Goal: Task Accomplishment & Management: Manage account settings

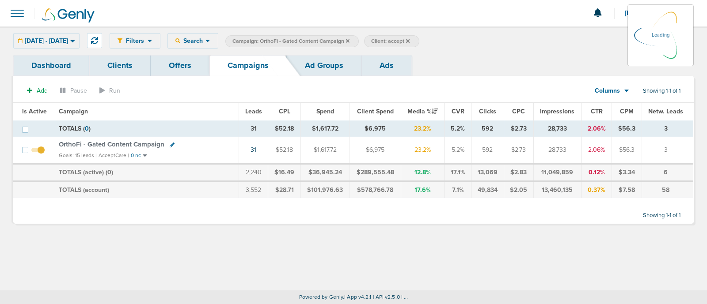
click at [410, 39] on icon at bounding box center [408, 41] width 4 height 4
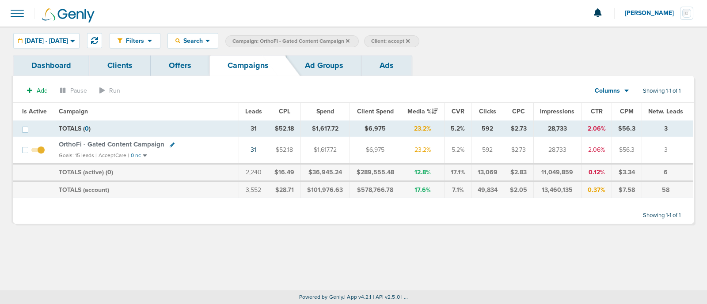
click at [410, 40] on icon at bounding box center [408, 41] width 4 height 4
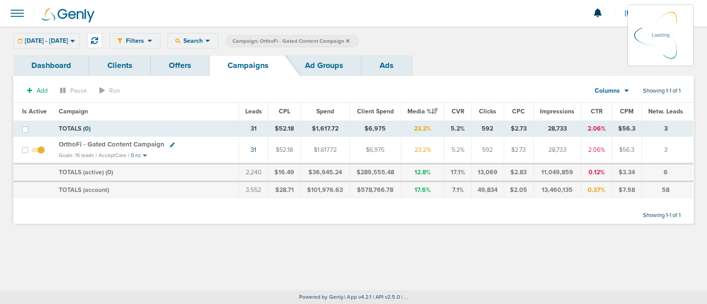
click at [350, 41] on icon at bounding box center [348, 41] width 4 height 4
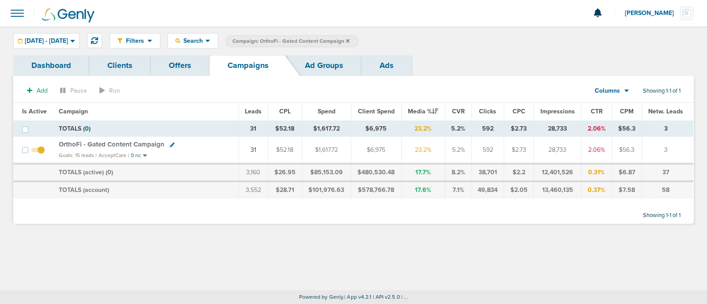
click at [350, 40] on icon at bounding box center [348, 41] width 4 height 4
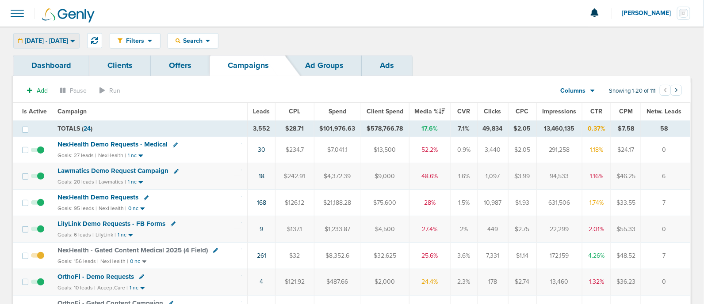
click at [73, 35] on div "07.01.2025 - 08.31.2025" at bounding box center [46, 41] width 65 height 15
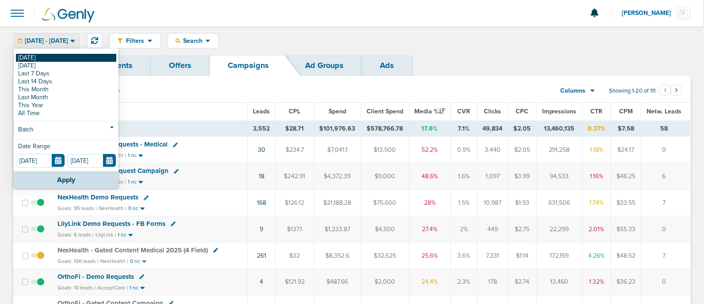
click at [52, 57] on link "[DATE]" at bounding box center [66, 58] width 100 height 8
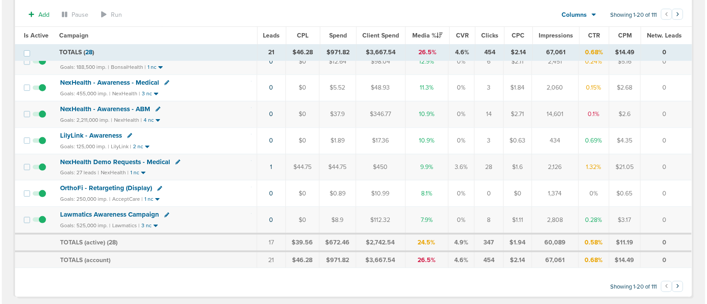
scroll to position [434, 0]
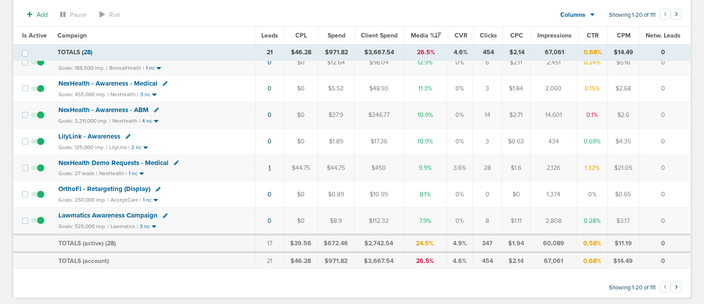
click at [270, 164] on link "1" at bounding box center [270, 168] width 2 height 8
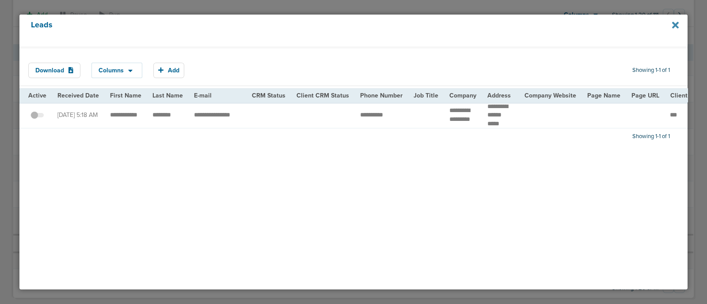
click at [675, 25] on icon at bounding box center [675, 25] width 7 height 7
click at [675, 23] on icon at bounding box center [675, 25] width 7 height 10
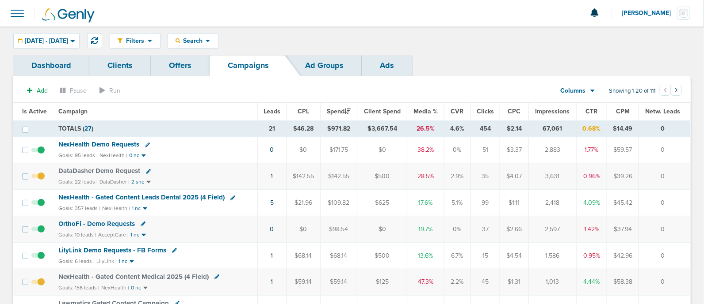
click at [426, 113] on span "Media %" at bounding box center [425, 112] width 24 height 8
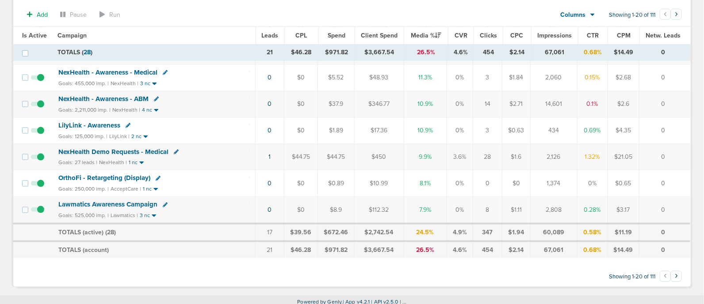
scroll to position [445, 0]
click at [137, 148] on span "NexHealth Demo Requests - Medical" at bounding box center [113, 152] width 110 height 8
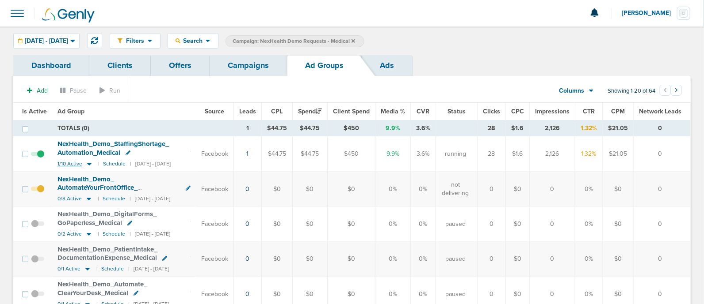
click at [87, 164] on icon at bounding box center [89, 164] width 4 height 3
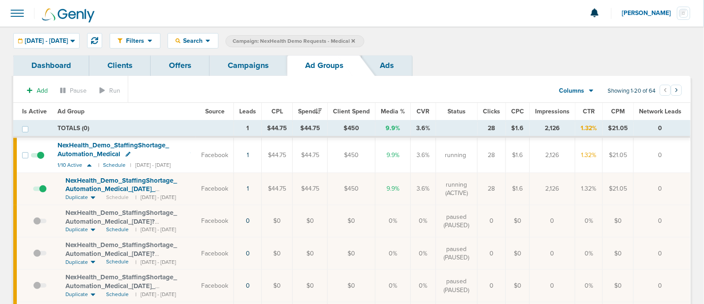
click at [147, 186] on span "NexHealth_ Demo_ StaffingShortage_ Automation_ Medical_ [DATE]_ newImages?id=18…" at bounding box center [122, 189] width 115 height 25
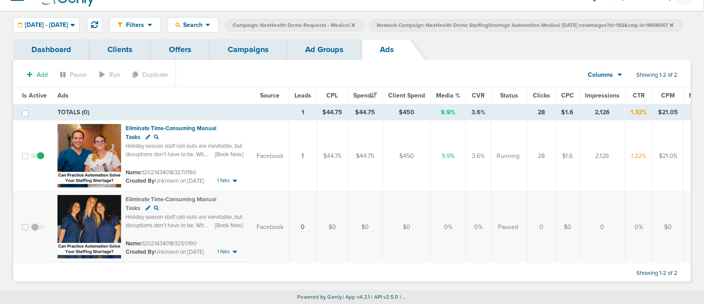
scroll to position [33, 0]
click at [252, 40] on link "Campaigns" at bounding box center [247, 49] width 77 height 21
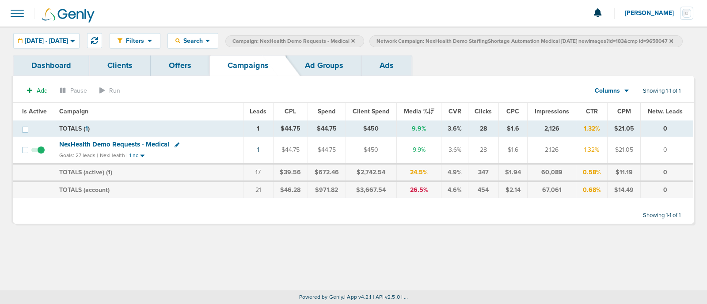
click at [669, 42] on icon at bounding box center [671, 41] width 4 height 4
click at [355, 39] on icon at bounding box center [353, 40] width 4 height 5
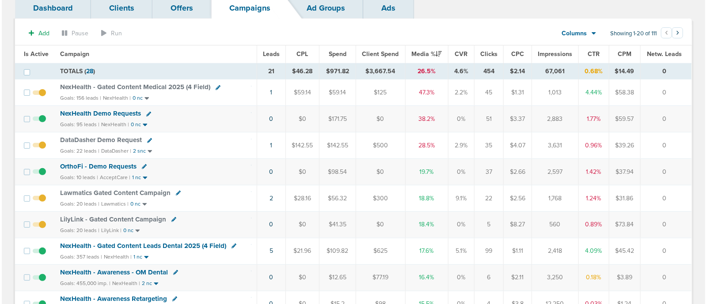
scroll to position [59, 0]
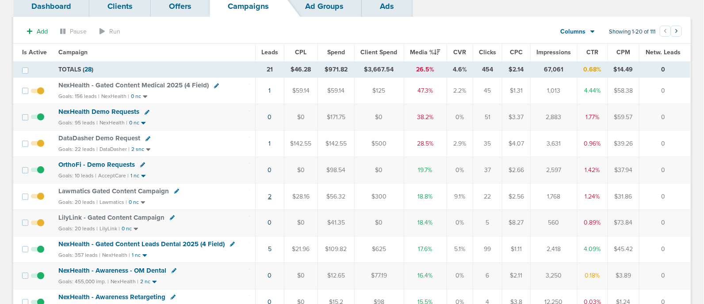
click at [269, 194] on link "2" at bounding box center [270, 197] width 4 height 8
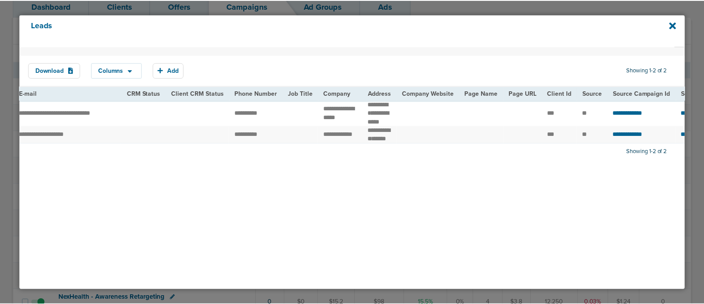
scroll to position [0, 0]
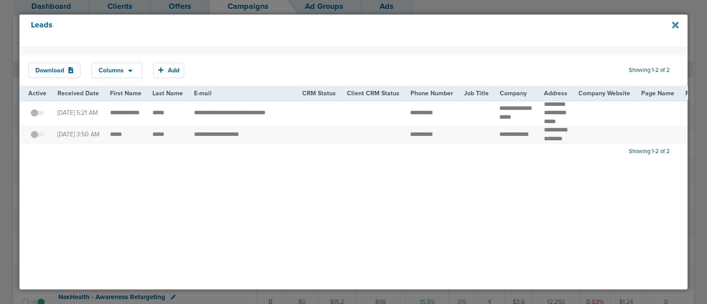
click at [677, 27] on icon at bounding box center [675, 25] width 7 height 7
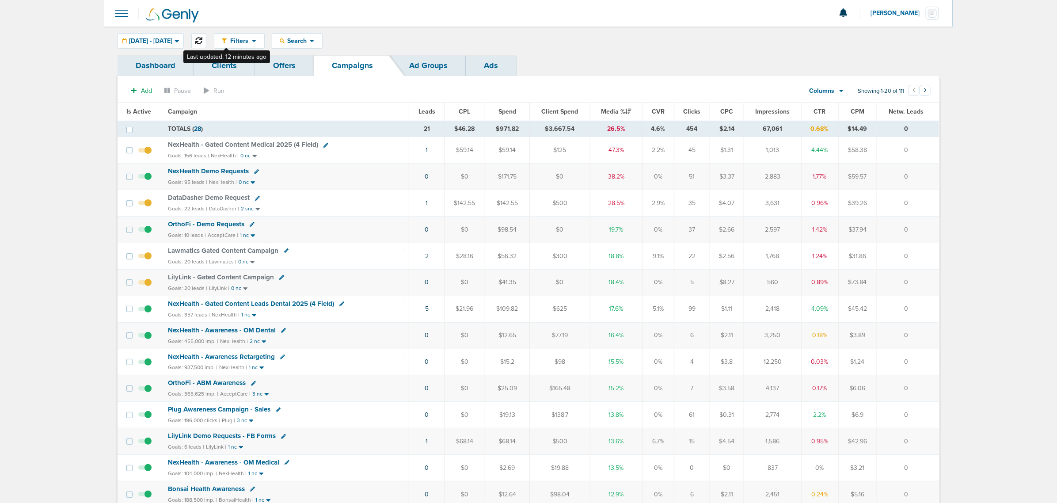
click at [206, 38] on button at bounding box center [198, 40] width 15 height 15
click at [369, 304] on div "NexHealth - Gated Content Leads Dental 2025 (4 Field)" at bounding box center [286, 304] width 236 height 9
click at [339, 304] on icon at bounding box center [341, 303] width 5 height 5
select select
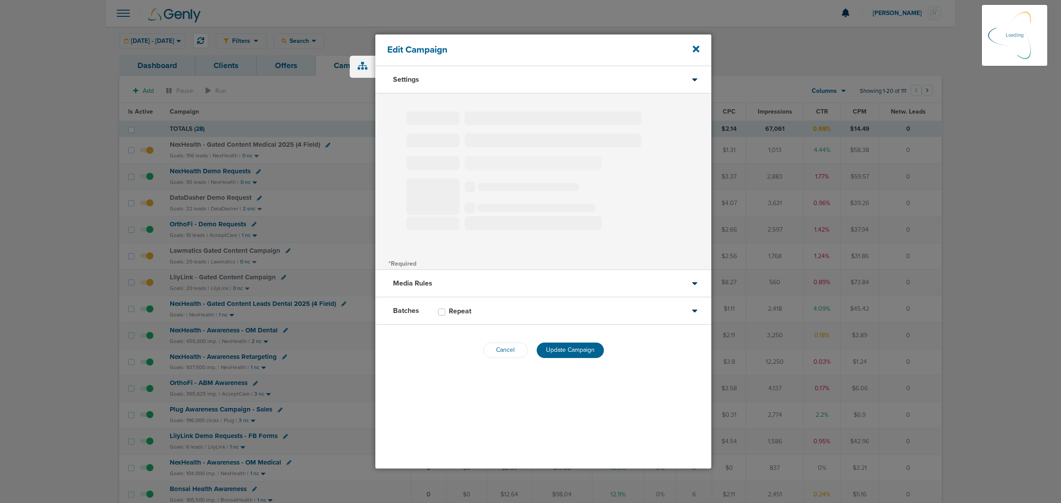
type input "NexHealth - Gated Content Leads Dental 2025 (4 Field)"
select select "Leads"
radio input "true"
select select "readWrite"
select select "1"
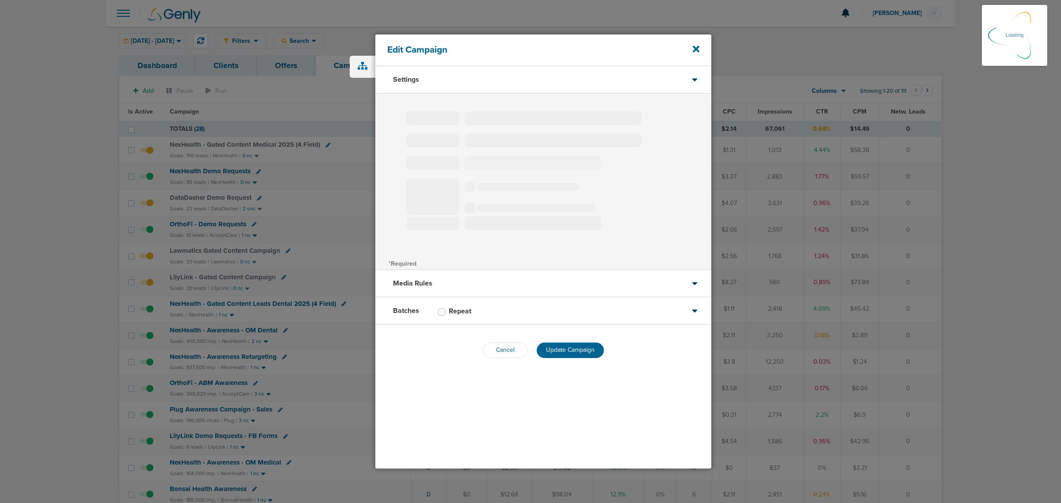
select select "2"
select select "3"
select select "4"
select select "6"
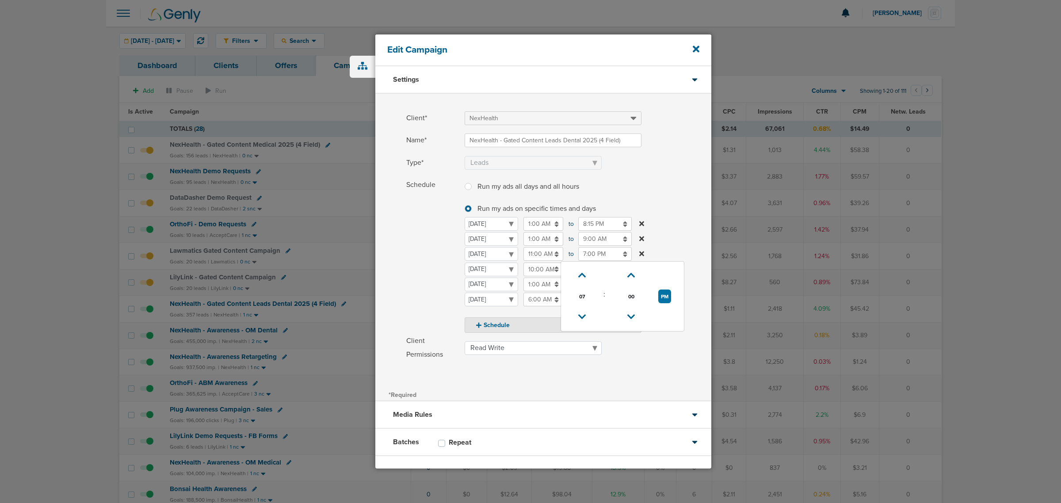
click at [598, 252] on input "7:00 PM" at bounding box center [604, 254] width 53 height 14
click at [584, 269] on link at bounding box center [581, 276] width 15 height 14
type input "9:00 PM"
click at [660, 181] on label "Schedule Run my ads all days and all hours Run my ads all days and all hours Ru…" at bounding box center [558, 255] width 305 height 155
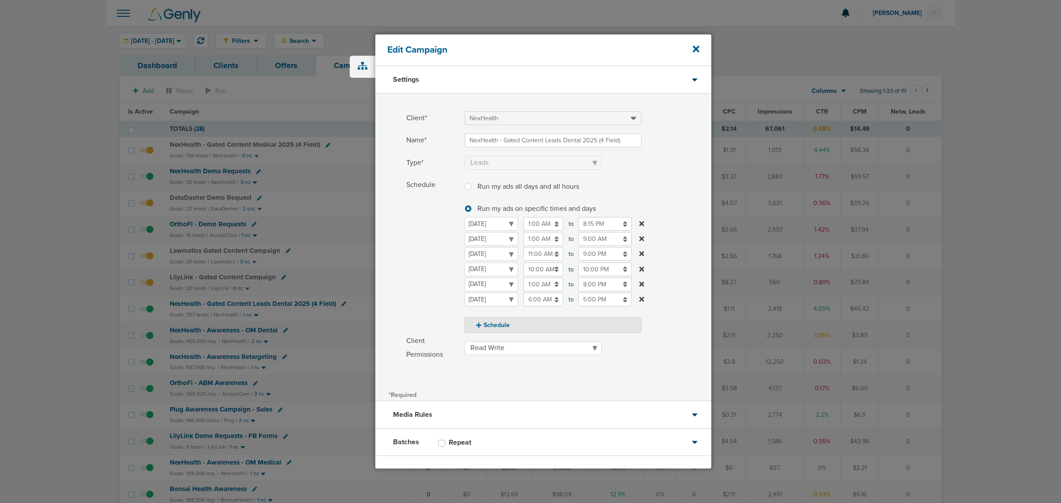
scroll to position [38, 0]
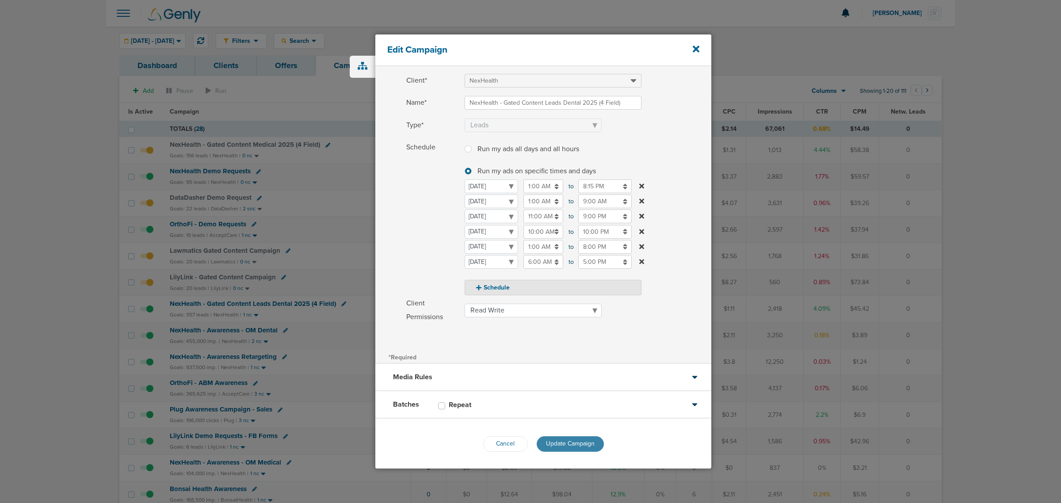
click at [569, 304] on span "Update Campaign" at bounding box center [570, 444] width 49 height 8
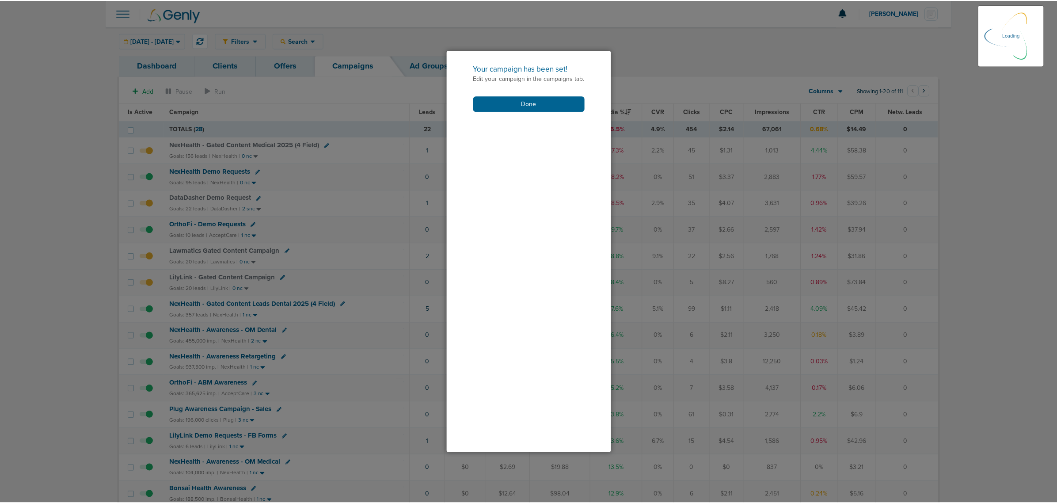
scroll to position [9, 0]
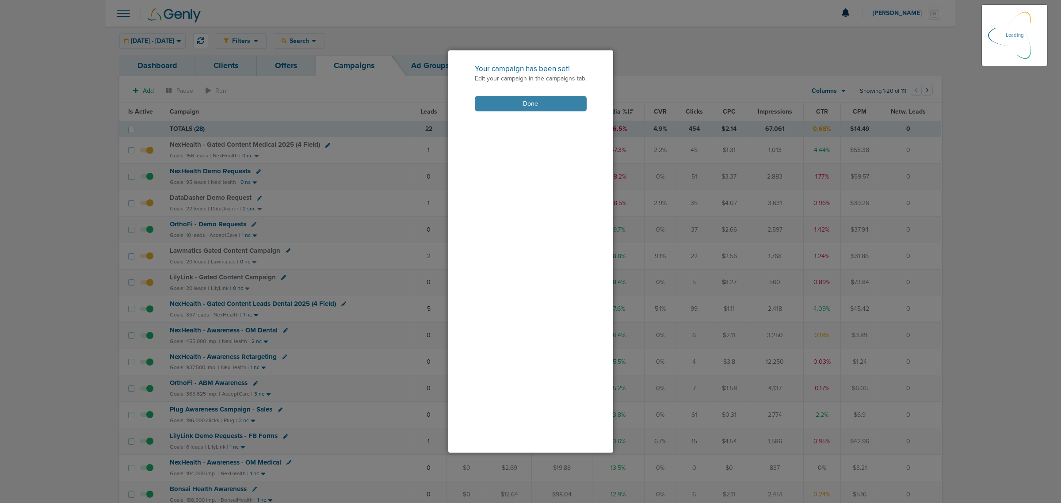
click at [529, 98] on button "Done" at bounding box center [531, 103] width 112 height 15
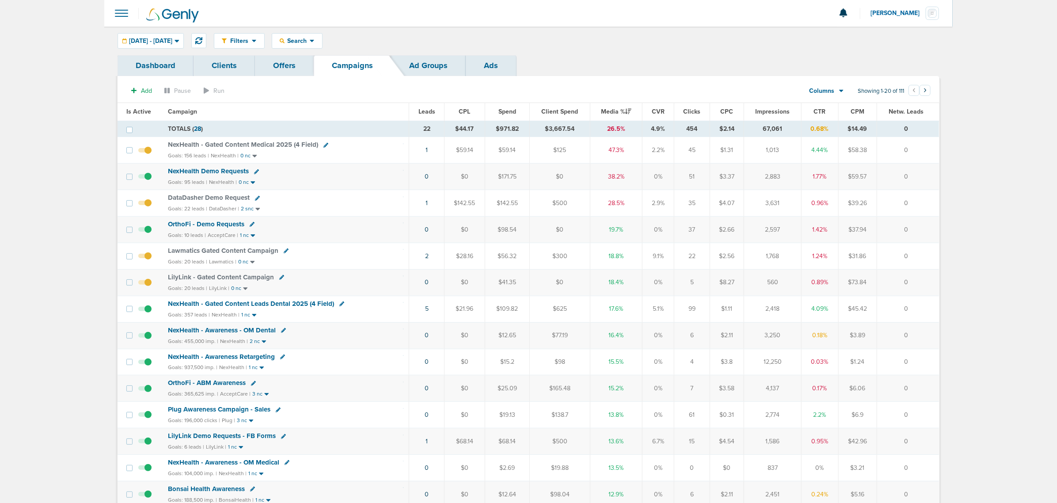
click at [407, 23] on div at bounding box center [528, 13] width 848 height 27
drag, startPoint x: 409, startPoint y: 266, endPoint x: 902, endPoint y: 252, distance: 492.9
click at [707, 252] on tr "Lawmatics Gated Content Campaign Goals: 20 leads | Lawmatics | 0 nc 2 $28.16 $5…" at bounding box center [529, 256] width 822 height 27
click at [707, 253] on td "0" at bounding box center [908, 256] width 62 height 27
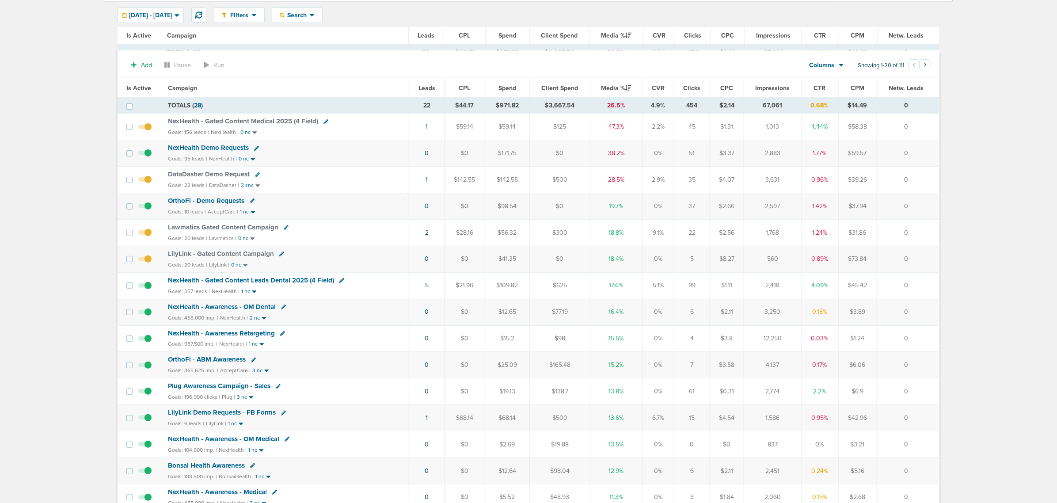
scroll to position [0, 0]
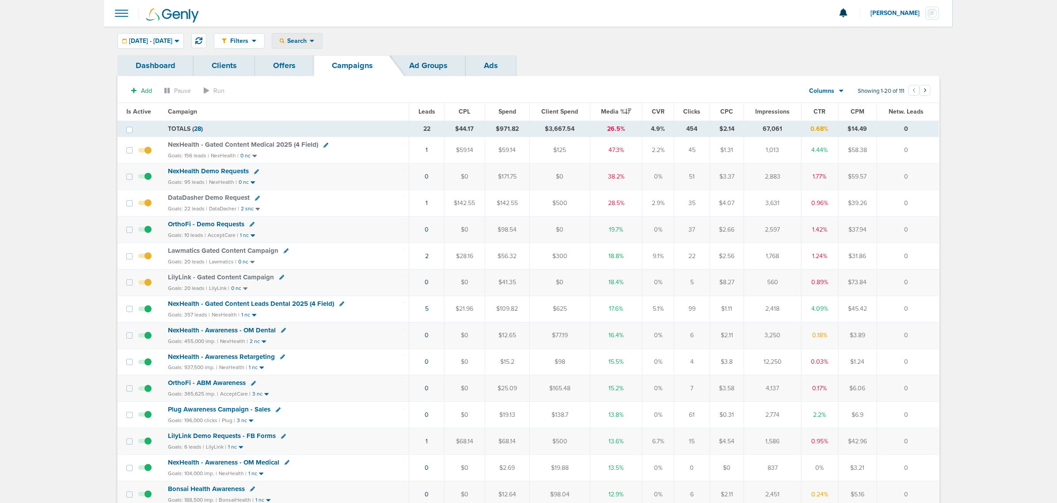
click at [310, 42] on span "Search" at bounding box center [297, 41] width 25 height 8
click at [326, 68] on link "Client" at bounding box center [317, 69] width 91 height 11
type input "nex"
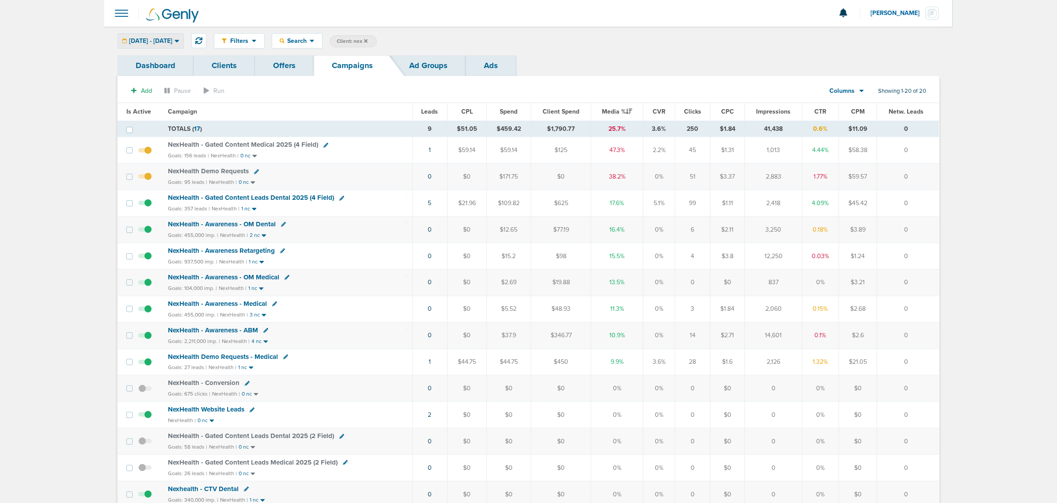
click at [183, 42] on div "[DATE] - [DATE]" at bounding box center [150, 41] width 65 height 15
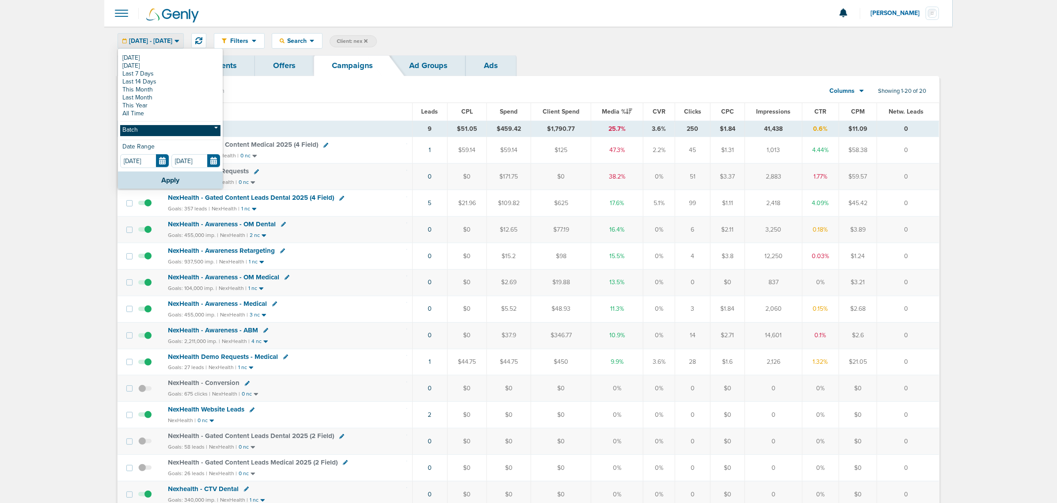
click at [184, 131] on link "Batch" at bounding box center [170, 130] width 100 height 11
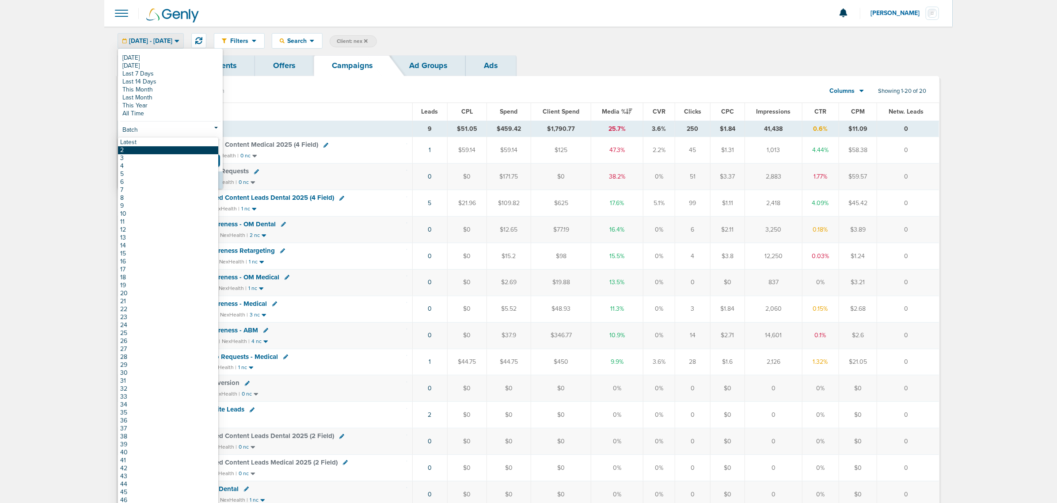
click at [177, 146] on link "2" at bounding box center [168, 150] width 100 height 8
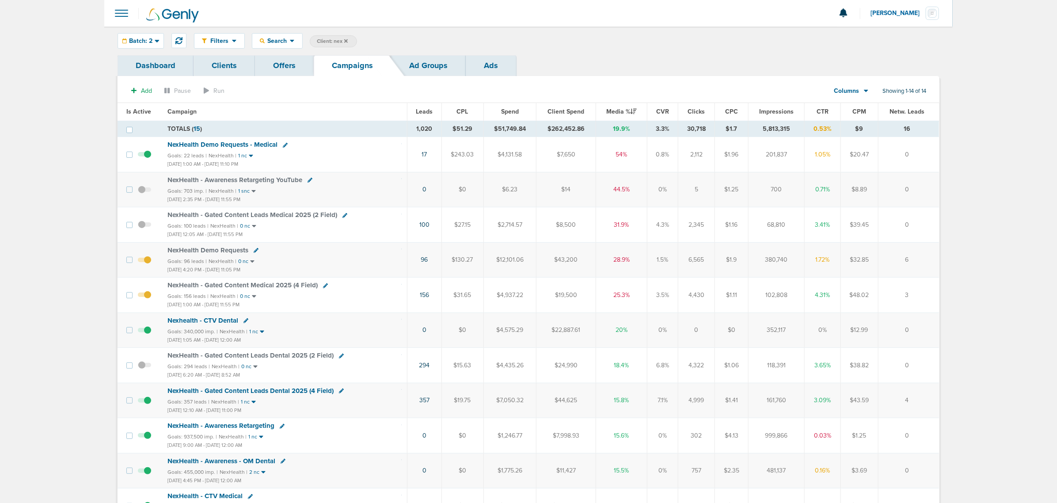
click at [707, 110] on span "Impressions" at bounding box center [776, 112] width 34 height 8
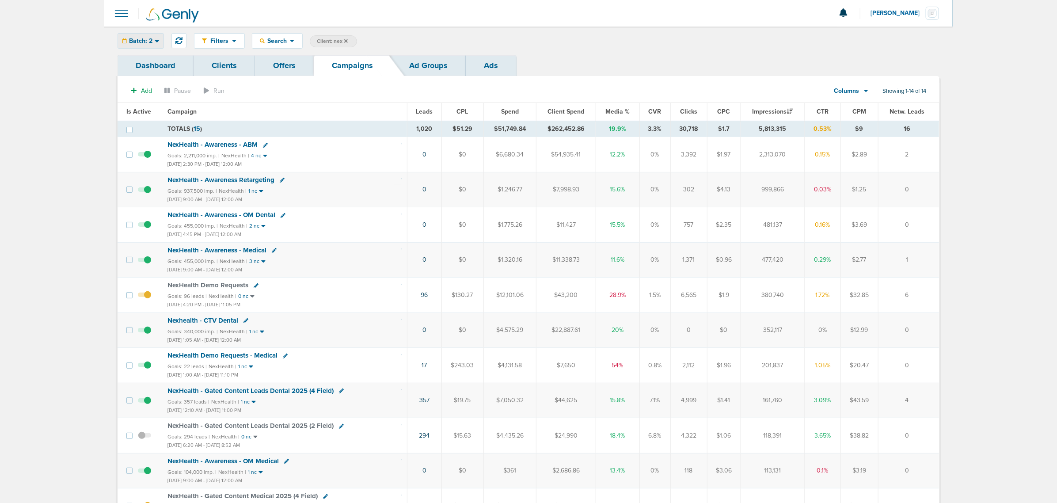
click at [142, 43] on span "Batch: 2" at bounding box center [140, 41] width 23 height 6
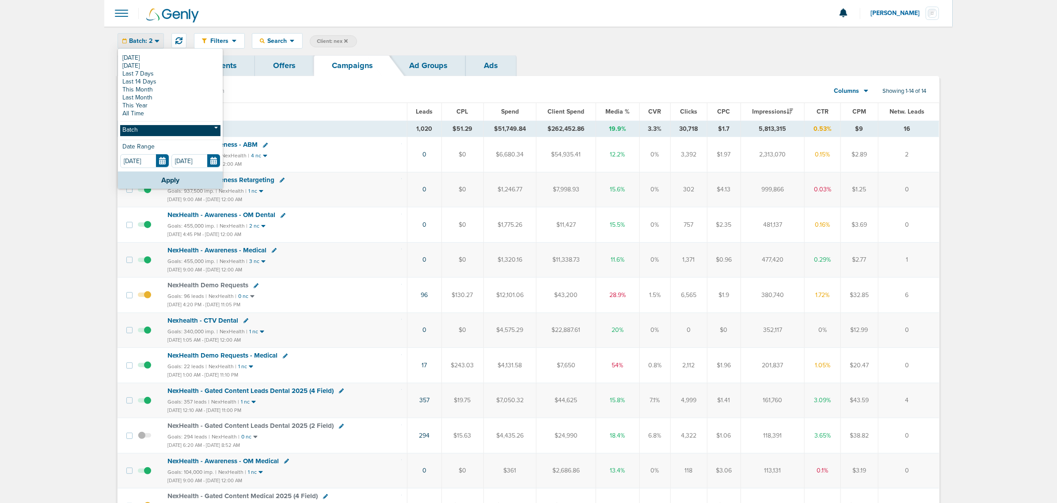
click at [146, 136] on link "Batch" at bounding box center [170, 130] width 100 height 11
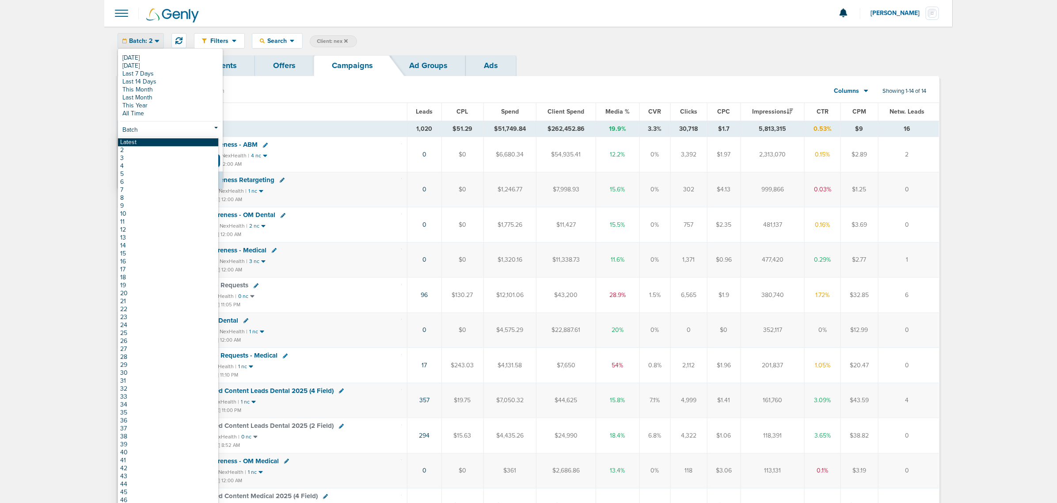
click at [146, 143] on link "Latest" at bounding box center [168, 142] width 100 height 8
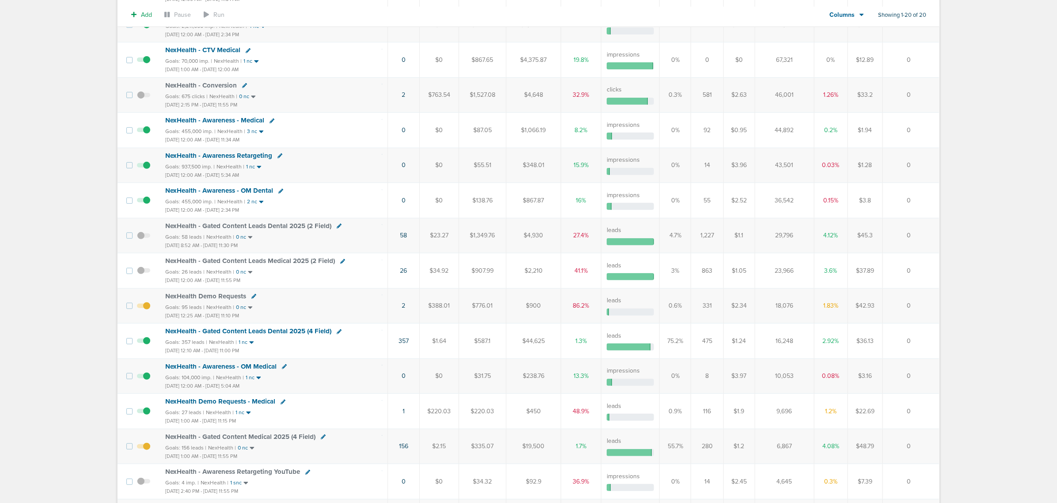
scroll to position [166, 0]
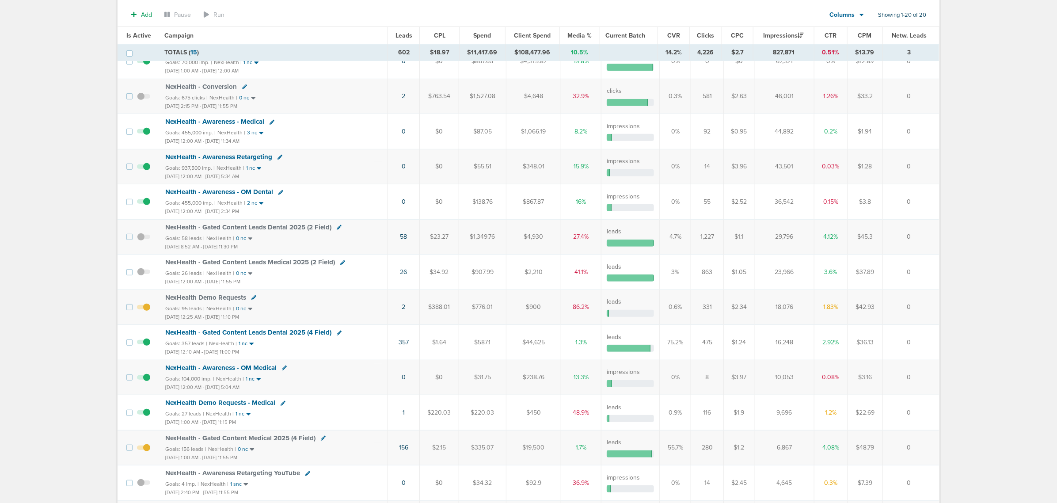
click at [289, 304] on span "NexHealth - Gated Content Leads Dental 2025 (4 Field)" at bounding box center [248, 332] width 166 height 8
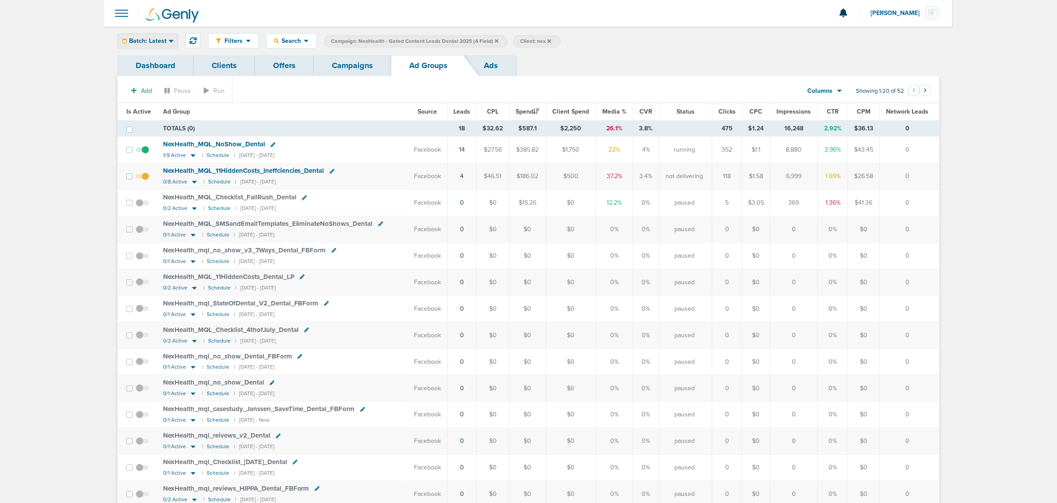
click at [149, 41] on span "Batch: Latest" at bounding box center [148, 41] width 38 height 6
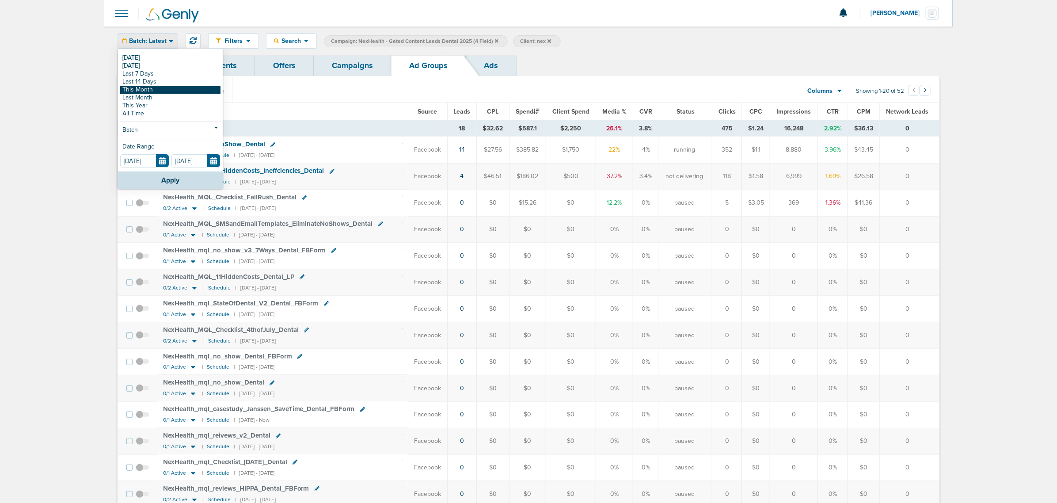
click at [144, 91] on link "This Month" at bounding box center [170, 90] width 100 height 8
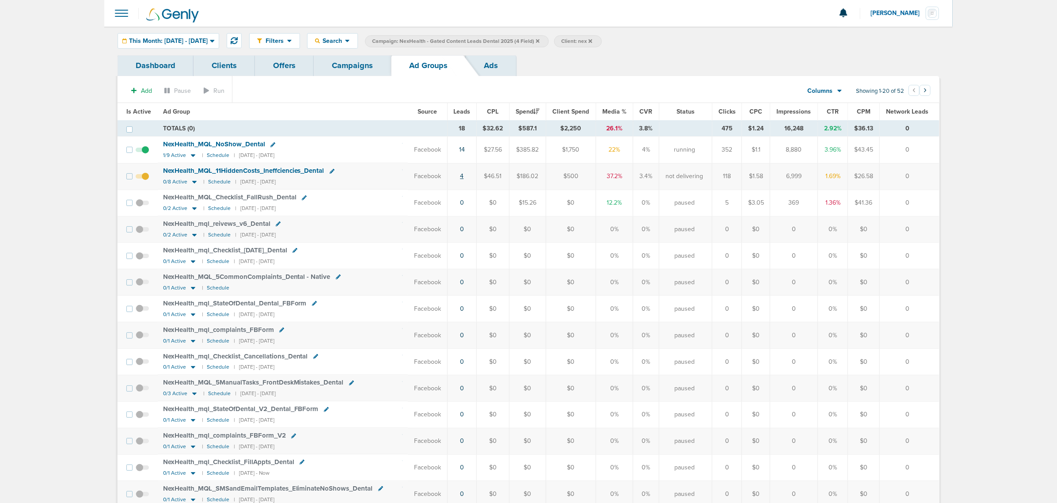
click at [462, 178] on link "4" at bounding box center [462, 176] width 4 height 8
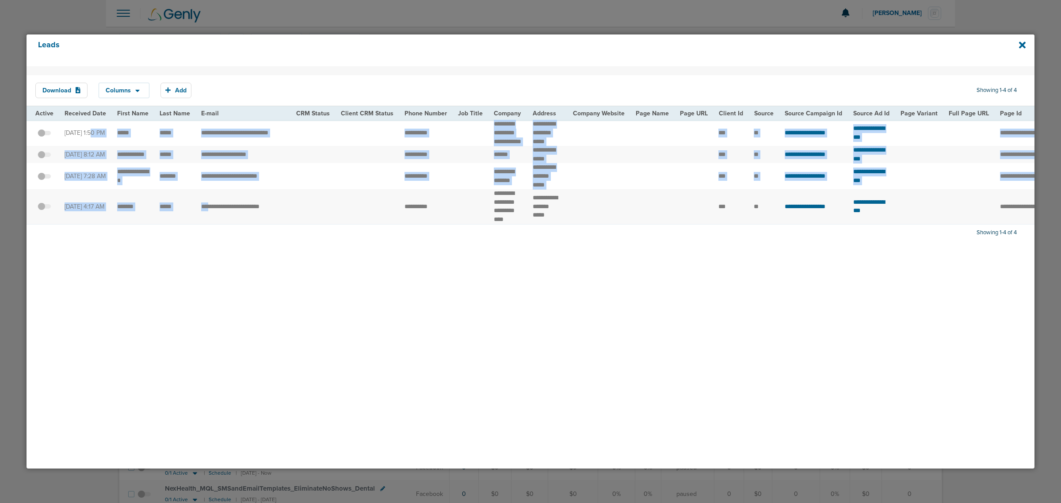
drag, startPoint x: 65, startPoint y: 133, endPoint x: 215, endPoint y: 237, distance: 182.5
click at [207, 223] on tbody "**********" at bounding box center [916, 172] width 1779 height 104
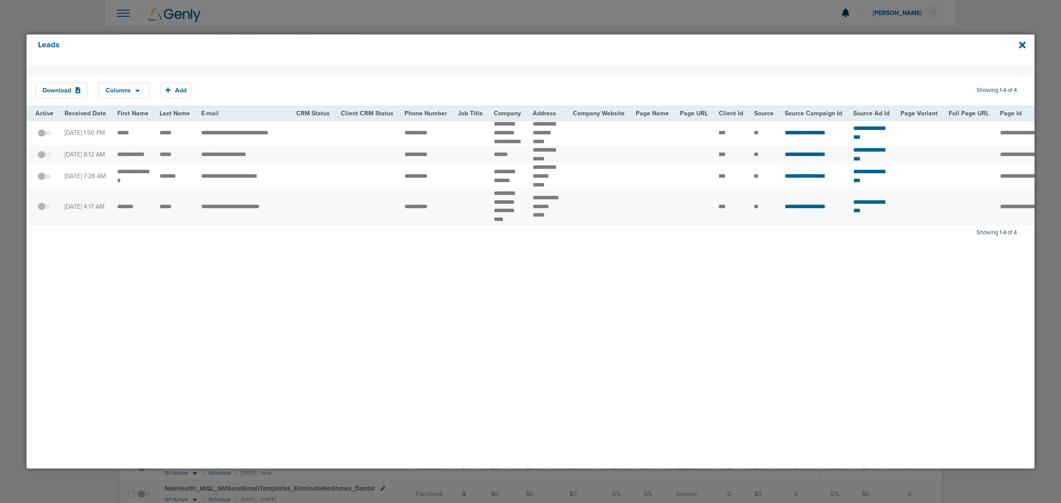
click at [229, 272] on div "Download Columns Save selections Reset to defaults Is Active Received Date Firs…" at bounding box center [531, 267] width 1008 height 402
click at [707, 46] on icon at bounding box center [1022, 45] width 7 height 7
click at [707, 17] on div at bounding box center [530, 251] width 1061 height 503
click at [707, 44] on icon at bounding box center [1022, 45] width 7 height 7
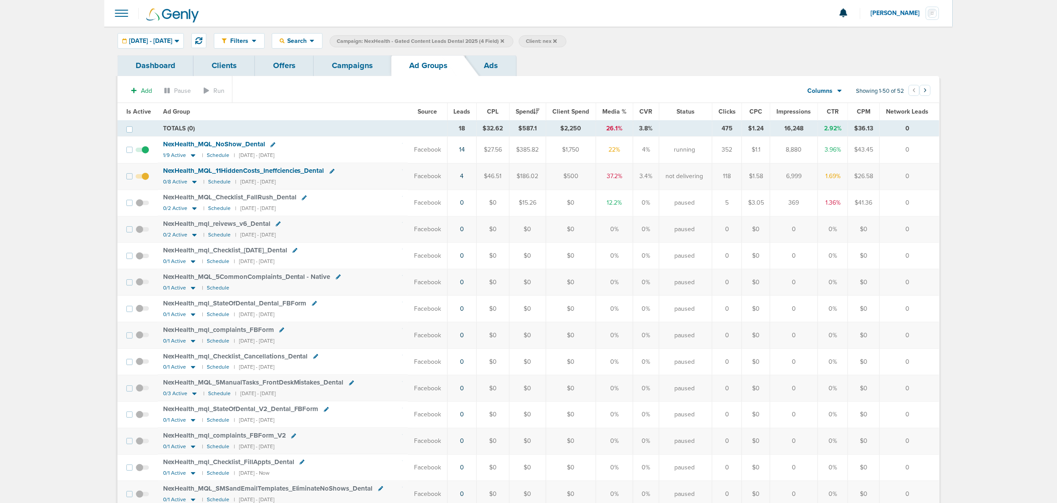
click at [504, 38] on icon at bounding box center [503, 40] width 4 height 5
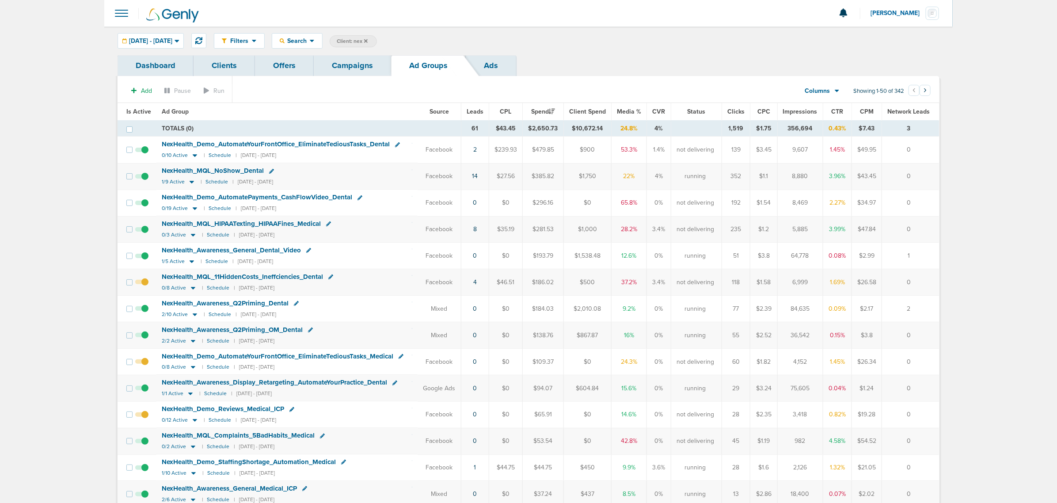
click at [358, 65] on link "Campaigns" at bounding box center [352, 65] width 77 height 21
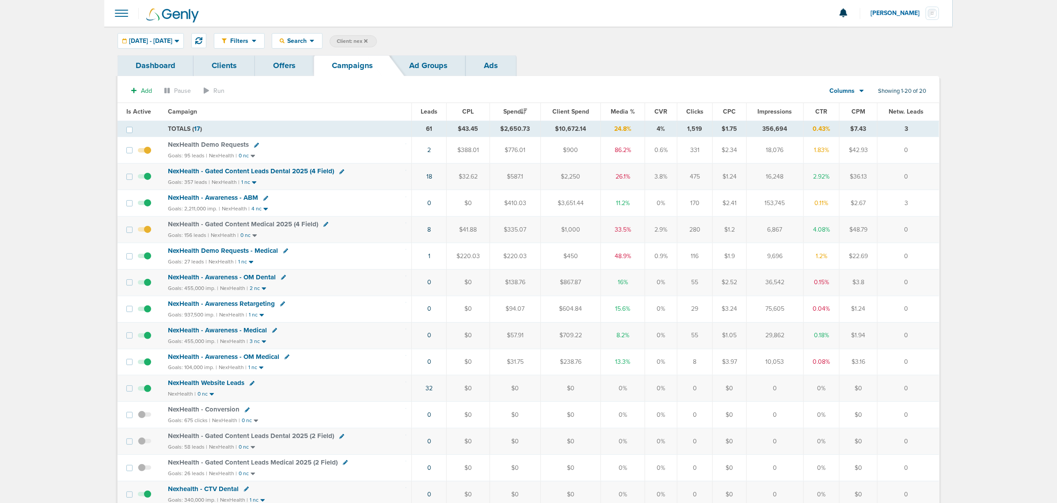
click at [339, 171] on icon at bounding box center [341, 171] width 5 height 5
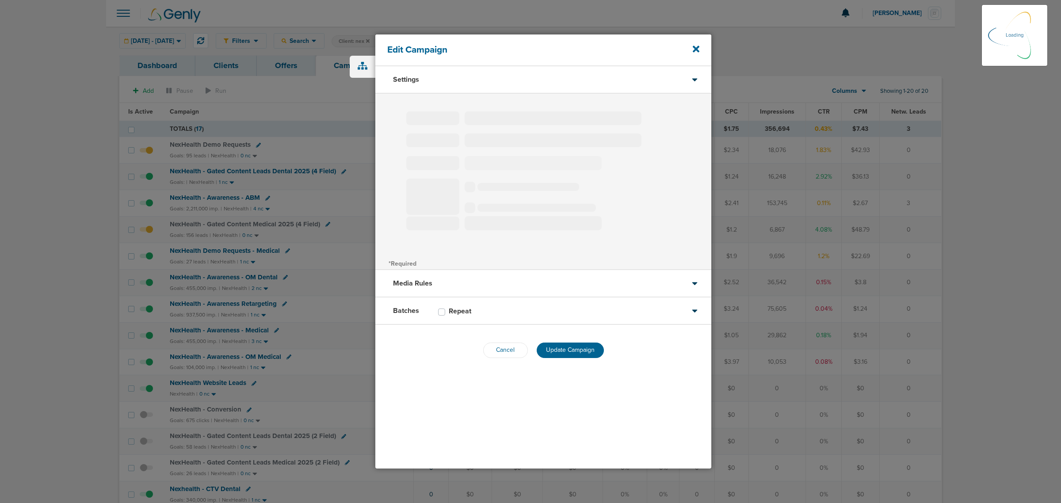
type input "NexHealth - Gated Content Leads Dental 2025 (4 Field)"
select select "Leads"
radio input "true"
select select "readWrite"
select select "1"
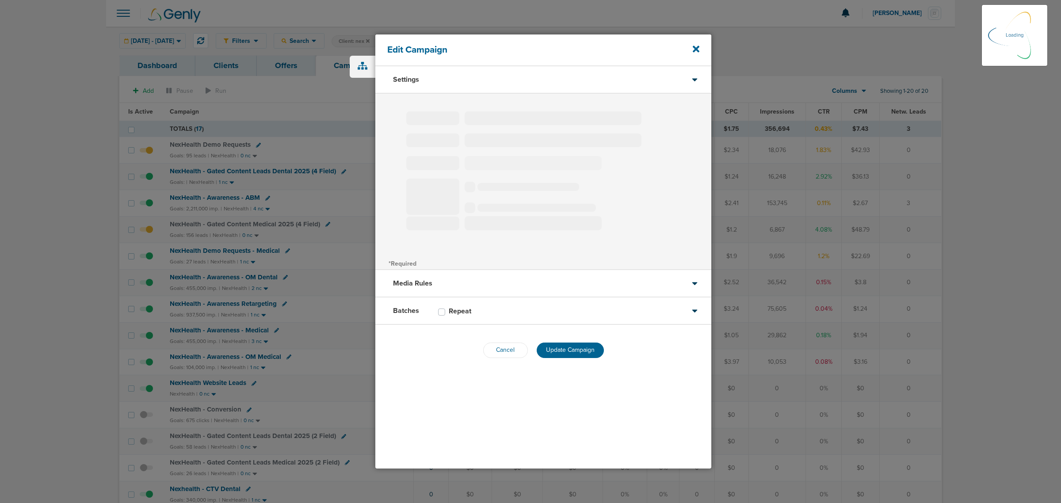
select select "2"
select select "3"
select select "4"
select select "6"
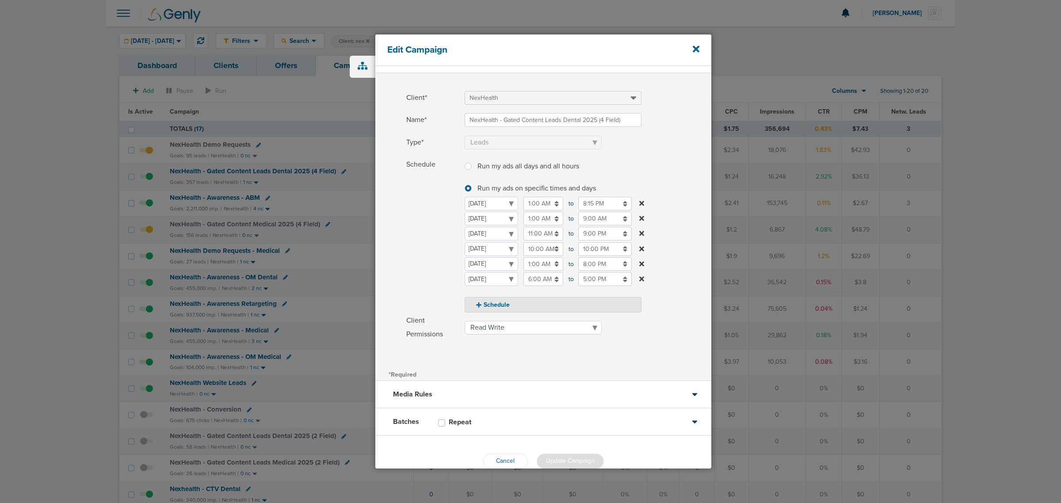
scroll to position [38, 0]
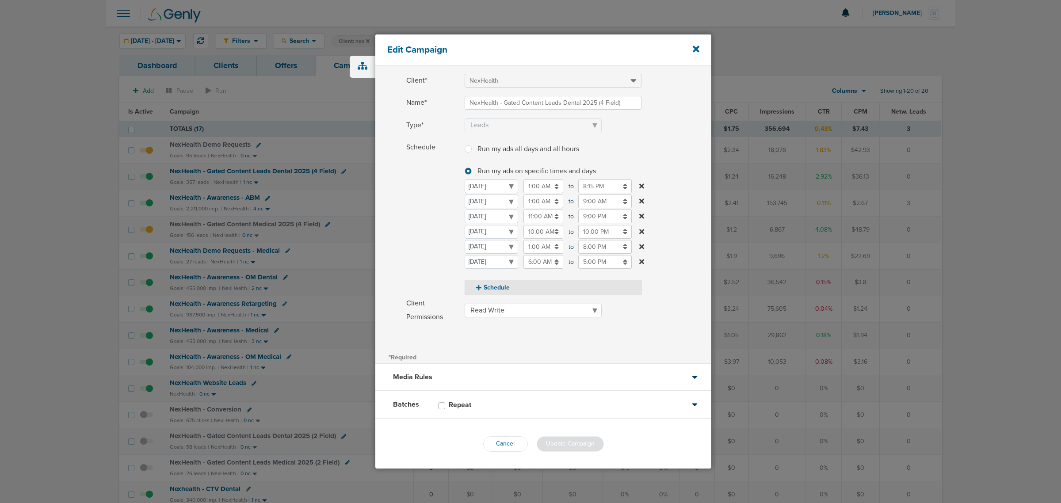
click at [515, 403] on div "Batches Repeat" at bounding box center [543, 404] width 336 height 27
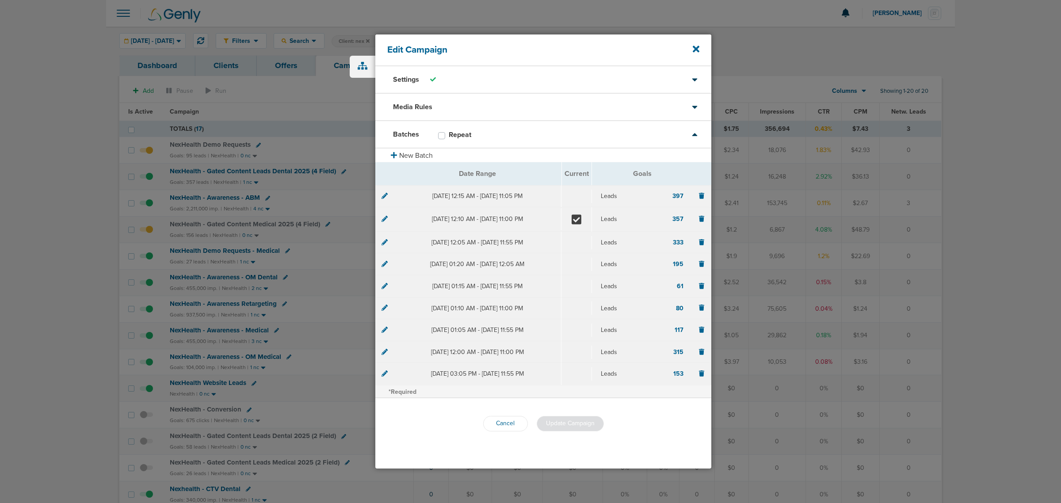
click at [387, 193] on icon at bounding box center [384, 196] width 6 height 6
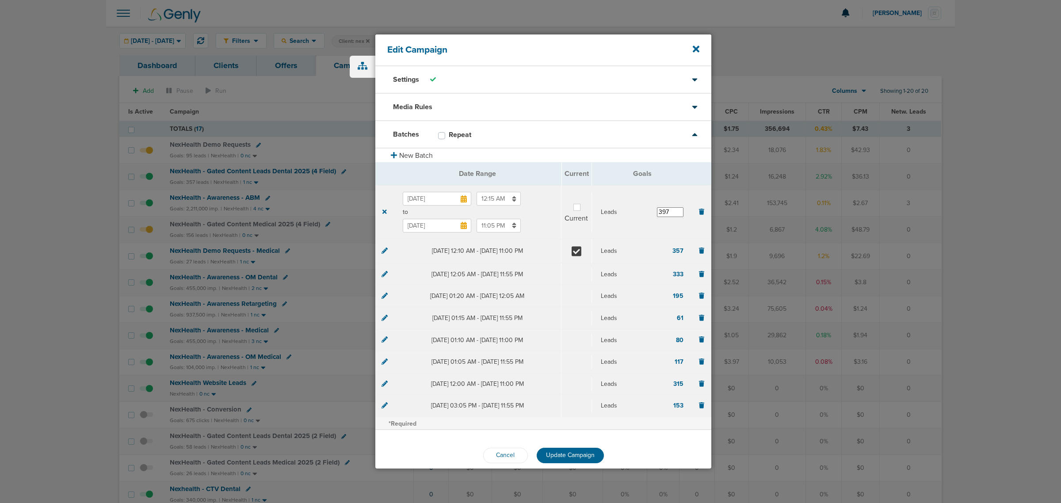
click at [573, 211] on div at bounding box center [578, 207] width 11 height 11
click at [584, 202] on label at bounding box center [584, 202] width 0 height 0
click at [573, 209] on input "Current" at bounding box center [576, 206] width 7 height 9
checkbox input "true"
click at [578, 255] on icon at bounding box center [576, 251] width 10 height 10
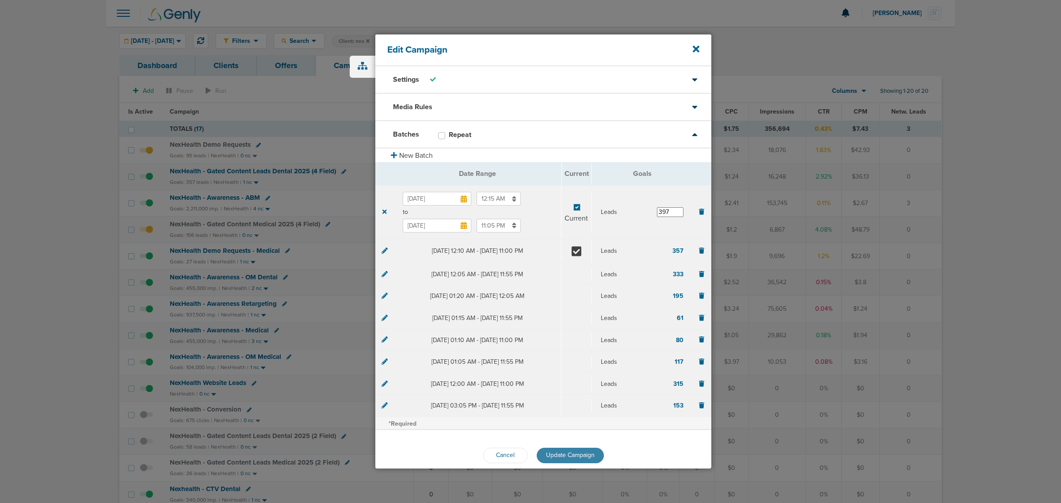
click at [577, 453] on span "Update Campaign" at bounding box center [570, 455] width 49 height 8
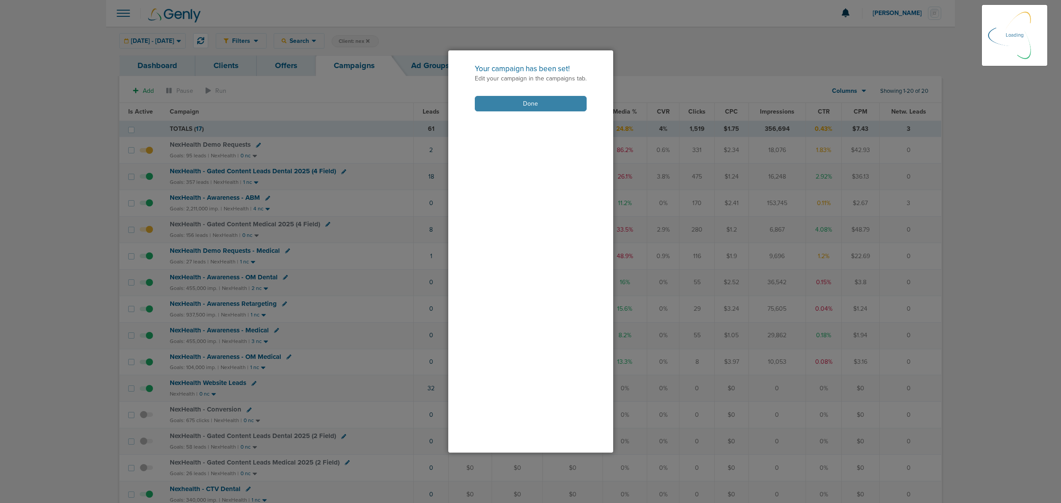
click at [510, 97] on button "Done" at bounding box center [531, 103] width 112 height 15
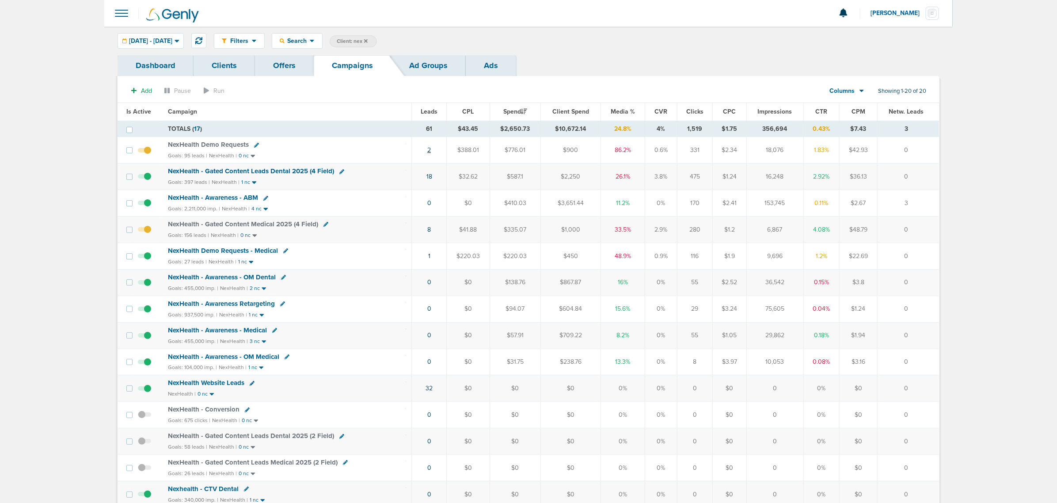
click at [431, 149] on link "2" at bounding box center [429, 150] width 4 height 8
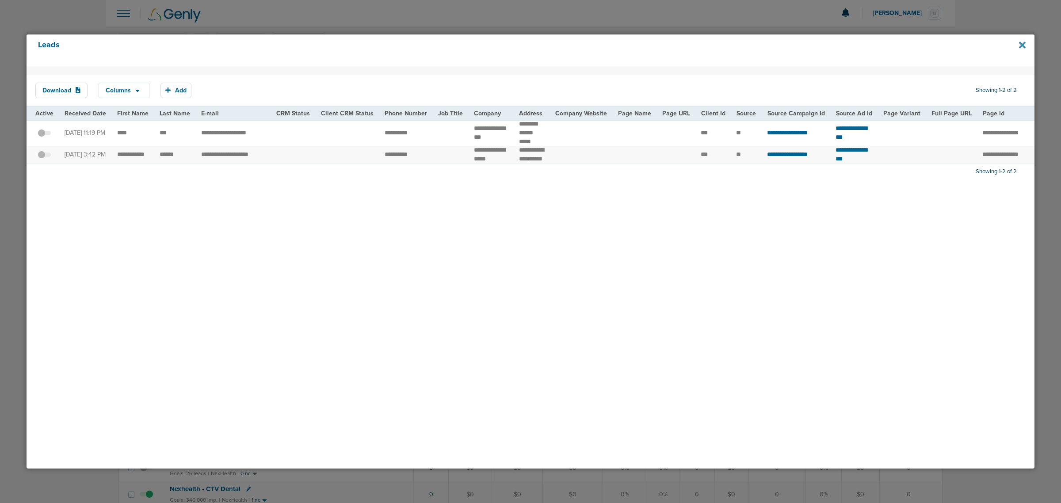
click at [1019, 46] on icon at bounding box center [1022, 45] width 7 height 10
click at [1017, 9] on div at bounding box center [530, 251] width 1061 height 503
click at [1020, 43] on icon at bounding box center [1022, 45] width 7 height 7
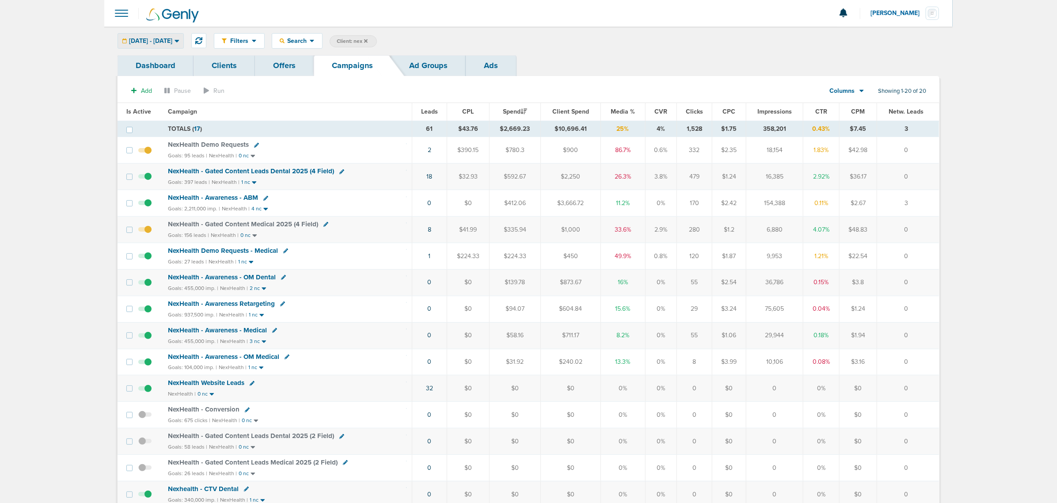
click at [179, 43] on icon at bounding box center [177, 41] width 5 height 8
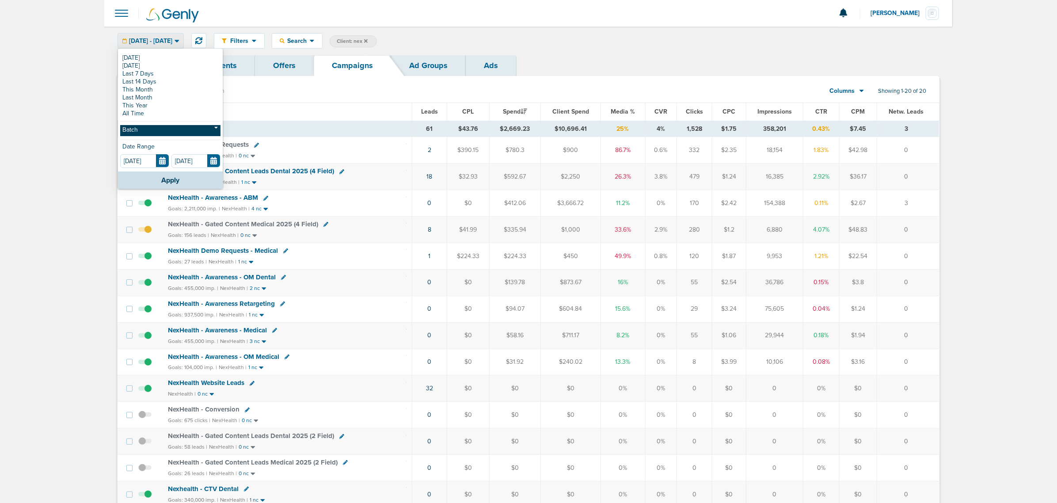
click at [149, 129] on link "Batch" at bounding box center [170, 130] width 100 height 11
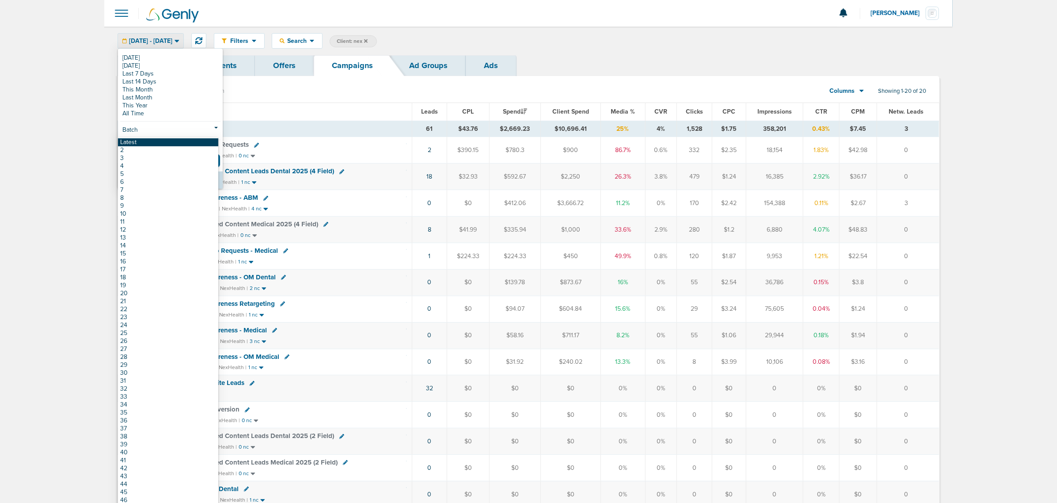
click at [141, 142] on link "Latest" at bounding box center [168, 142] width 100 height 8
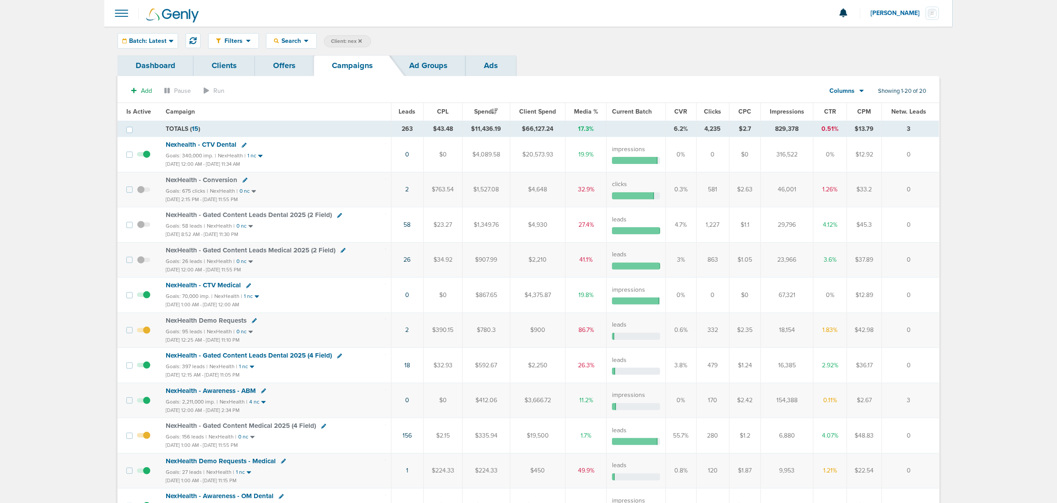
click at [323, 429] on icon at bounding box center [323, 426] width 5 height 5
select select
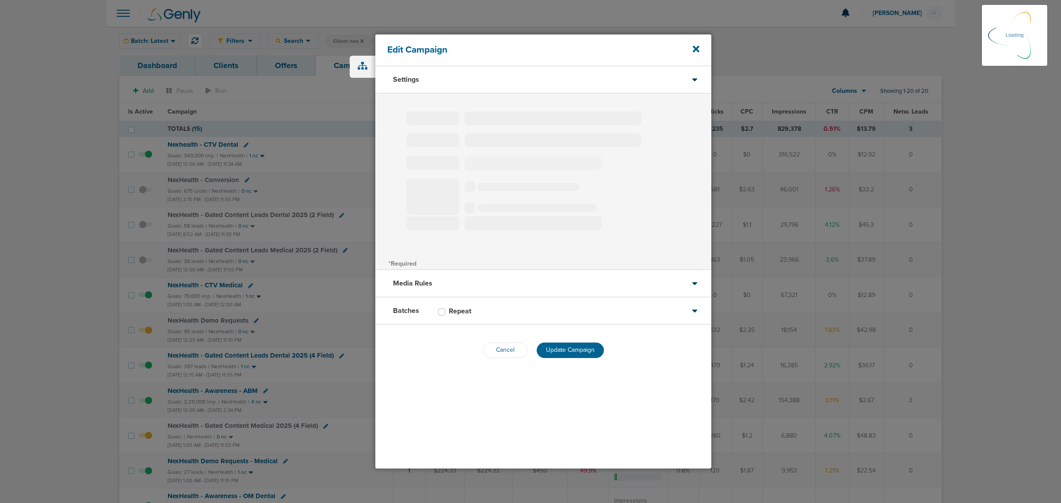
type input "NexHealth - Gated Content Medical 2025 (4 Field)"
select select "Leads"
radio input "true"
select select "readWrite"
select select "1"
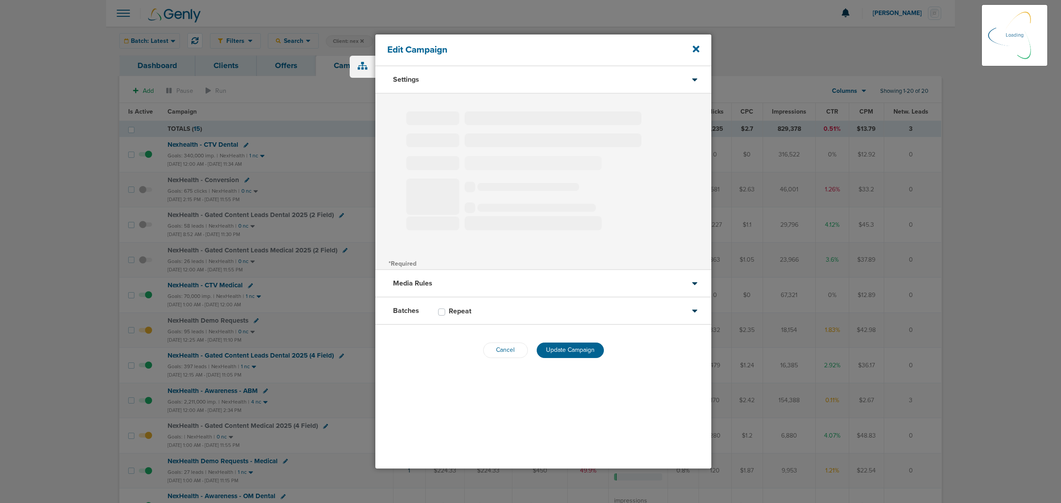
select select "1"
select select "2"
select select "3"
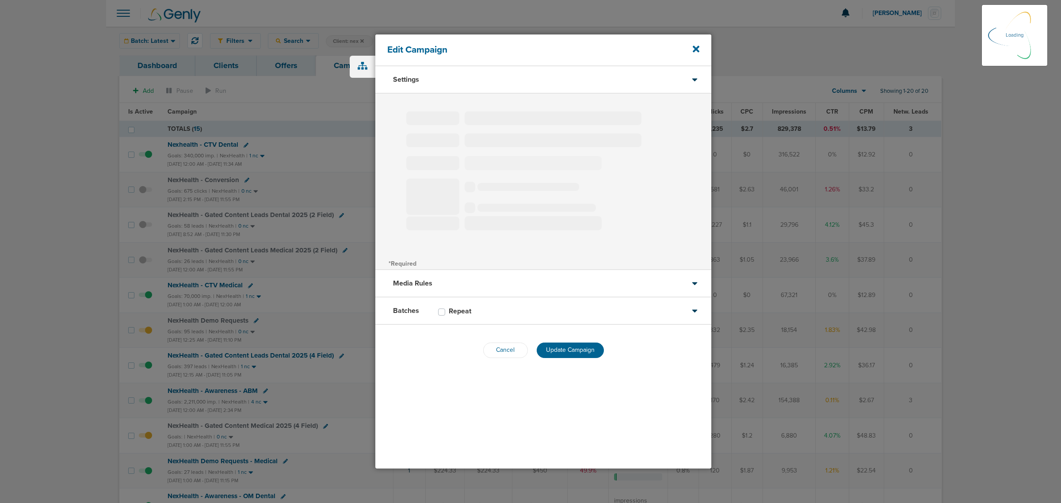
select select "4"
select select "6"
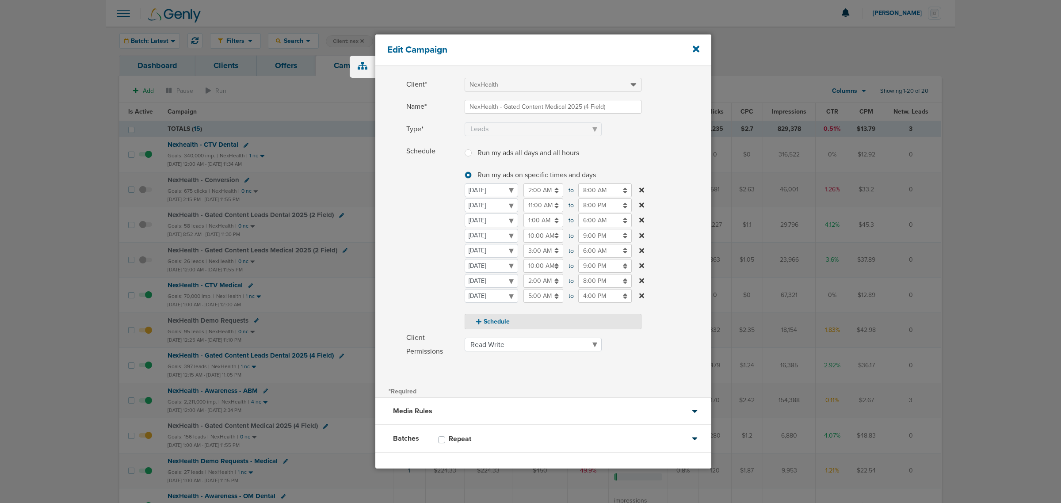
scroll to position [67, 0]
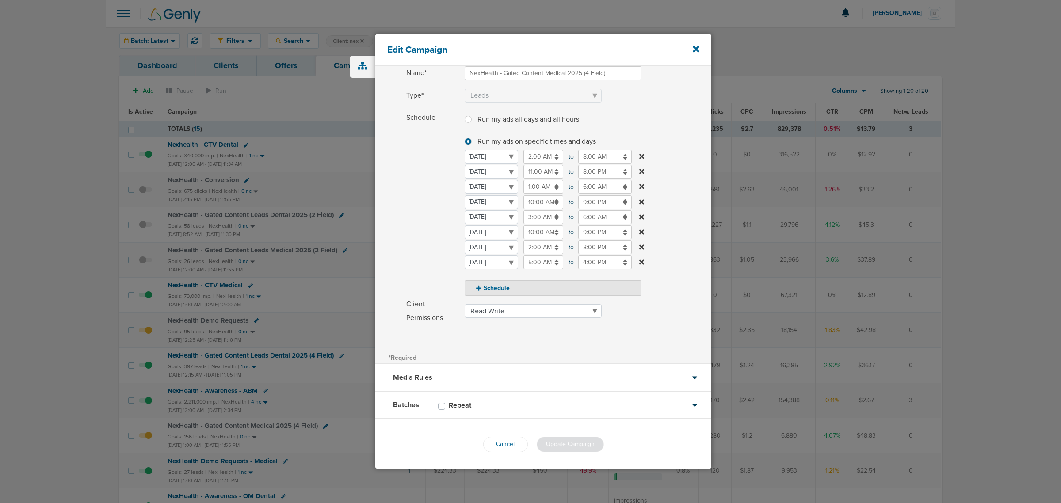
click at [518, 407] on div "Batches Repeat" at bounding box center [543, 405] width 336 height 27
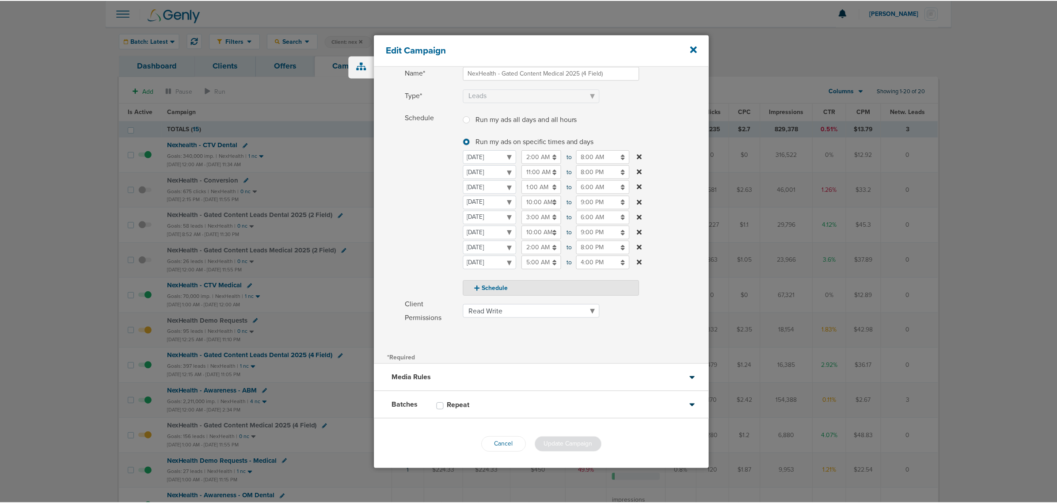
scroll to position [0, 0]
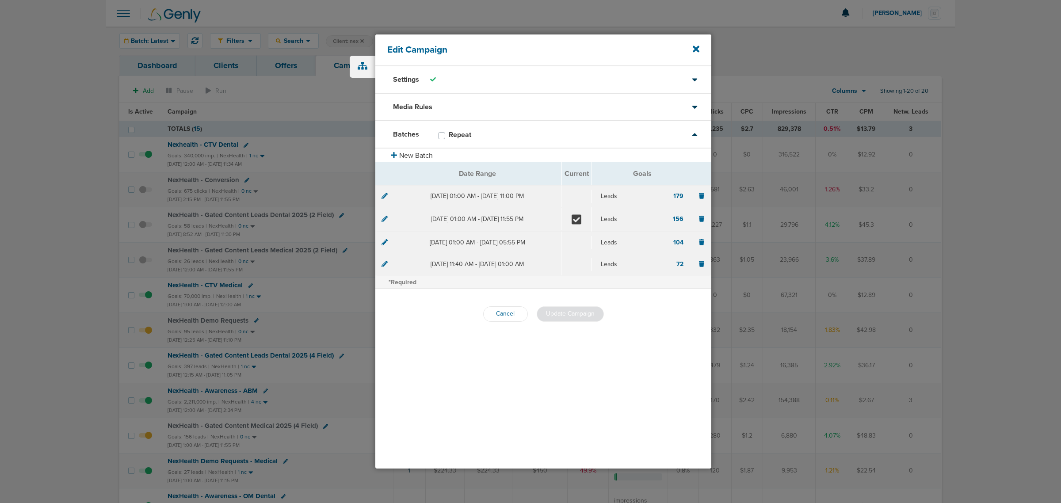
click at [385, 197] on icon at bounding box center [384, 196] width 6 height 6
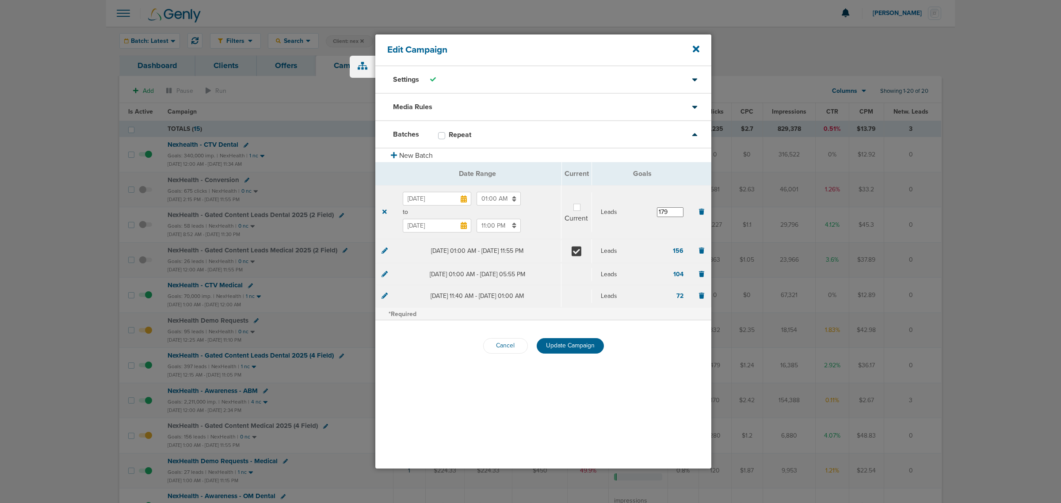
click at [584, 202] on label at bounding box center [584, 202] width 0 height 0
click at [578, 205] on input "Current" at bounding box center [576, 206] width 7 height 9
checkbox input "true"
click at [578, 342] on span "Update Campaign" at bounding box center [570, 346] width 49 height 8
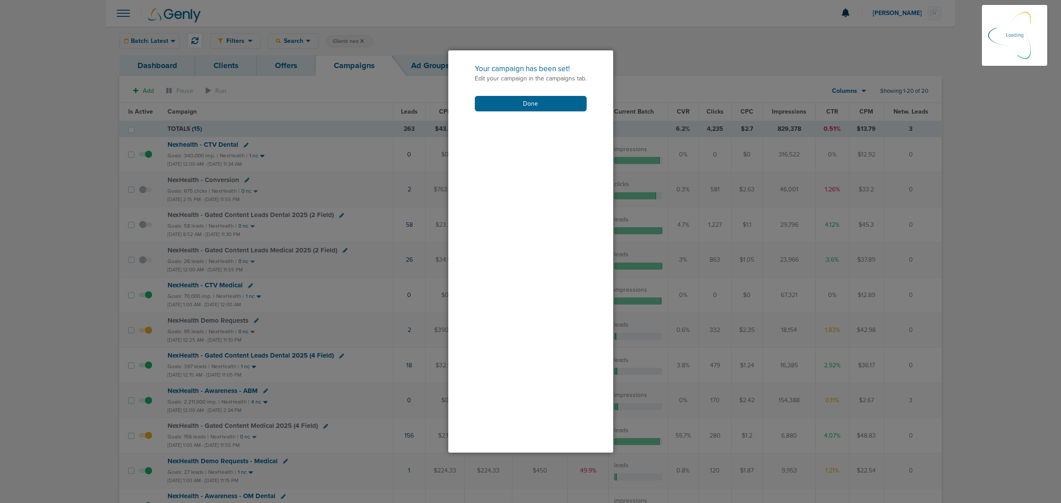
click at [544, 111] on div "Your campaign has been set! Edit your campaign in the campaigns tab. Done" at bounding box center [530, 87] width 165 height 74
click at [539, 94] on div "Your campaign has been set! Edit your campaign in the campaigns tab. Done" at bounding box center [530, 87] width 165 height 74
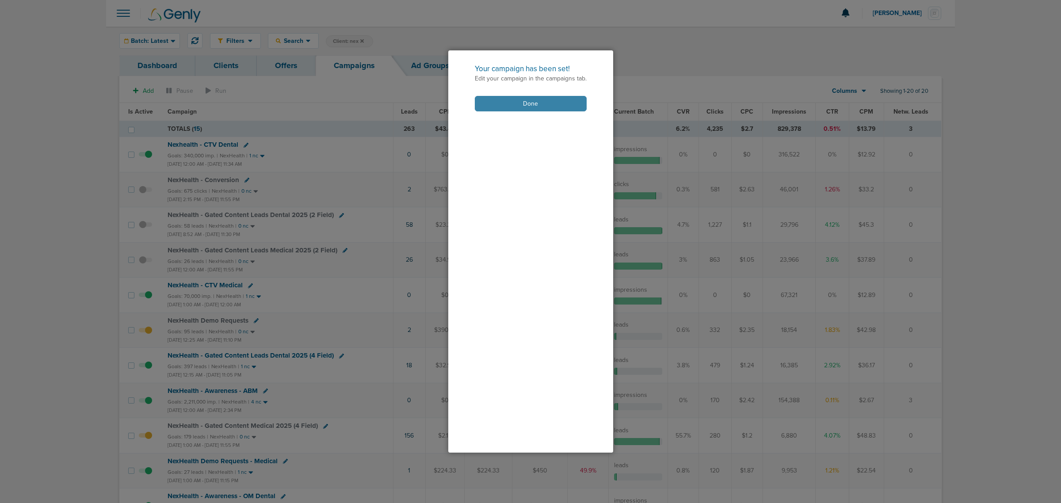
click at [536, 97] on button "Done" at bounding box center [531, 103] width 112 height 15
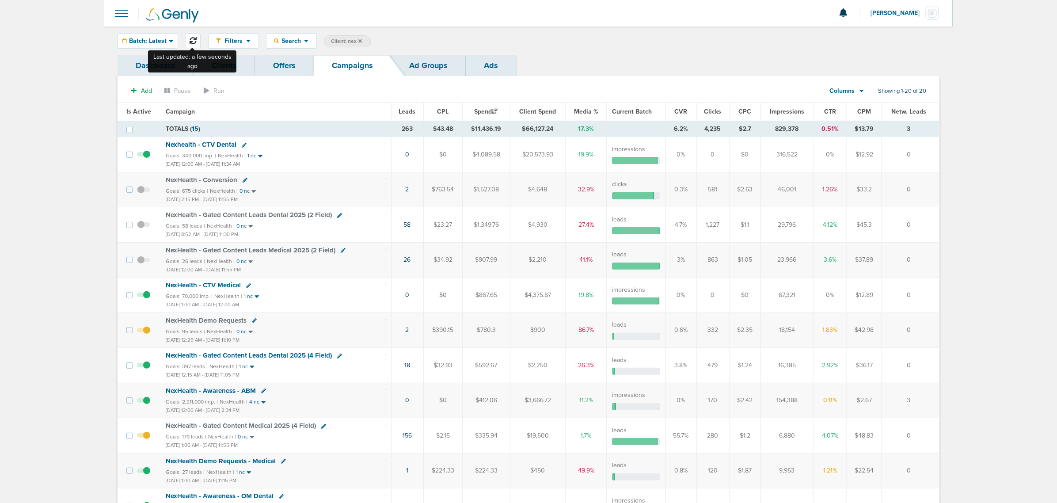
click at [194, 38] on icon at bounding box center [193, 40] width 7 height 7
click at [787, 110] on span "Impressions" at bounding box center [786, 112] width 34 height 8
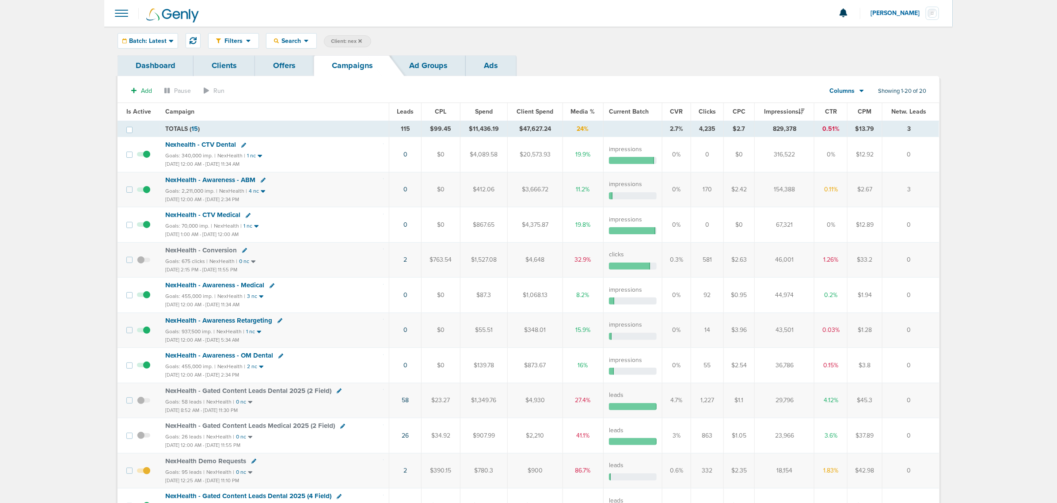
click at [323, 41] on div "Filters Active Only Settings Status Active Inactive Objectives MQL SQL Traffic …" at bounding box center [573, 40] width 731 height 15
click at [334, 42] on span "Client: nex" at bounding box center [346, 42] width 31 height 8
drag, startPoint x: 434, startPoint y: 40, endPoint x: 372, endPoint y: 36, distance: 62.9
click at [372, 36] on span "Client Campaign Offers Landing Page Ad Group Network Campaign Ad Ad Status Netw…" at bounding box center [401, 41] width 154 height 12
type input "accept"
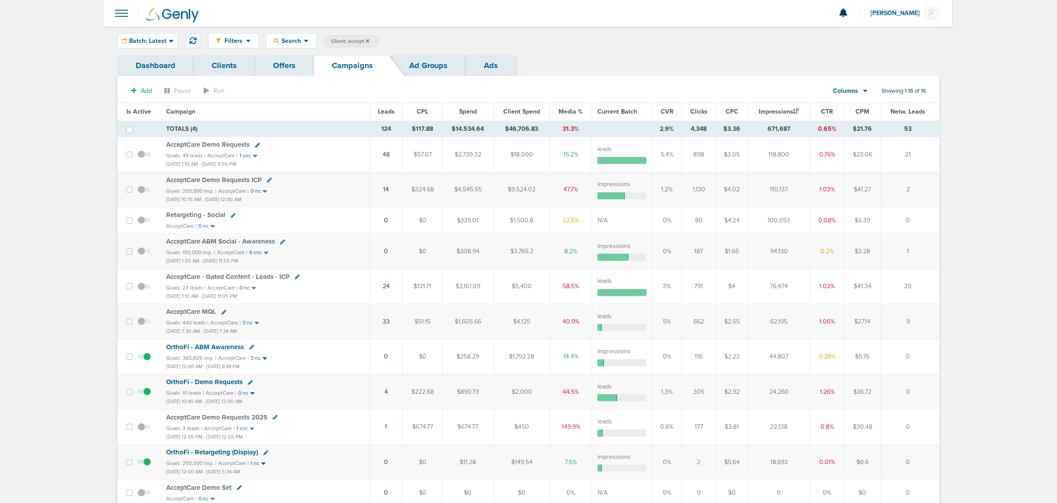
click at [141, 110] on span "Is Active" at bounding box center [138, 112] width 25 height 8
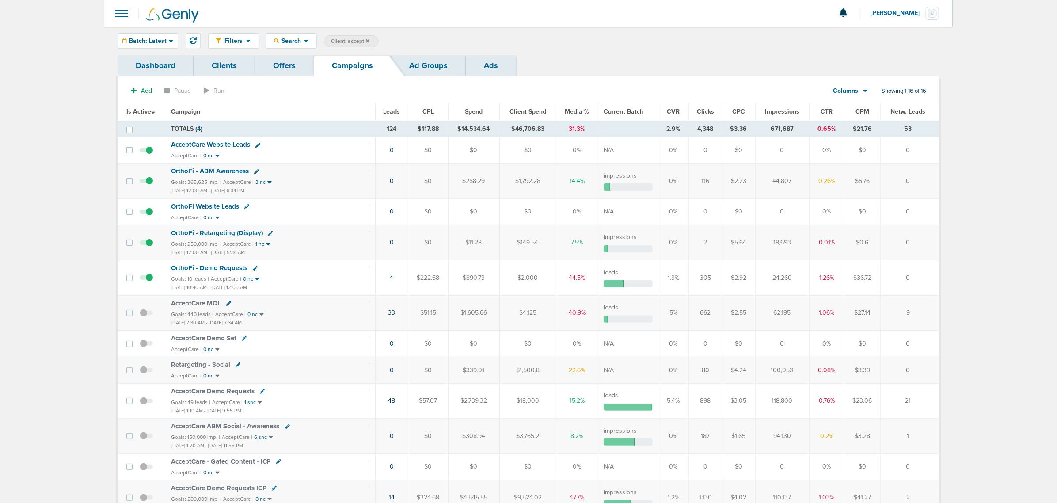
click at [255, 269] on icon at bounding box center [255, 268] width 5 height 5
select select
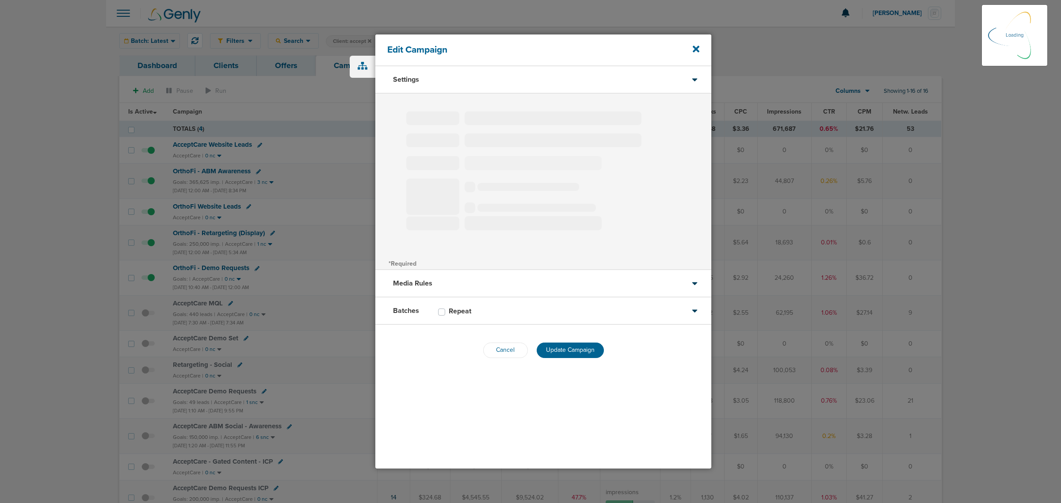
type input "OrthoFi - Demo Requests"
select select "Leads"
radio input "true"
select select "readOnly"
select select "1"
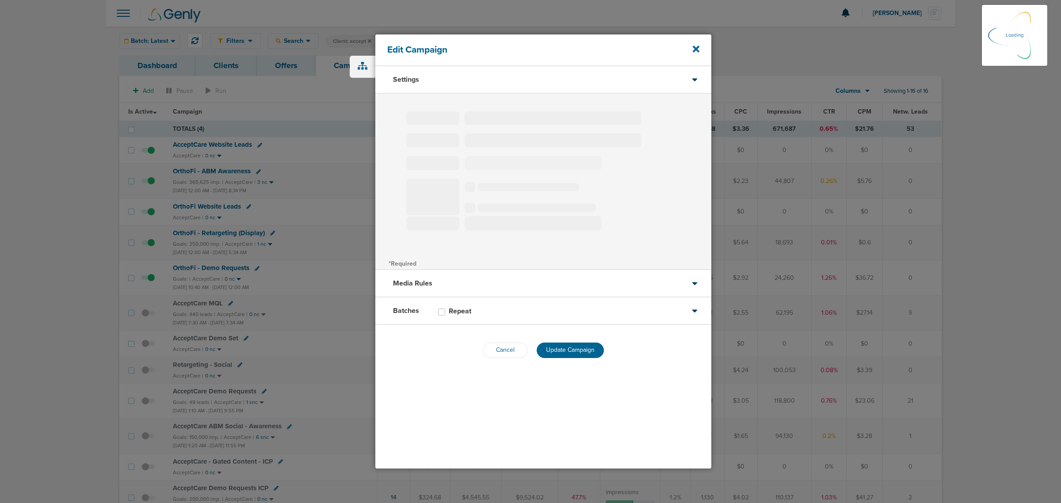
select select "2"
select select "3"
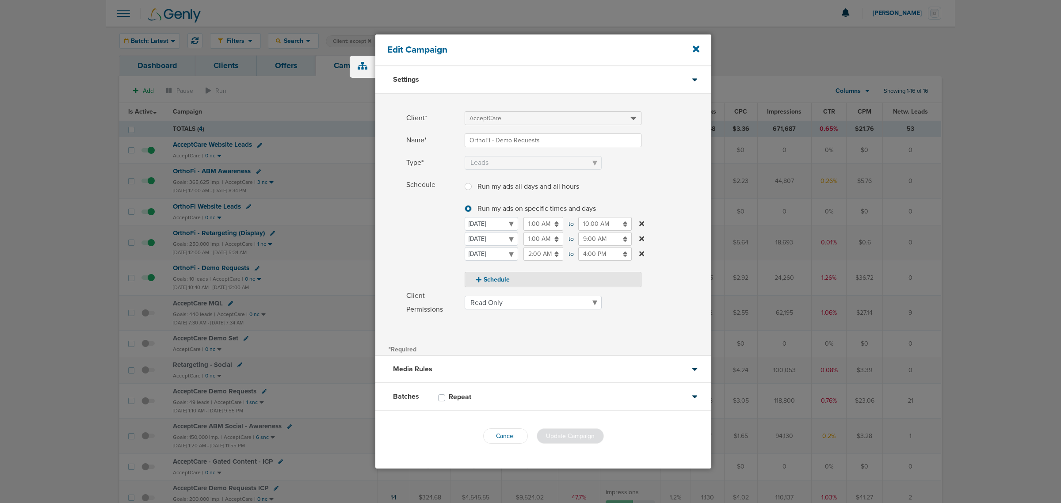
click at [478, 386] on div "Batches Repeat" at bounding box center [543, 396] width 336 height 27
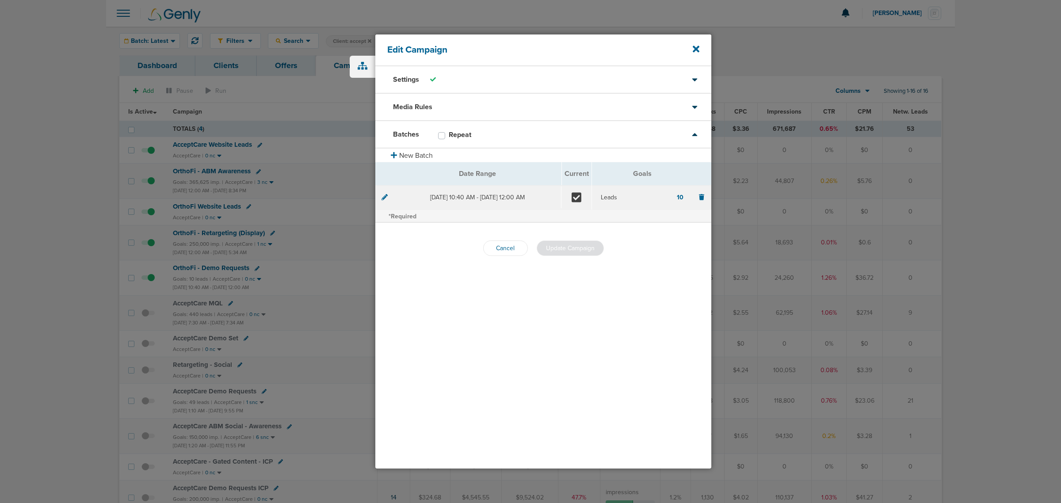
click at [383, 198] on icon at bounding box center [384, 197] width 6 height 6
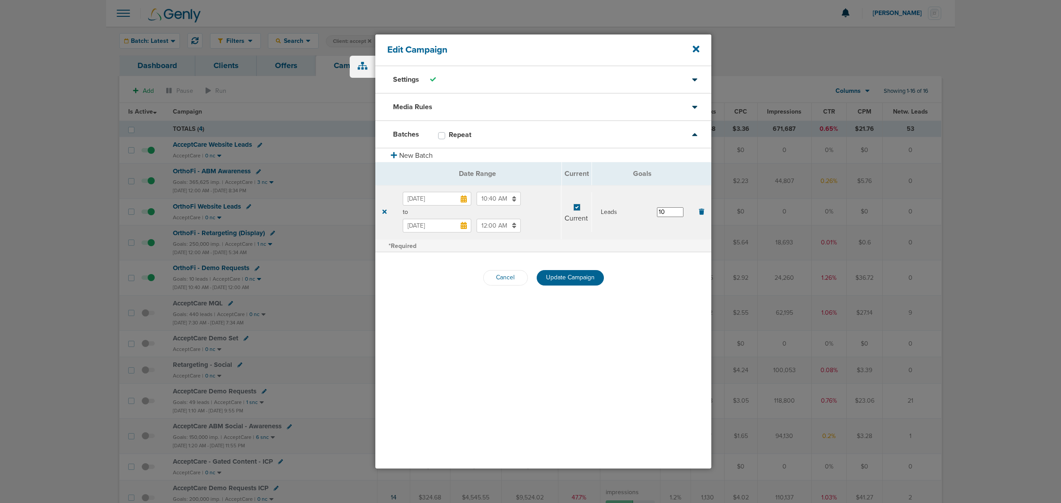
click at [440, 224] on input "Sep 4, 2025" at bounding box center [437, 226] width 68 height 14
click at [432, 328] on td "30" at bounding box center [430, 330] width 17 height 14
type input "Sep 30, 2025"
click at [546, 233] on div "Aug 1, 2025 10:40 AM to Sep 30, 2025 12:00 AM" at bounding box center [478, 212] width 168 height 54
click at [503, 221] on input "12:00 AM" at bounding box center [498, 226] width 44 height 14
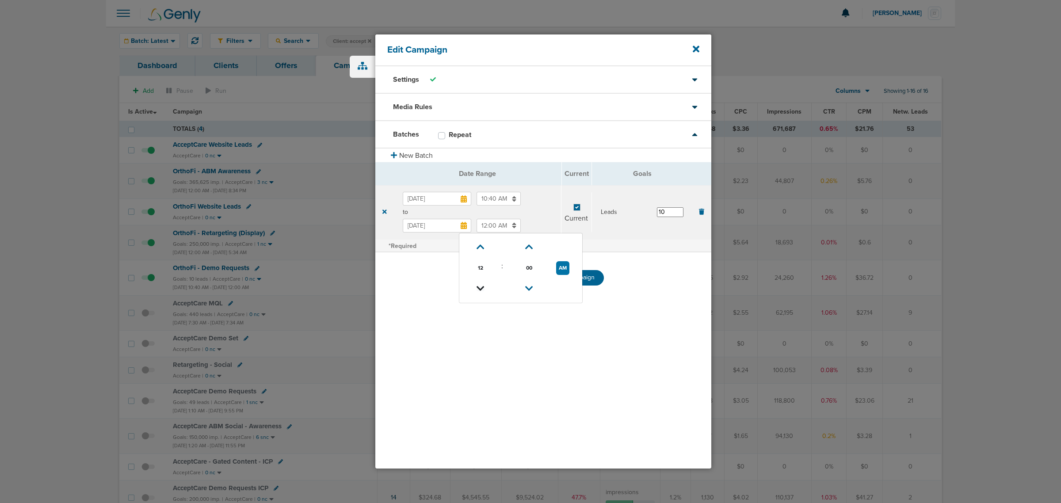
click at [479, 287] on icon at bounding box center [480, 288] width 8 height 5
type input "11:00 PM"
click at [558, 221] on div "Aug 1, 2025 10:40 AM to Sep 30, 2025 11:00 PM 11 : 00 PM 12 01 02 03 04 05 06 0…" at bounding box center [478, 212] width 168 height 54
click at [583, 277] on span "Update Campaign" at bounding box center [570, 278] width 49 height 8
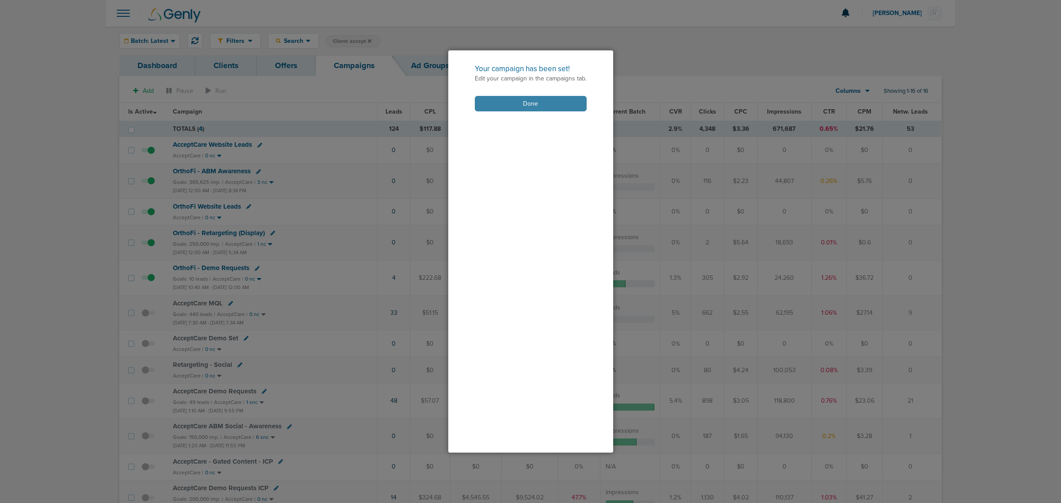
click at [541, 102] on button "Done" at bounding box center [531, 103] width 112 height 15
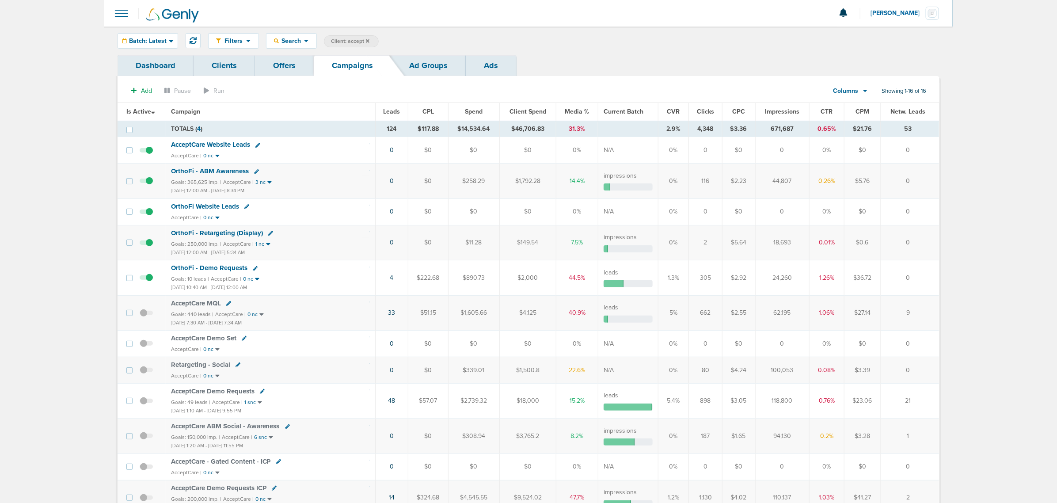
click at [347, 40] on span "Client: accept" at bounding box center [350, 42] width 38 height 8
drag, startPoint x: 422, startPoint y: 40, endPoint x: 355, endPoint y: 36, distance: 67.8
click at [355, 36] on span "Client Campaign Offers Landing Page Ad Group Network Campaign Ad Ad Status Netw…" at bounding box center [401, 41] width 154 height 12
type input "law"
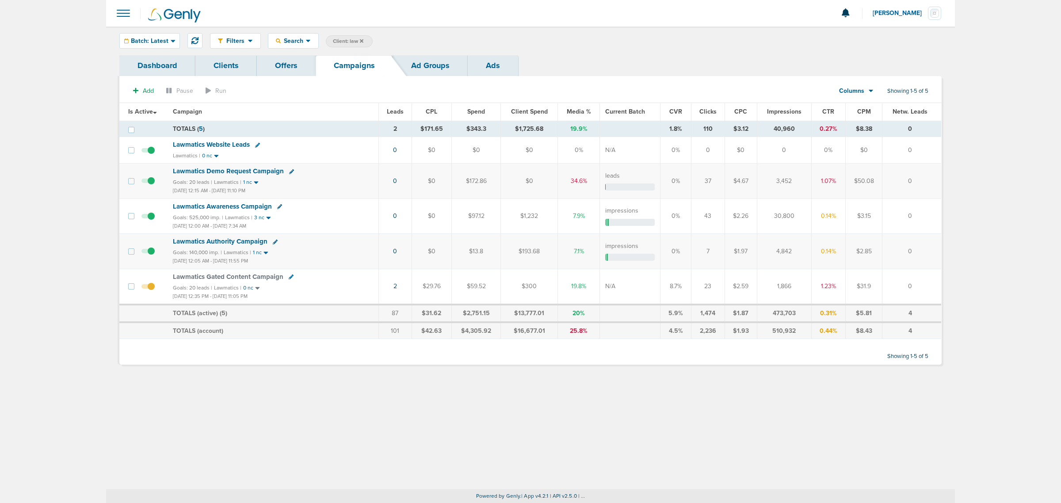
click at [259, 278] on span "Lawmatics Gated Content Campaign" at bounding box center [228, 277] width 110 height 8
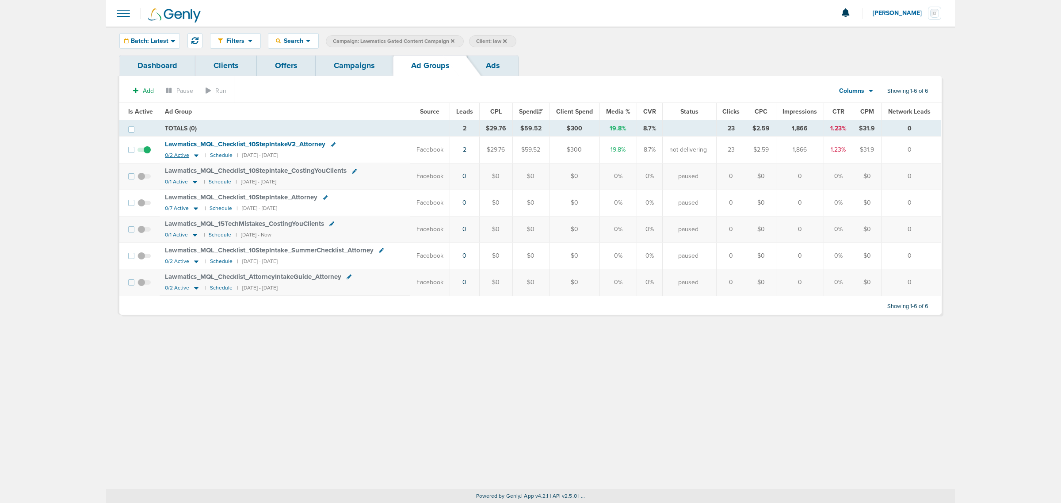
click at [195, 156] on icon at bounding box center [196, 156] width 4 height 3
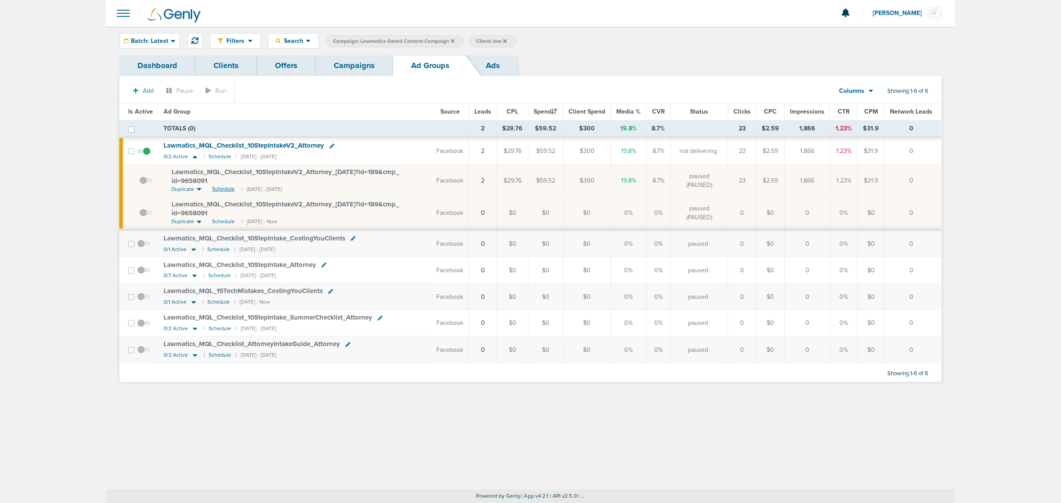
click at [220, 189] on span "Schedule" at bounding box center [223, 189] width 23 height 8
click at [341, 62] on link "Campaigns" at bounding box center [354, 65] width 77 height 21
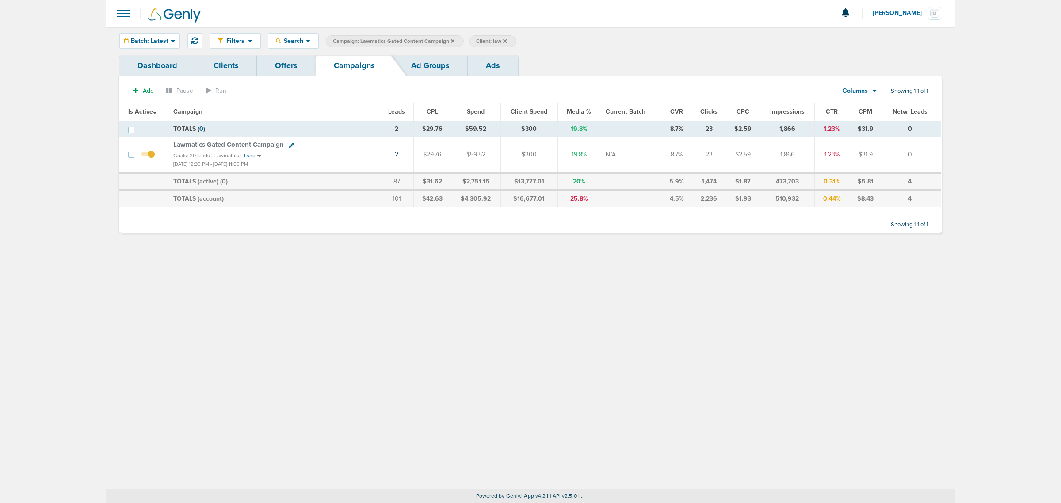
click at [452, 39] on icon at bounding box center [453, 40] width 4 height 5
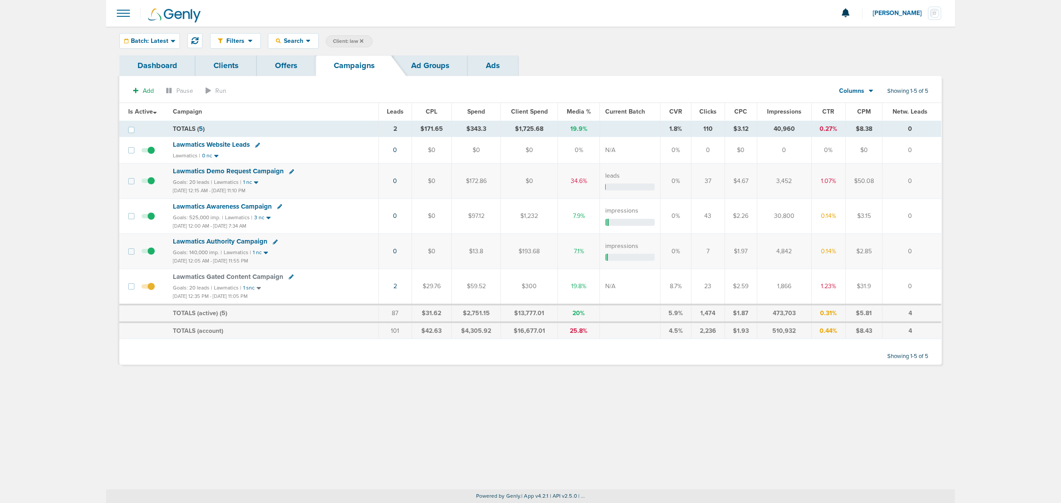
click at [340, 40] on span "Client: law" at bounding box center [348, 42] width 30 height 8
drag, startPoint x: 431, startPoint y: 43, endPoint x: 396, endPoint y: 42, distance: 35.4
click at [396, 42] on span "Client Campaign Offers Landing Page Ad Group Network Campaign Ad Ad Status Netw…" at bounding box center [403, 41] width 154 height 12
type input "lily"
click at [379, 438] on div "Filters Active Only Settings Status Active Inactive Objectives MQL SQL Traffic …" at bounding box center [530, 258] width 848 height 463
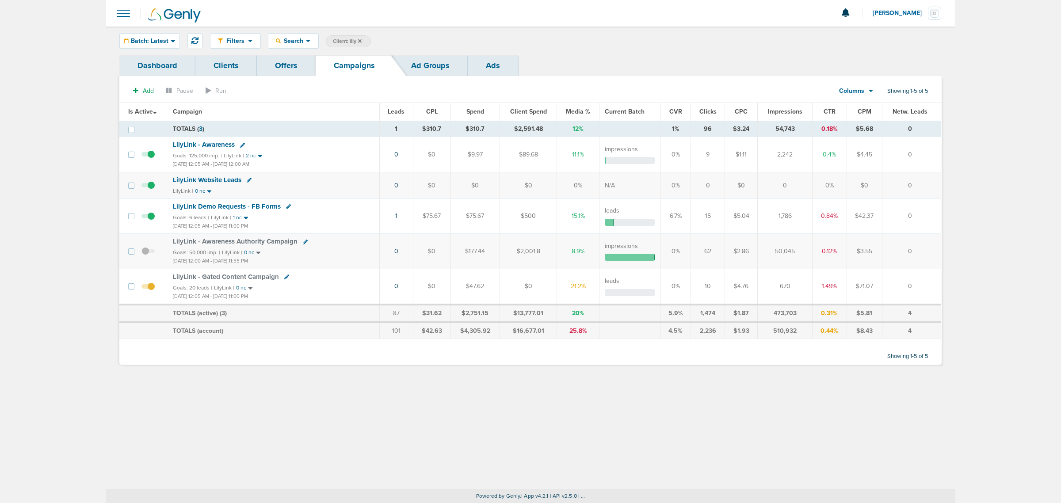
click at [222, 278] on span "LilyLink - Gated Content Campaign" at bounding box center [226, 277] width 106 height 8
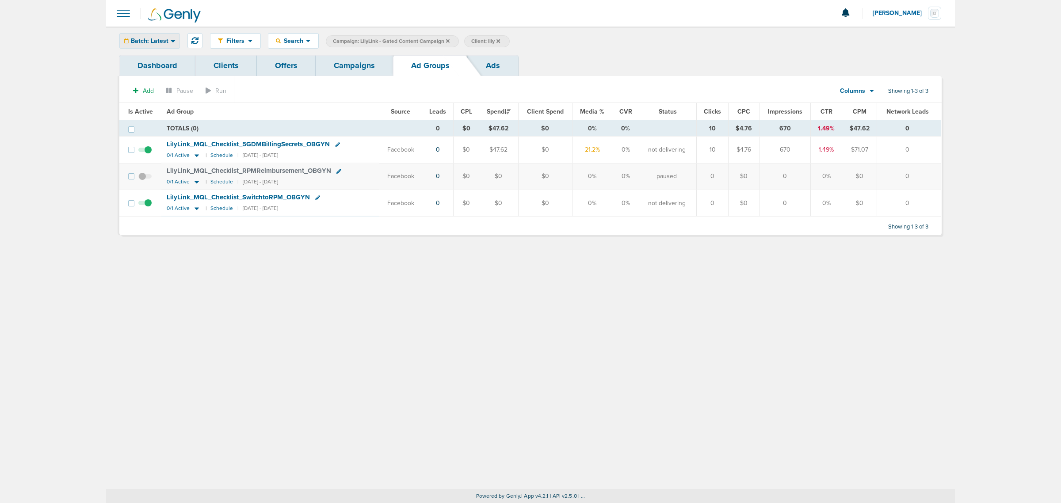
click at [150, 40] on span "Batch: Latest" at bounding box center [150, 41] width 38 height 6
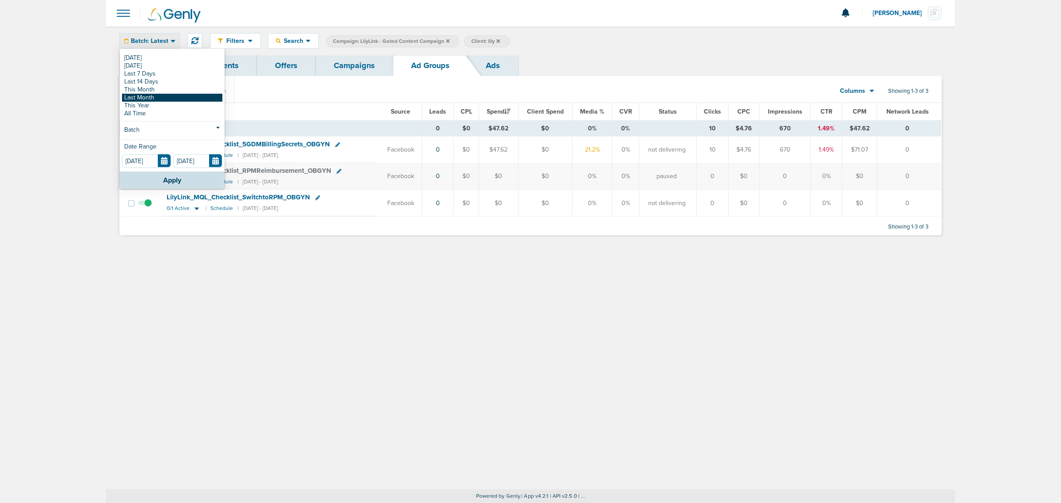
click at [154, 97] on link "Last Month" at bounding box center [172, 98] width 100 height 8
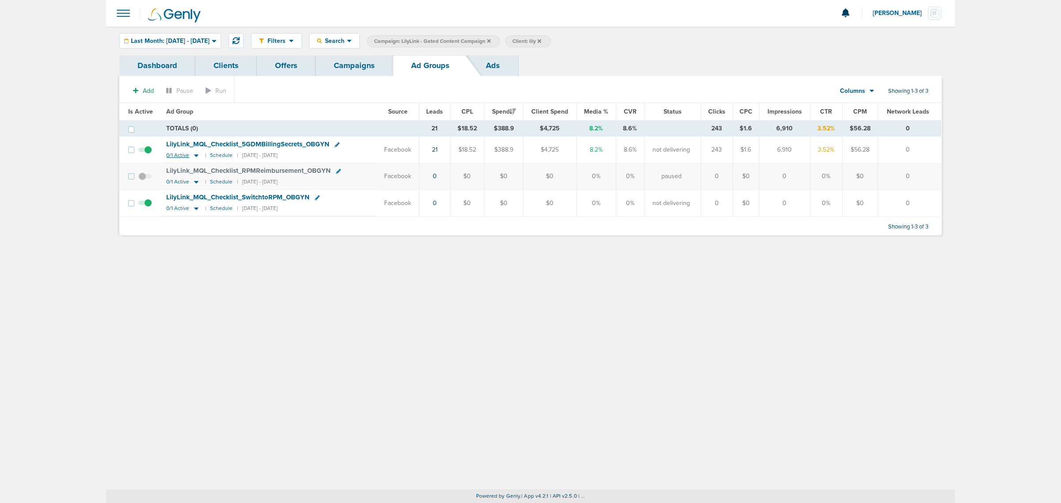
click at [195, 156] on icon at bounding box center [196, 156] width 4 height 3
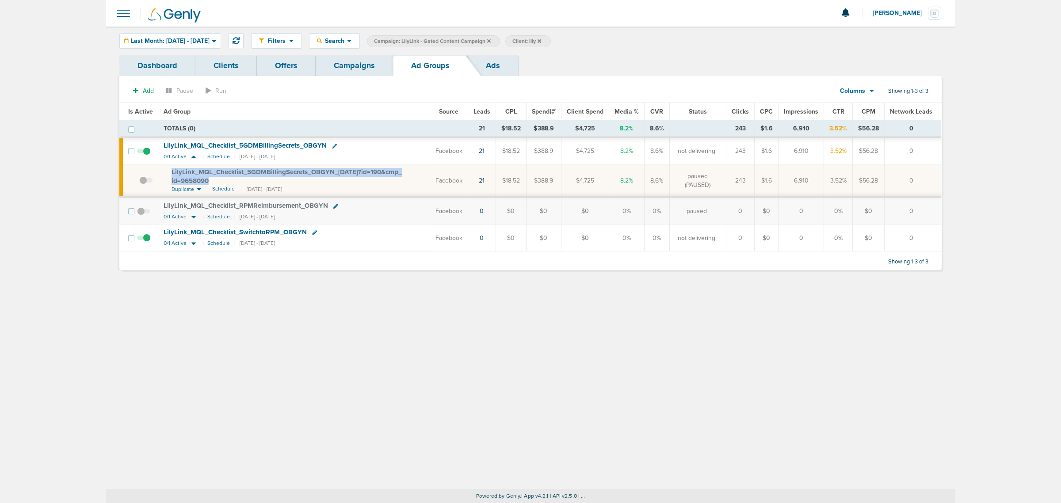
drag, startPoint x: 224, startPoint y: 180, endPoint x: 167, endPoint y: 171, distance: 58.2
click at [167, 171] on td "LilyLink_ MQL_ Checklist_ 5GDMBillingSecrets_ OBGYN_ 06.25.25?id=190&cmp_ id=96…" at bounding box center [294, 180] width 272 height 33
copy span "LilyLink_ MQL_ Checklist_ 5GDMBillingSecrets_ OBGYN_ 06.25.25?id=190&cmp_ id=96…"
click at [295, 298] on div "Filters Active Only Settings Status Active Inactive Objectives MQL SQL Traffic …" at bounding box center [530, 258] width 848 height 463
click at [354, 59] on link "Campaigns" at bounding box center [354, 65] width 77 height 21
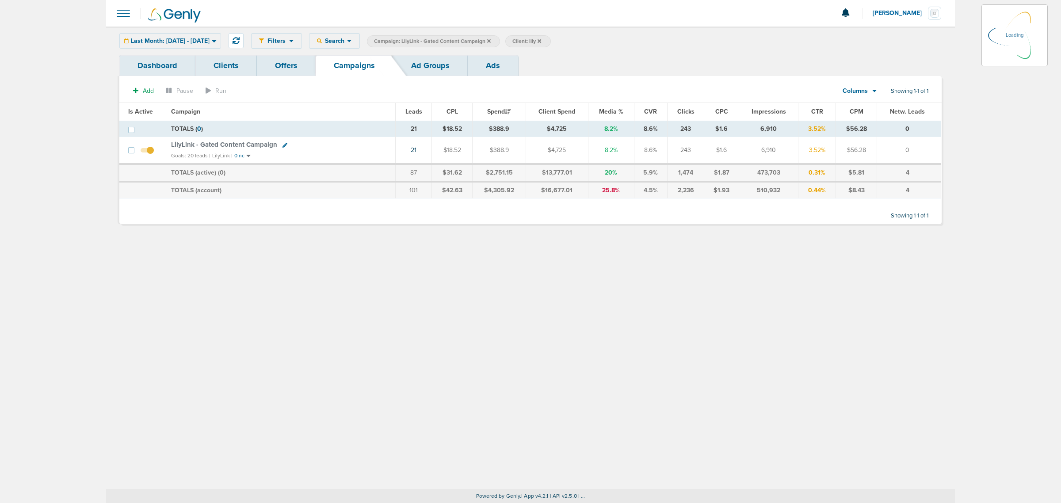
click at [491, 41] on icon at bounding box center [489, 41] width 4 height 4
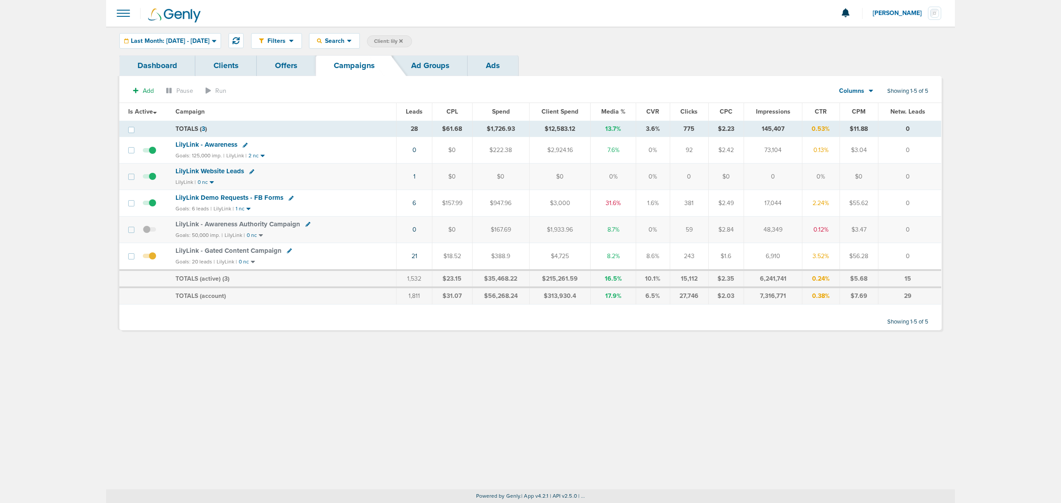
click at [403, 40] on icon at bounding box center [401, 40] width 4 height 5
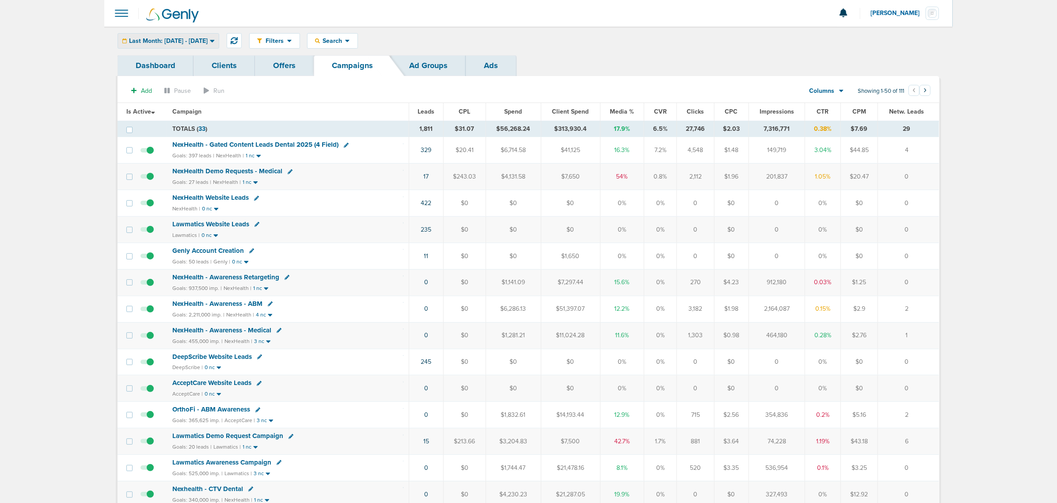
click at [166, 34] on div "Last Month: 08.01.2025 - 08.31.2025" at bounding box center [168, 41] width 101 height 15
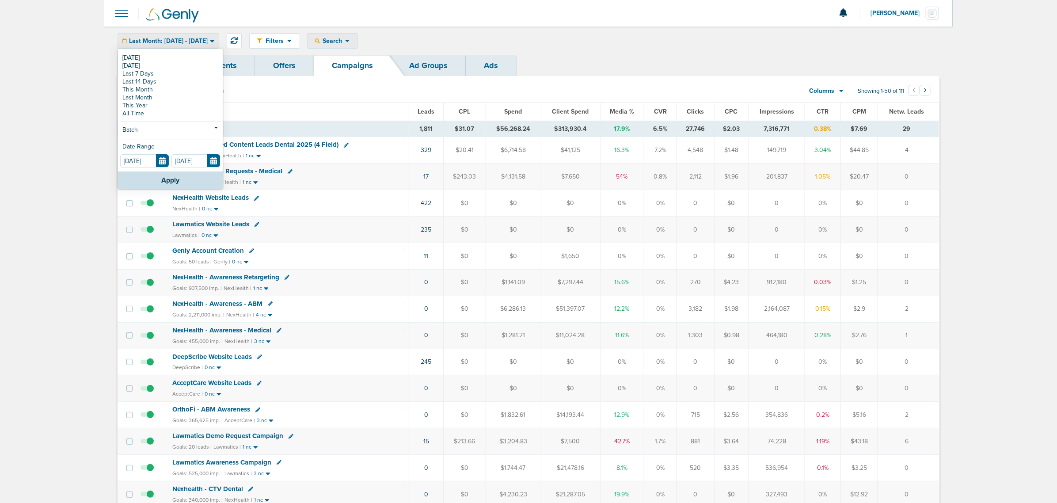
click at [358, 34] on div "Search" at bounding box center [333, 41] width 50 height 15
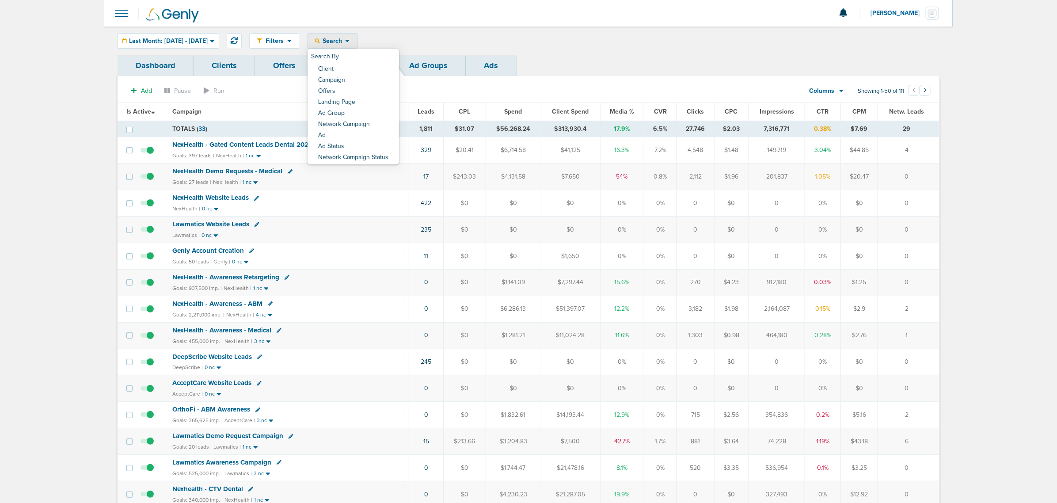
drag, startPoint x: 357, startPoint y: 87, endPoint x: 356, endPoint y: 98, distance: 11.1
click at [358, 89] on div "Search By Client Campaign Offers Landing Page Ad Group Network Campaign Ad Ad S…" at bounding box center [353, 107] width 91 height 116
click at [345, 40] on span "Search" at bounding box center [332, 41] width 25 height 8
click at [350, 65] on link "Client" at bounding box center [353, 69] width 91 height 11
type input "data"
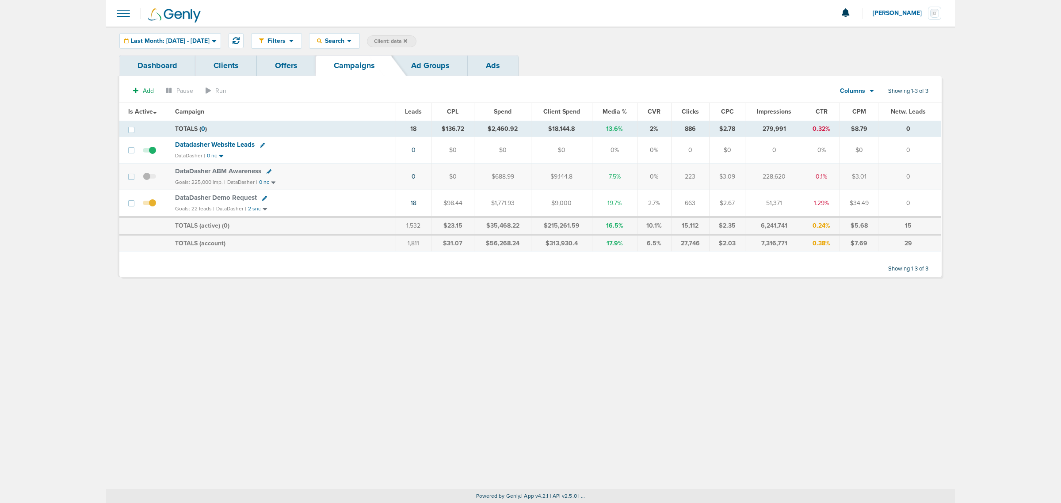
click at [390, 202] on div "DataDasher Demo Request" at bounding box center [282, 198] width 215 height 9
click at [195, 45] on div "Last Month: 08.01.2025 - 08.31.2025" at bounding box center [170, 41] width 101 height 15
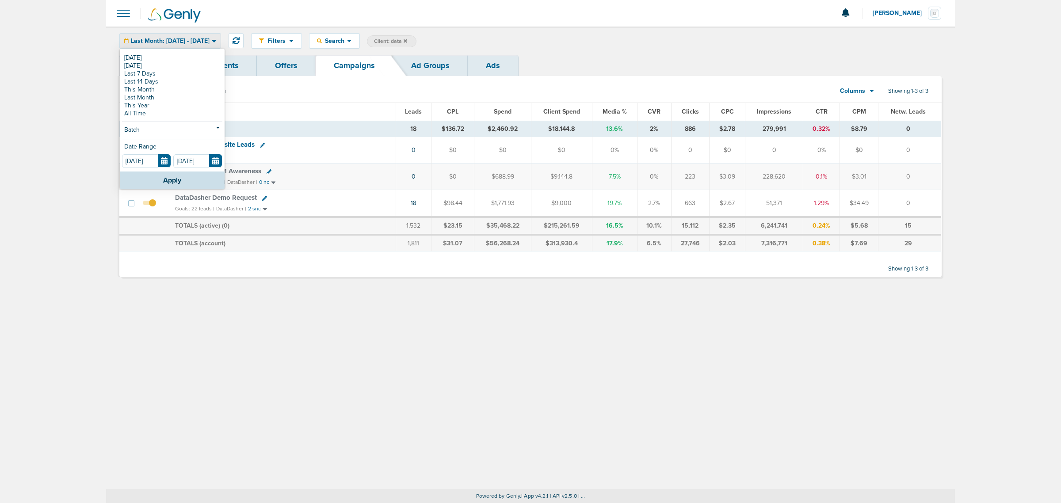
click at [318, 206] on td "DataDasher Demo Request Goals: 22 leads | DataDasher | 2 snc" at bounding box center [283, 203] width 226 height 27
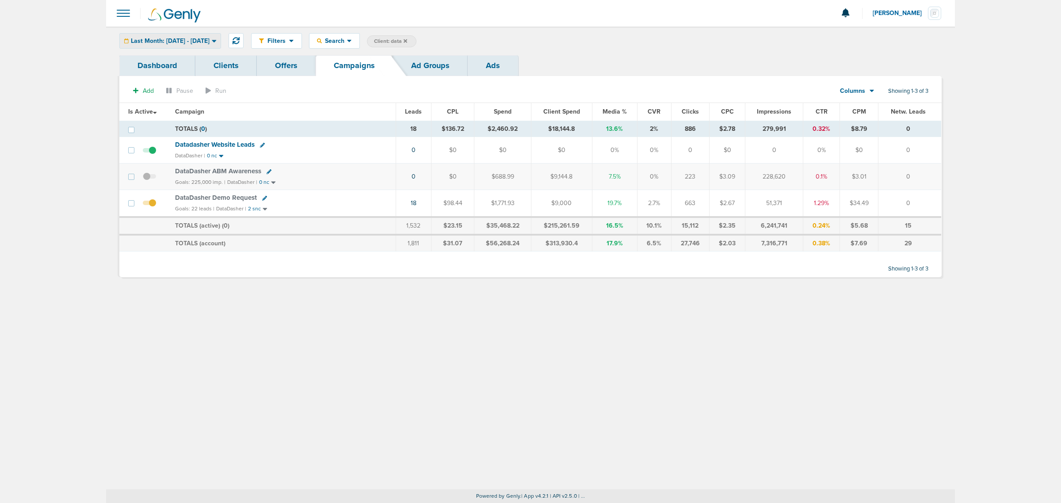
drag, startPoint x: 175, startPoint y: 29, endPoint x: 173, endPoint y: 38, distance: 9.8
click at [175, 34] on div "Filters Active Only Settings Status Active Inactive Objectives MQL SQL Traffic …" at bounding box center [530, 41] width 848 height 29
click at [173, 38] on span "Last Month: 08.01.2025 - 08.31.2025" at bounding box center [170, 41] width 79 height 6
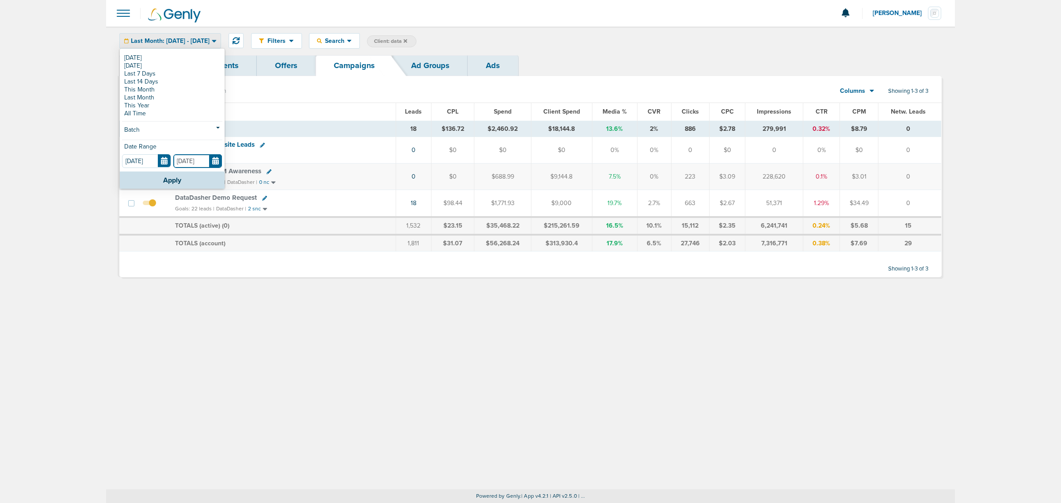
click at [213, 162] on input "08.31.2025" at bounding box center [197, 161] width 49 height 14
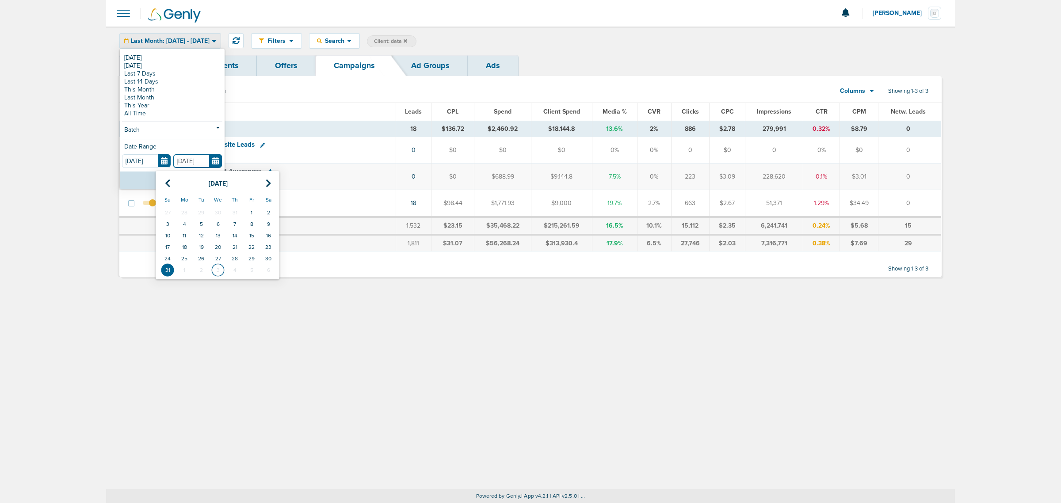
click at [217, 272] on td "3" at bounding box center [217, 269] width 17 height 11
type input "[DATE]"
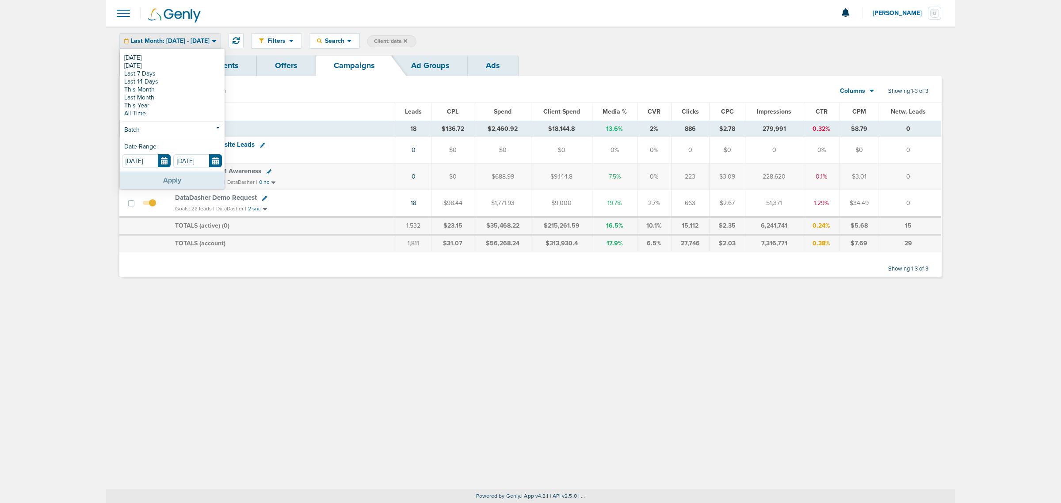
click at [183, 186] on button "Apply" at bounding box center [172, 179] width 105 height 17
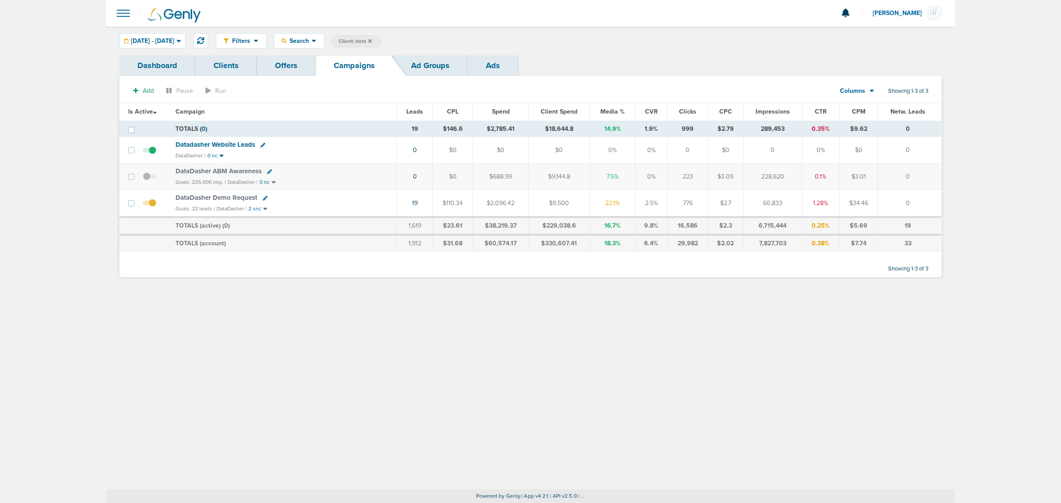
click at [372, 41] on icon at bounding box center [370, 41] width 4 height 4
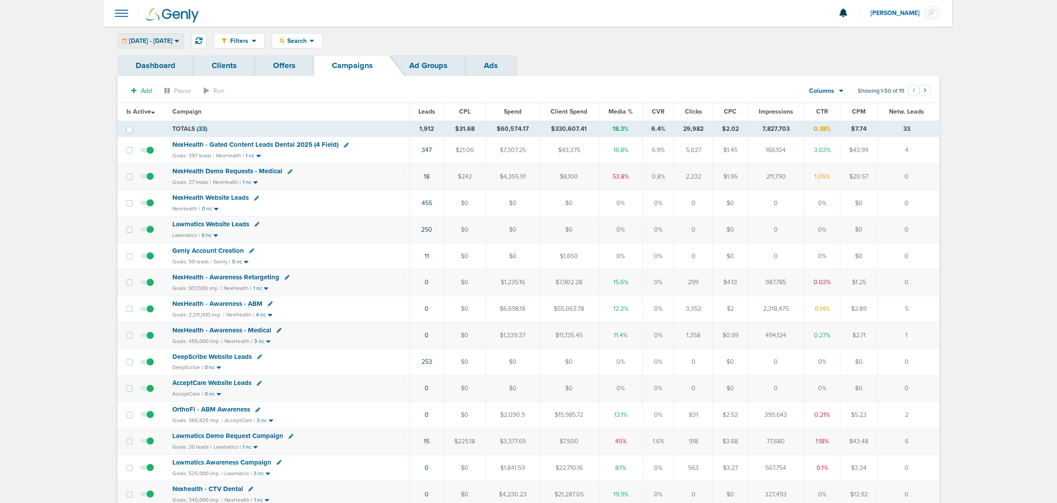
click at [183, 39] on div "08.01.2025 - 09.03.2025" at bounding box center [150, 41] width 65 height 15
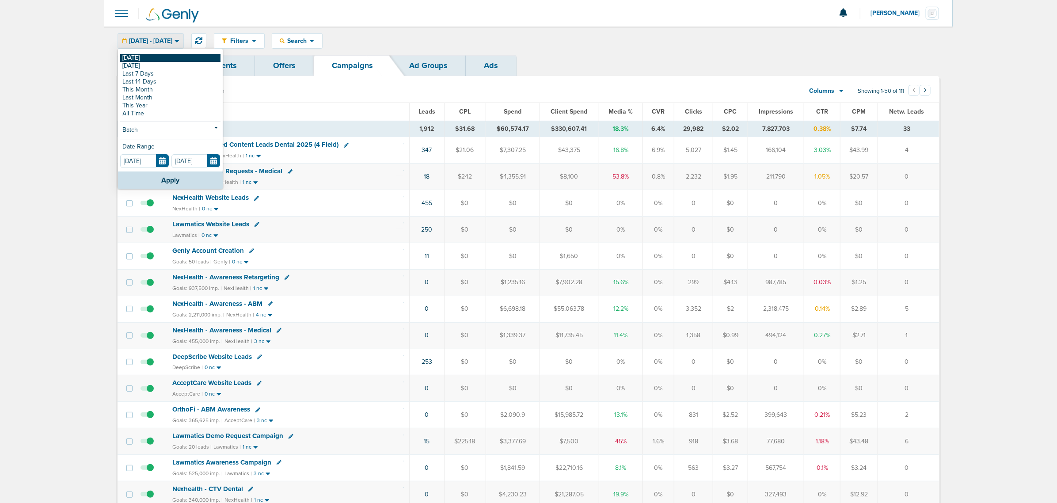
click at [175, 54] on link "[DATE]" at bounding box center [170, 58] width 100 height 8
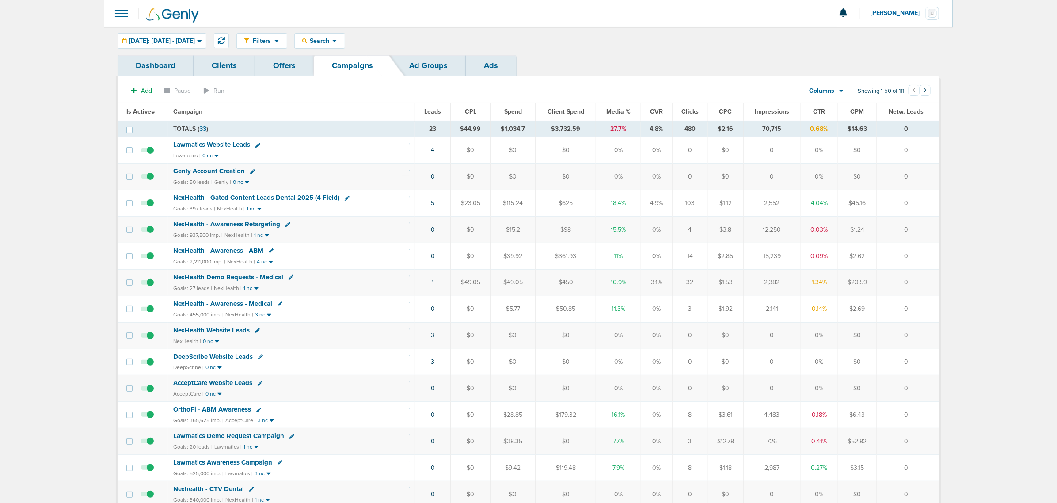
click at [706, 54] on div "Filters Active Only Settings Status Active Inactive Objectives MQL SQL Traffic …" at bounding box center [528, 41] width 848 height 29
click at [620, 109] on span "Media %" at bounding box center [618, 112] width 24 height 8
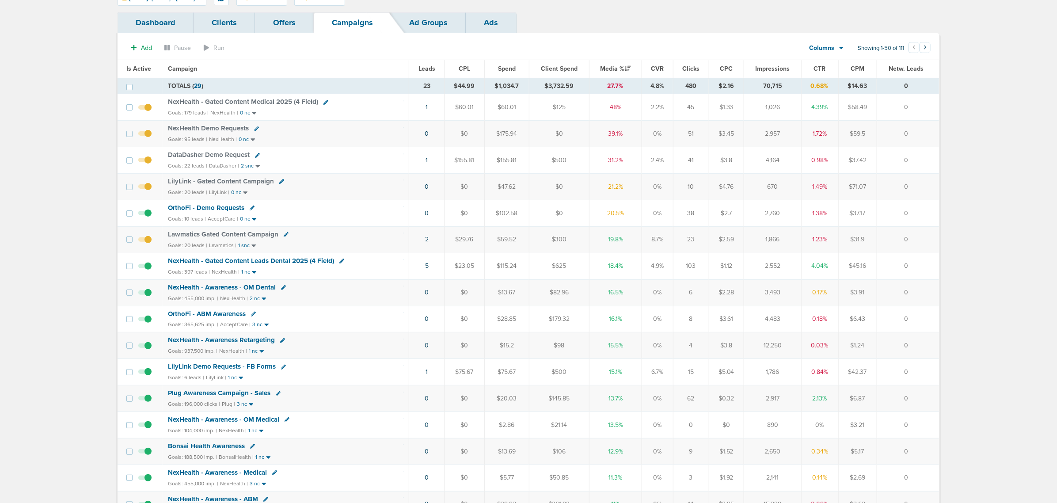
scroll to position [110, 0]
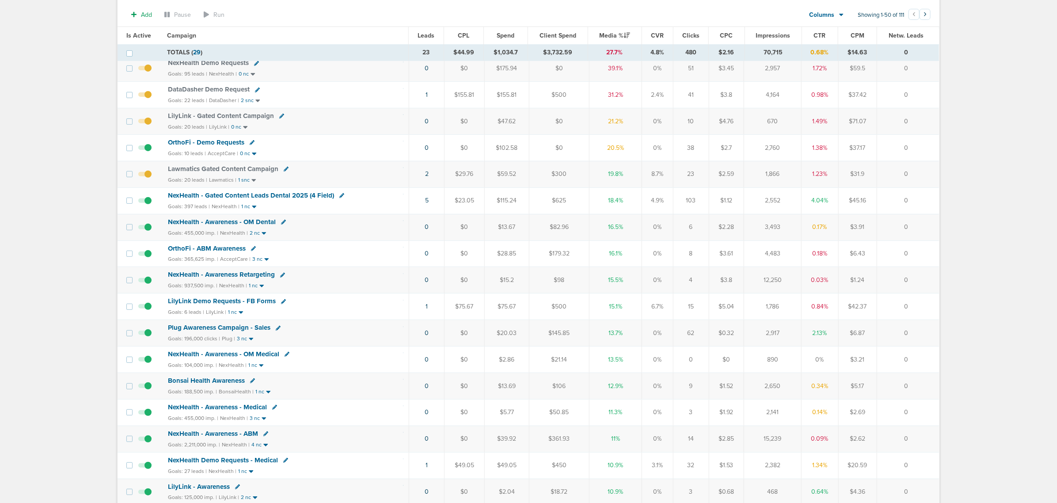
click at [250, 302] on span "LilyLink Demo Requests - FB Forms" at bounding box center [222, 301] width 108 height 8
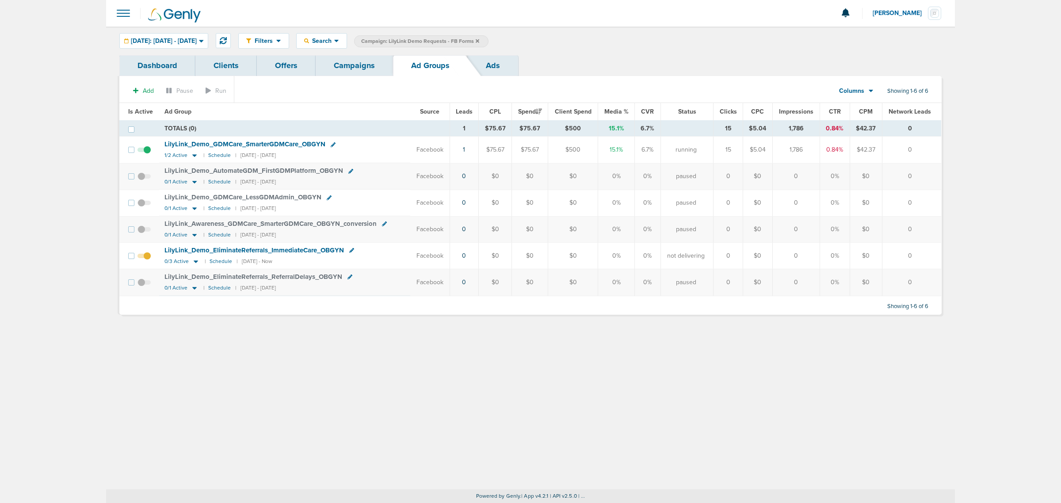
click at [367, 61] on link "Campaigns" at bounding box center [354, 65] width 77 height 21
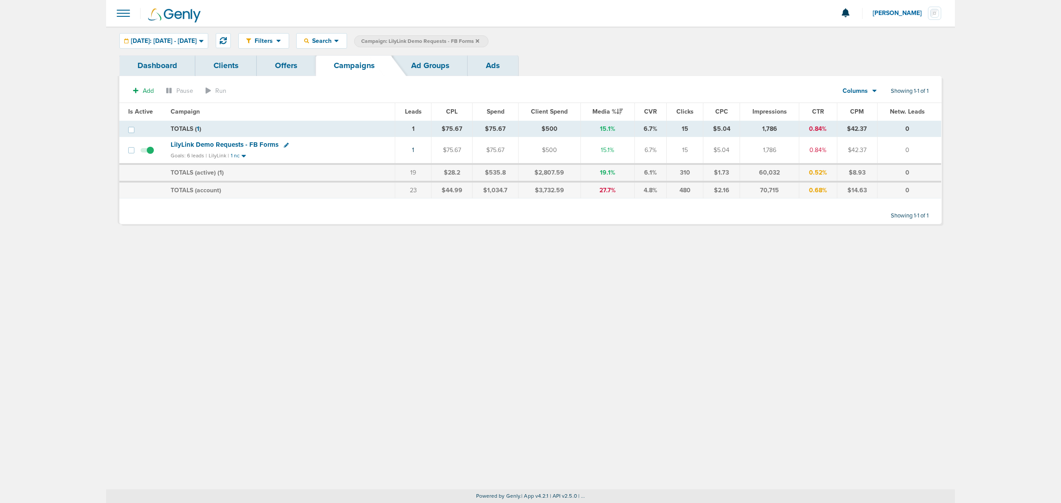
click at [284, 144] on icon at bounding box center [286, 145] width 5 height 5
select select
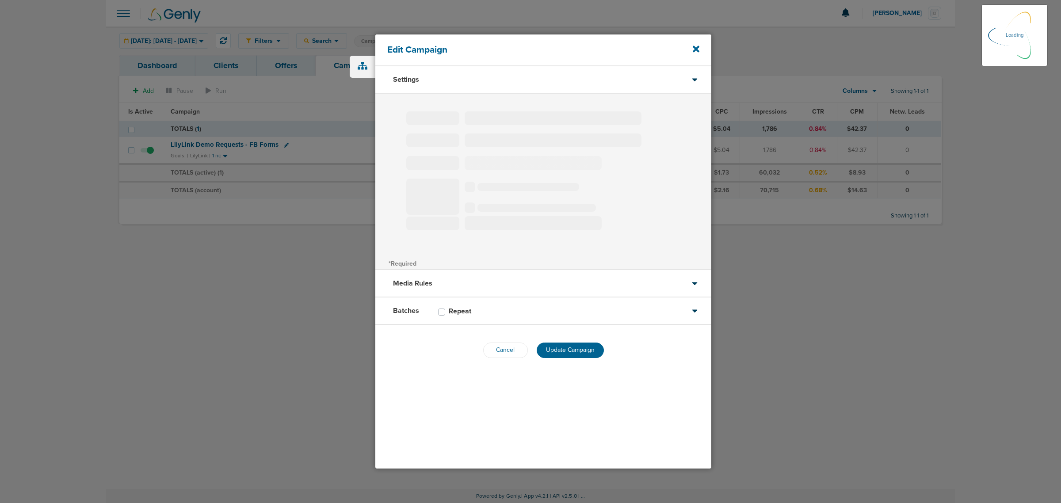
type input "LilyLink Demo Requests - FB Forms"
select select "Leads"
radio input "true"
select select "readOnly"
select select "1"
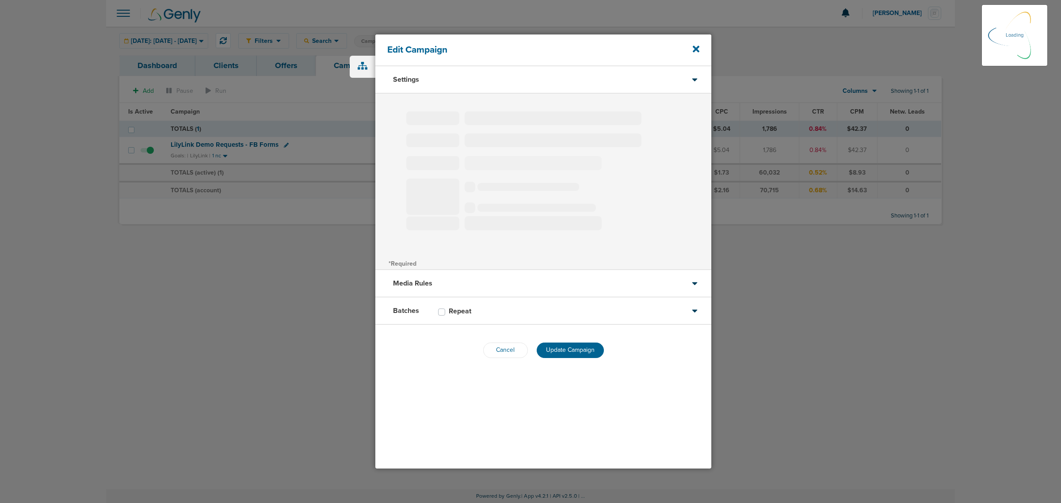
select select "2"
select select "4"
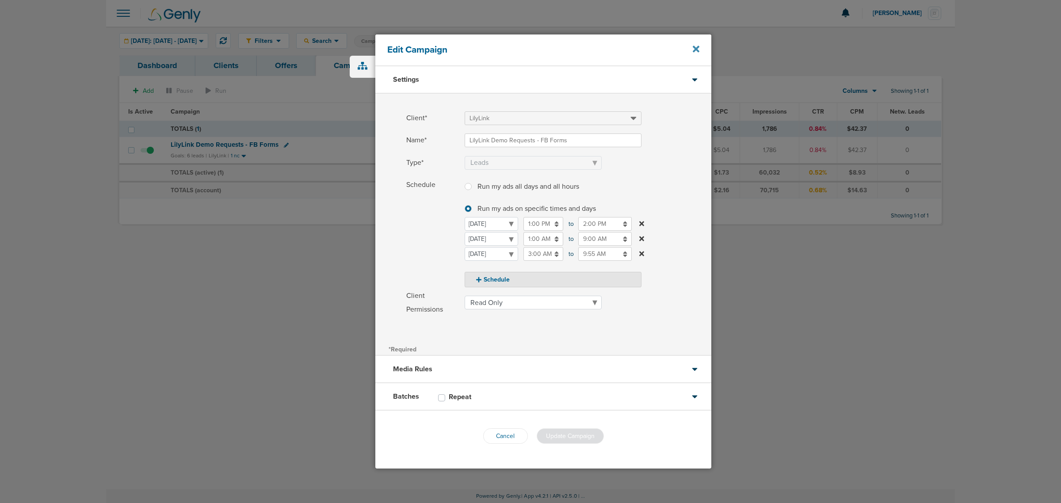
click at [694, 49] on icon at bounding box center [695, 49] width 7 height 10
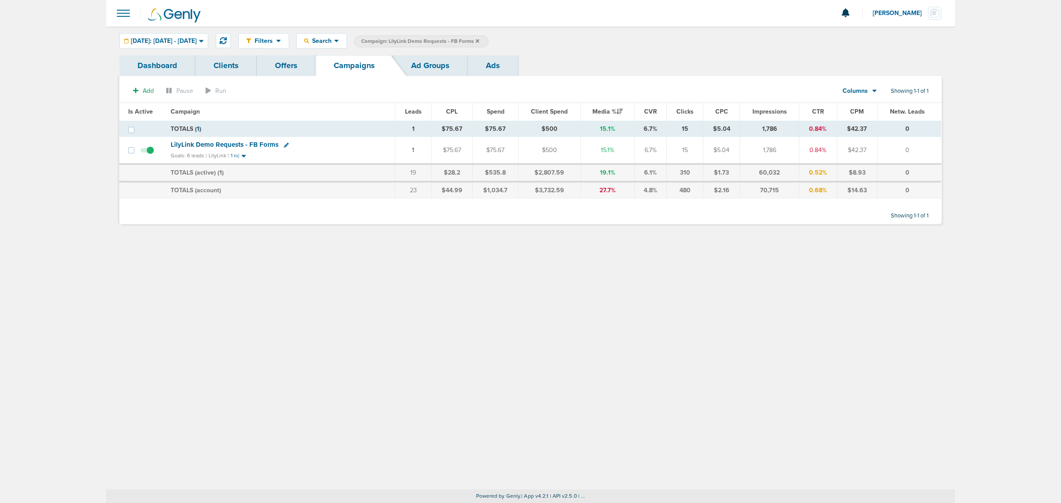
click at [801, 327] on div "Filters Active Only Settings Status Active Inactive Objectives MQL SQL Traffic …" at bounding box center [530, 258] width 848 height 463
click at [259, 144] on span "LilyLink Demo Requests - FB Forms" at bounding box center [225, 145] width 108 height 8
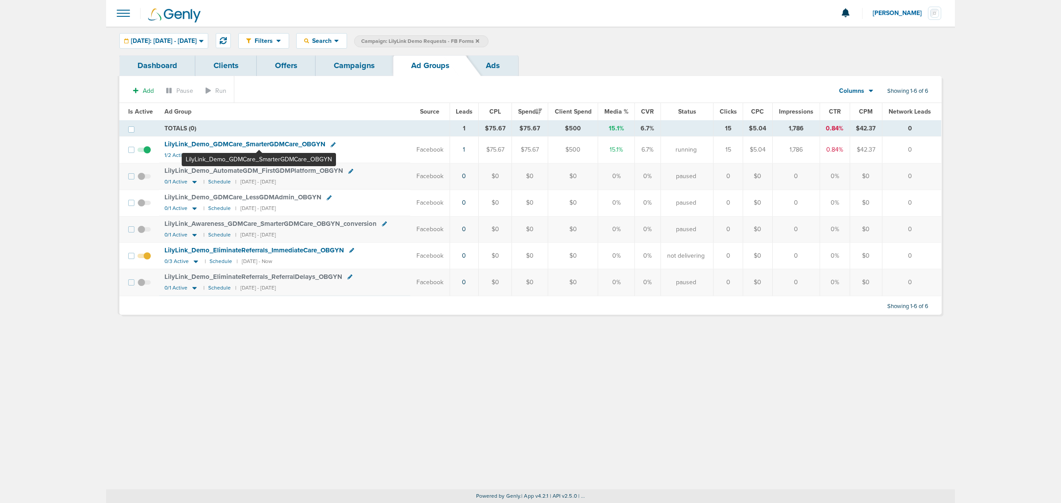
click at [259, 144] on span "LilyLink_ Demo_ GDMCare_ SmarterGDMCare_ OBGYN" at bounding box center [244, 144] width 161 height 8
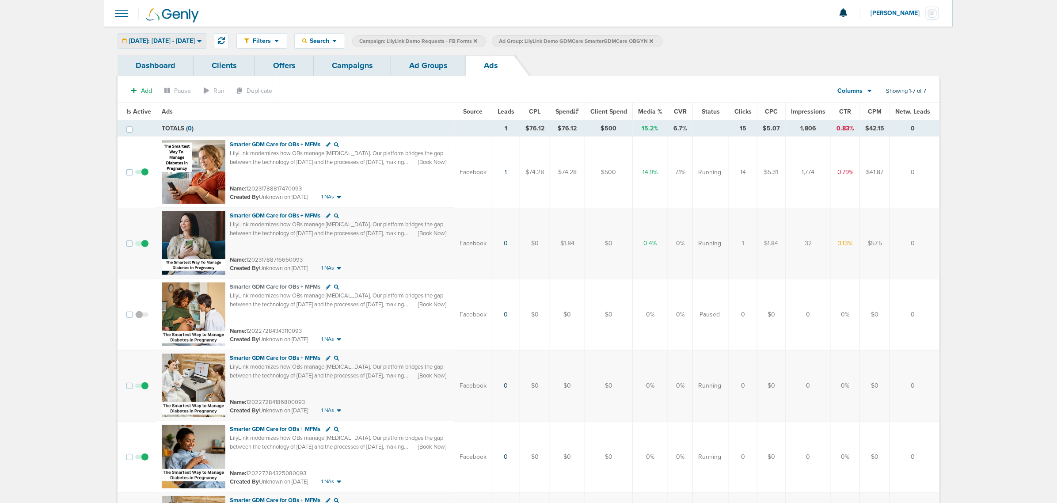
click at [199, 46] on div "Today: 09.03.2025 - 09.03.2025" at bounding box center [162, 41] width 88 height 15
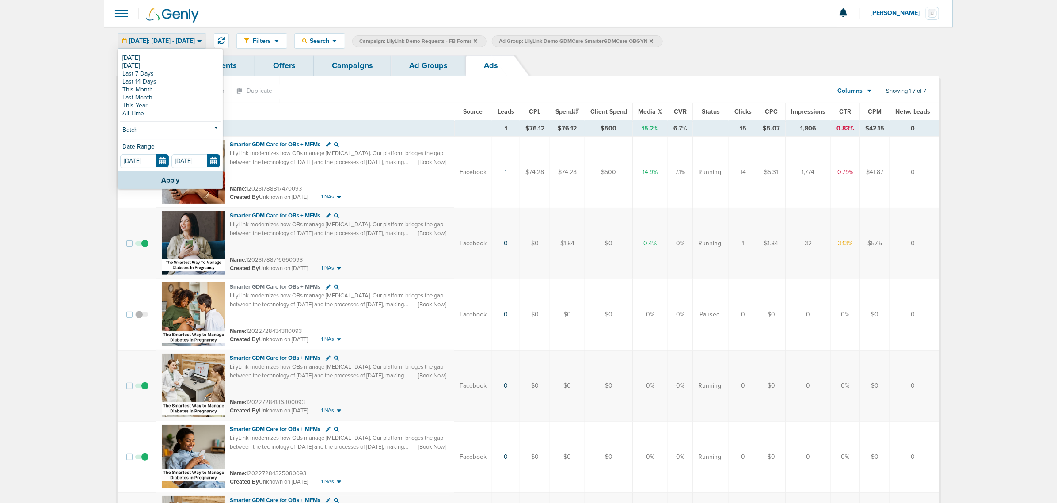
click at [987, 191] on main "Notifications You have no unread notifications Lauren Mericle Profile Sign Out …" at bounding box center [528, 338] width 1057 height 676
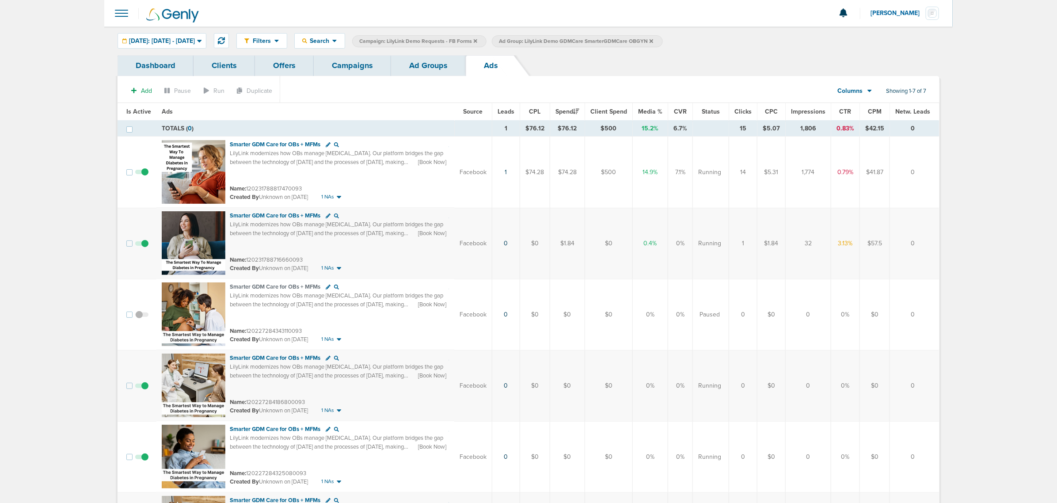
click at [414, 60] on link "Ad Groups" at bounding box center [428, 65] width 75 height 21
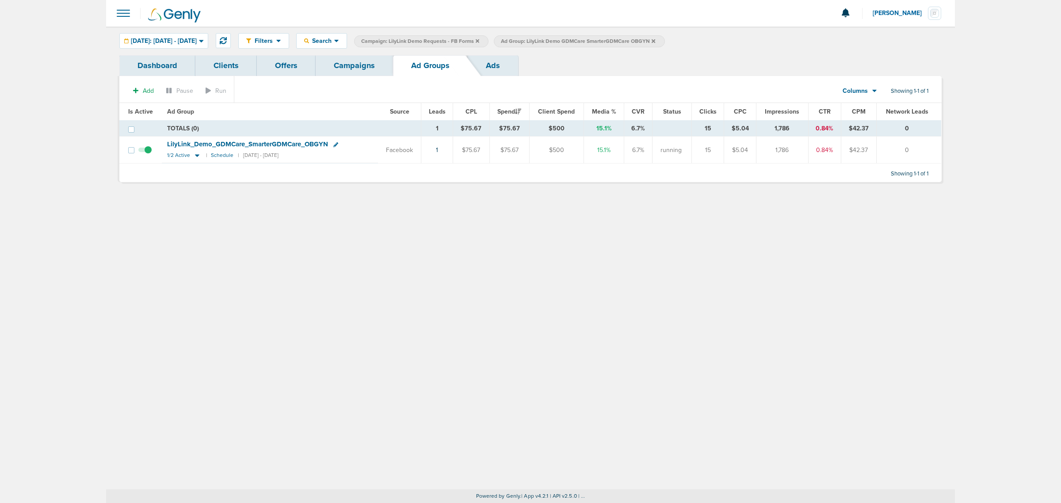
click at [363, 67] on link "Campaigns" at bounding box center [354, 65] width 77 height 21
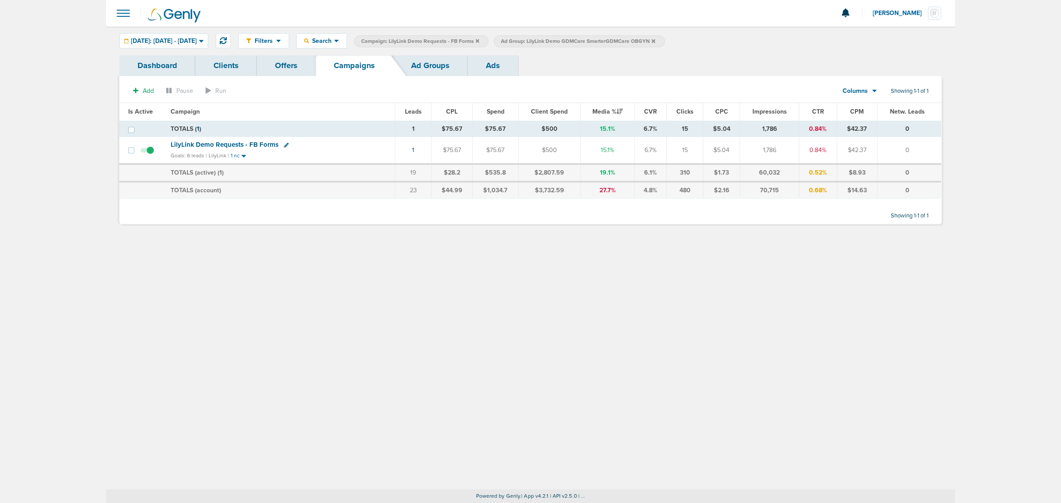
click at [655, 40] on icon at bounding box center [653, 40] width 4 height 5
click at [479, 40] on icon at bounding box center [477, 41] width 4 height 4
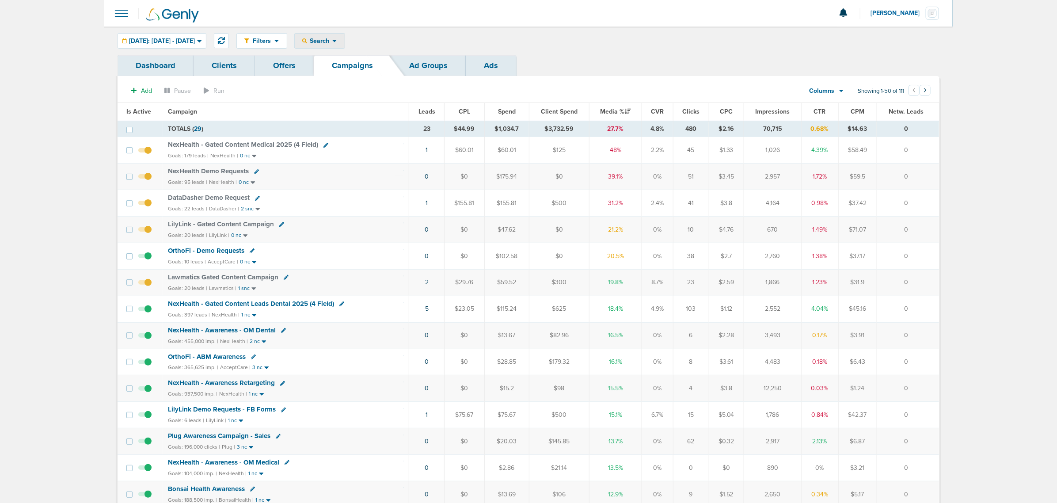
click at [332, 42] on span "Search" at bounding box center [319, 41] width 25 height 8
click at [344, 66] on link "Client" at bounding box center [340, 69] width 91 height 11
type input "accept"
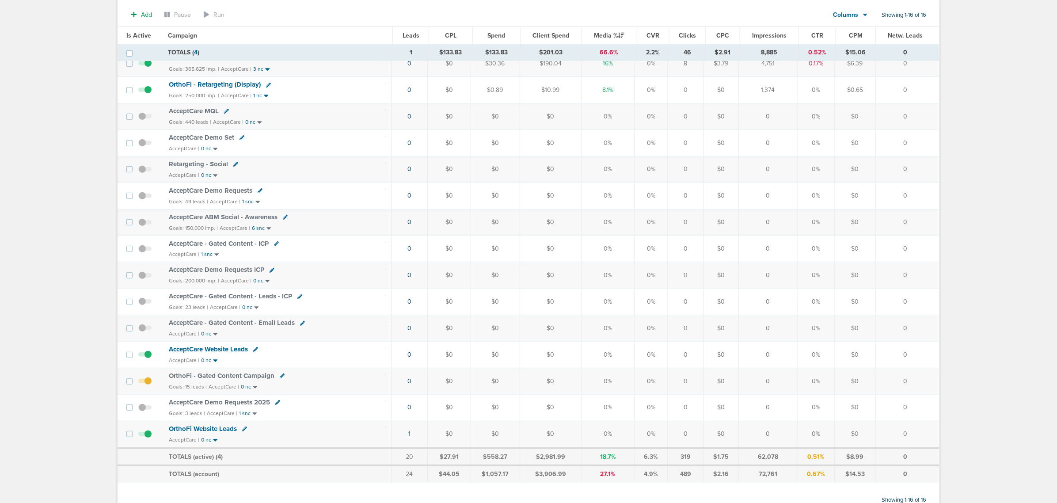
scroll to position [147, 0]
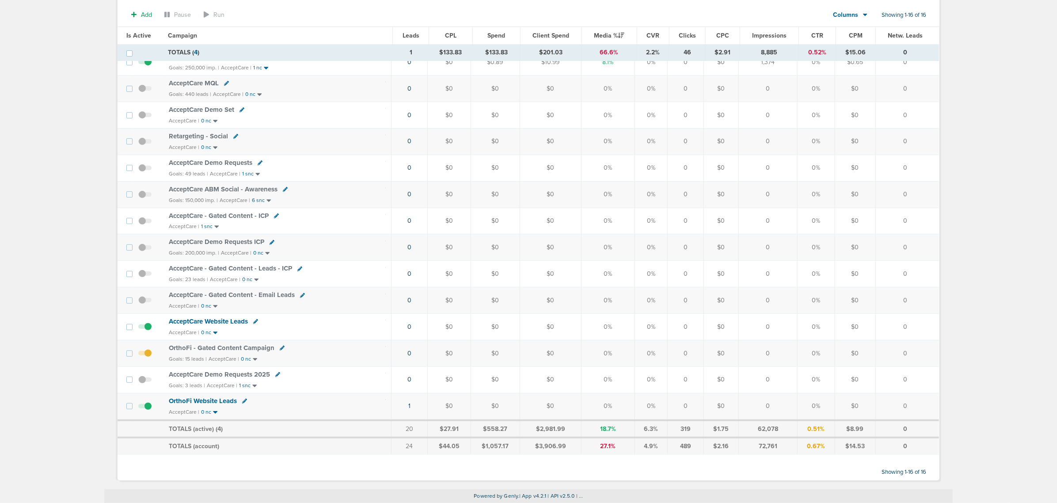
click at [241, 350] on span "OrthoFi - Gated Content Campaign" at bounding box center [222, 348] width 106 height 8
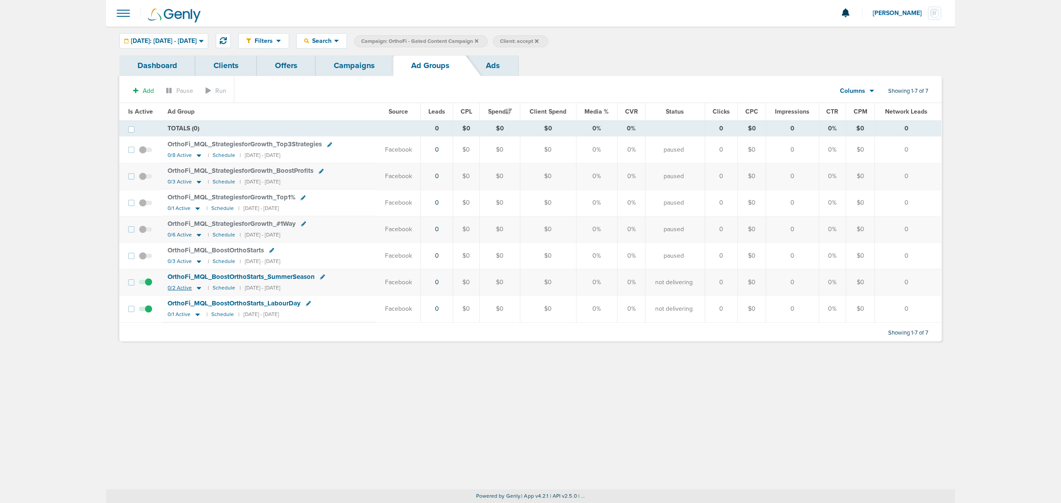
click at [197, 292] on icon at bounding box center [198, 288] width 9 height 8
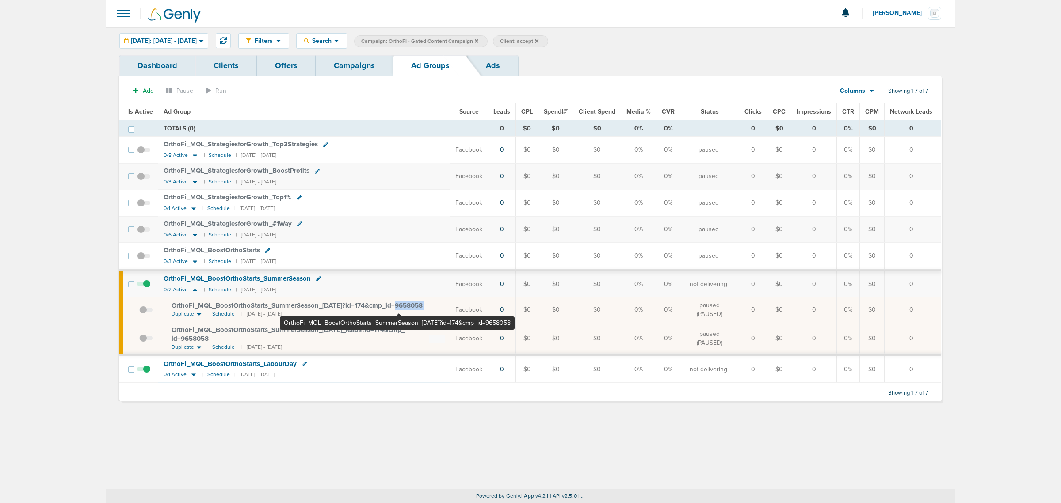
drag, startPoint x: 435, startPoint y: 308, endPoint x: 398, endPoint y: 310, distance: 37.2
click at [398, 310] on div "OrthoFi_ MQL_ BoostOrthoStarts_ SummerSeason_ 07.11.25?id=174&cmp_ id=9658058" at bounding box center [307, 305] width 273 height 9
copy td "9658058"
click at [278, 60] on link "Offers" at bounding box center [286, 65] width 59 height 21
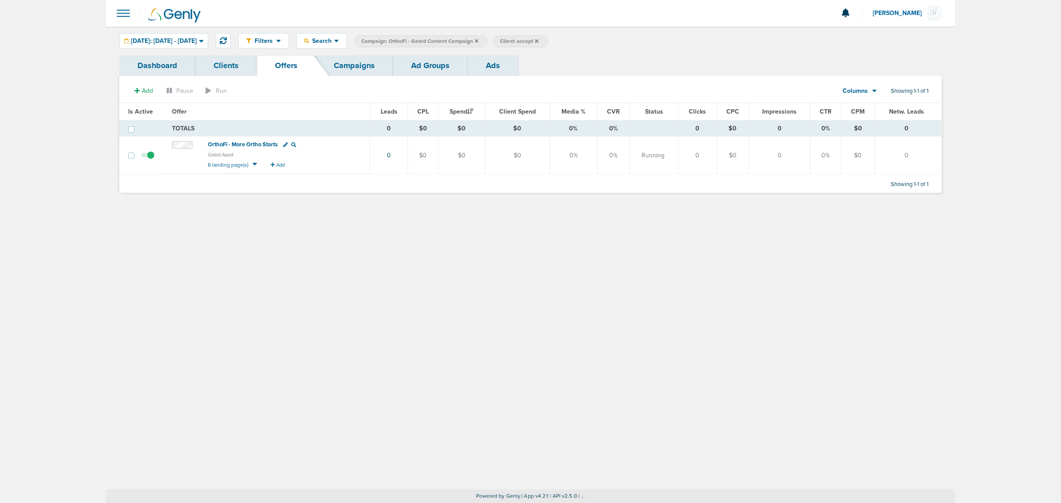
click at [355, 65] on link "Campaigns" at bounding box center [354, 65] width 77 height 21
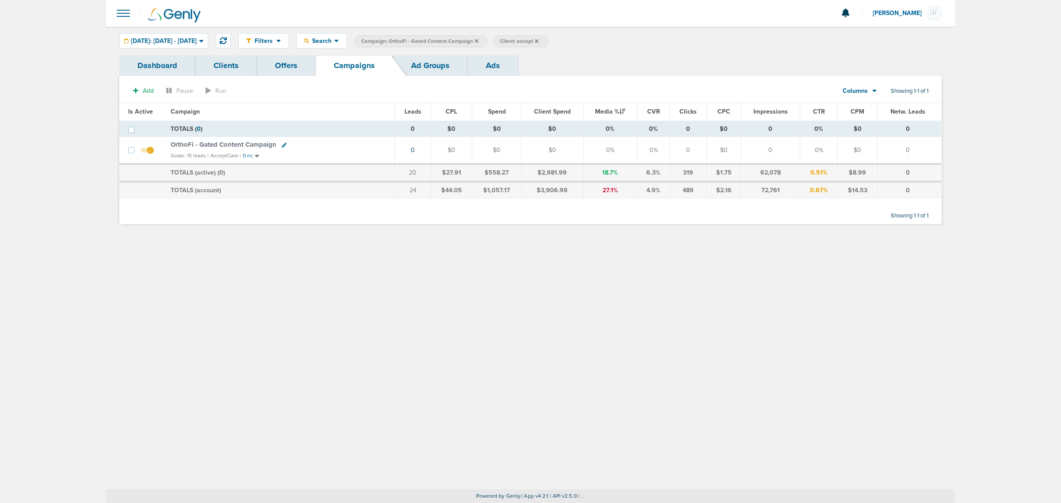
click at [205, 145] on span "OrthoFi - Gated Content Campaign" at bounding box center [224, 145] width 106 height 8
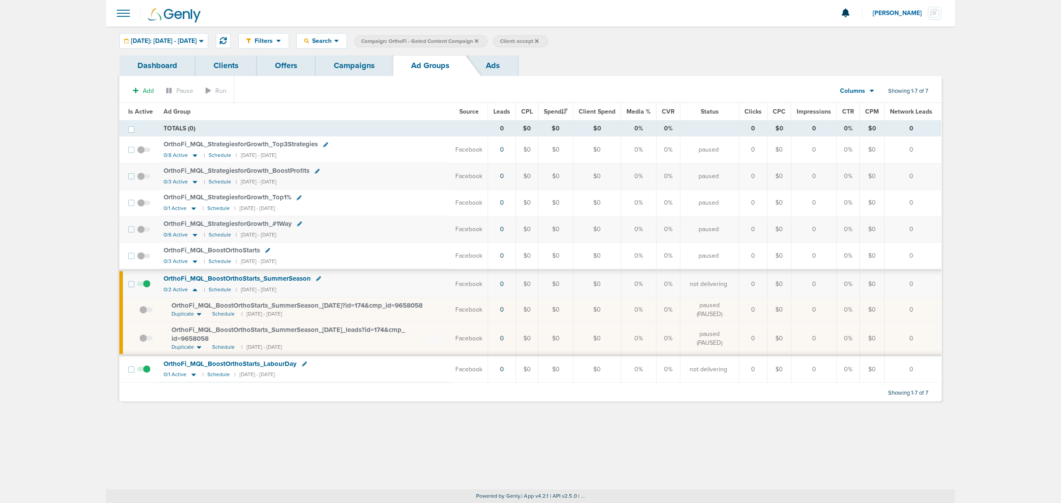
click at [270, 306] on span "OrthoFi_ MQL_ BoostOrthoStarts_ SummerSeason_ 07.11.25?id=174&cmp_ id=9658058" at bounding box center [296, 305] width 251 height 8
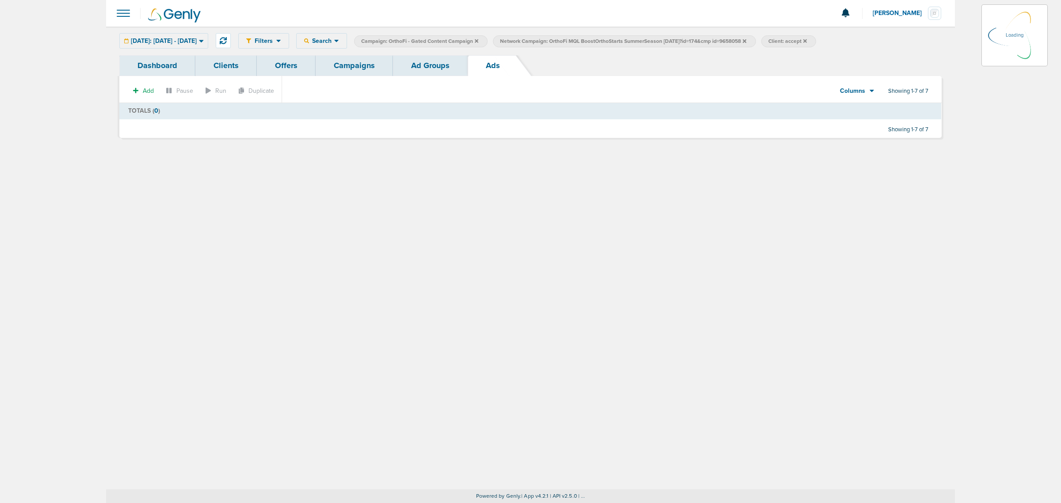
click at [284, 67] on link "Offers" at bounding box center [286, 65] width 59 height 21
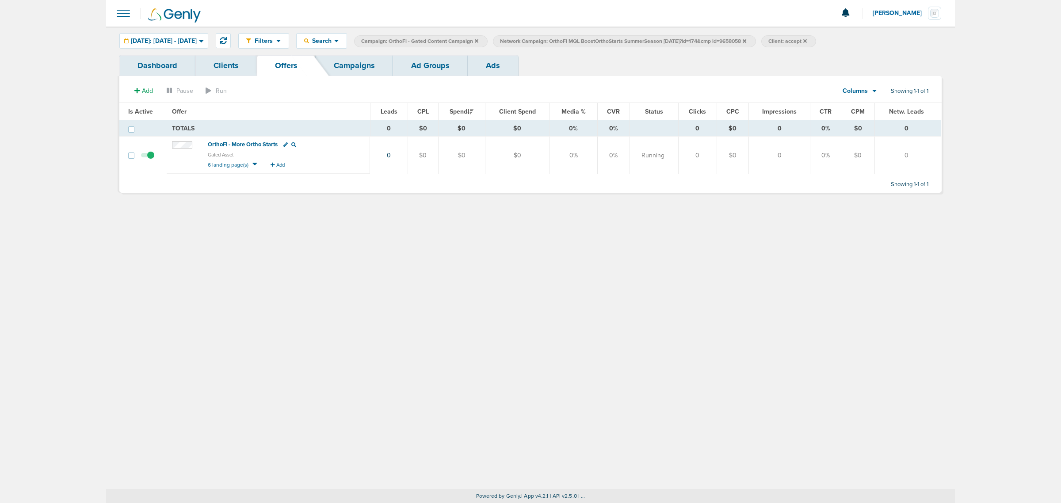
click at [241, 144] on span "OrthoFi - More Ortho Starts" at bounding box center [243, 144] width 70 height 7
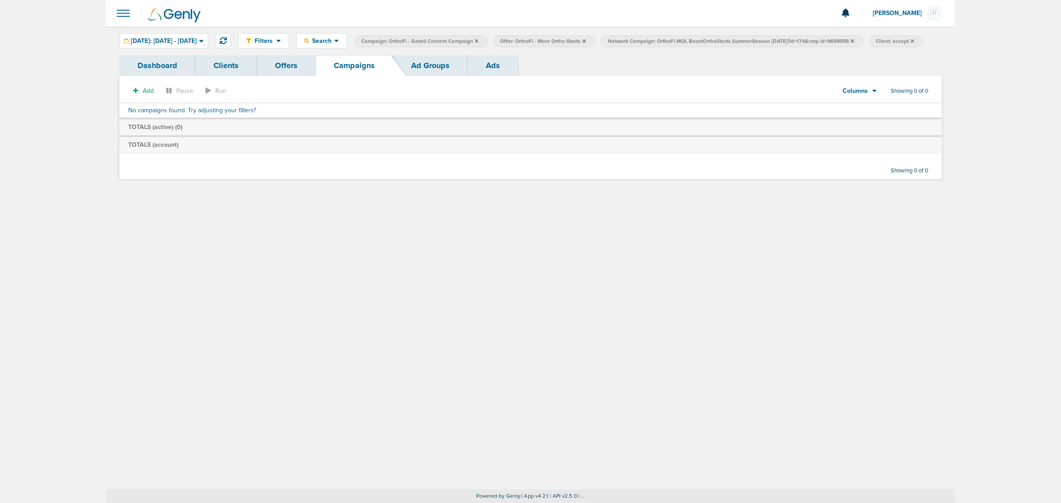
click at [586, 40] on icon at bounding box center [584, 41] width 4 height 4
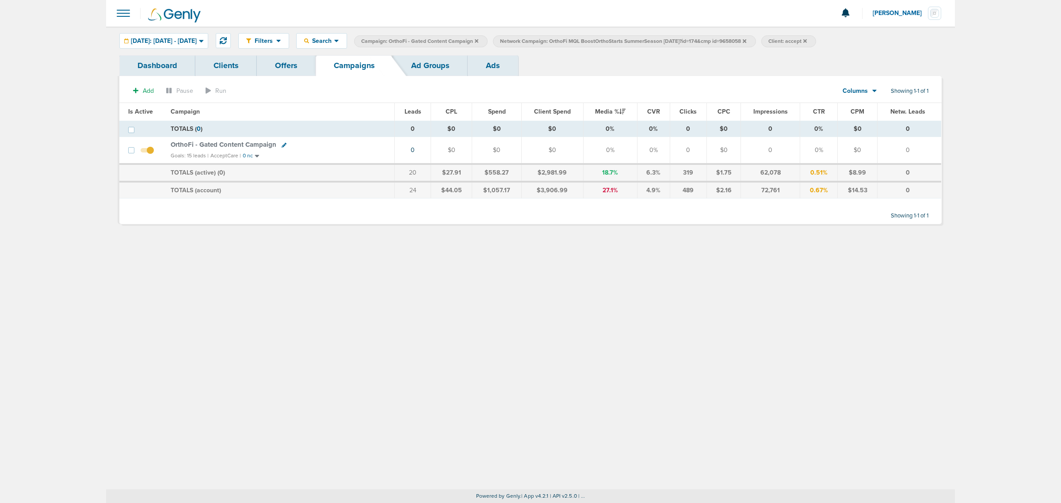
click at [255, 145] on span "OrthoFi - Gated Content Campaign" at bounding box center [224, 145] width 106 height 8
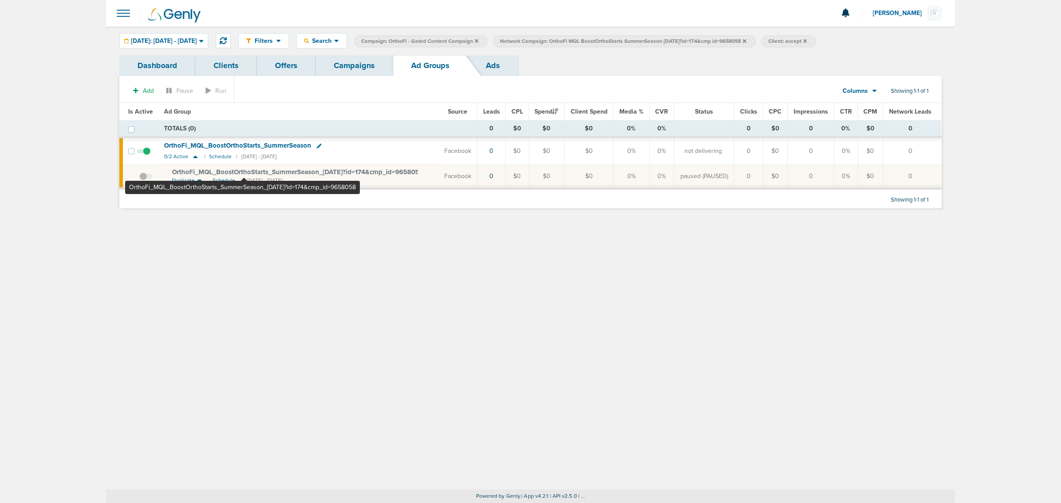
click at [243, 171] on span "OrthoFi_ MQL_ BoostOrthoStarts_ SummerSeason_ 07.11.25?id=174&cmp_ id=9658058" at bounding box center [297, 172] width 251 height 8
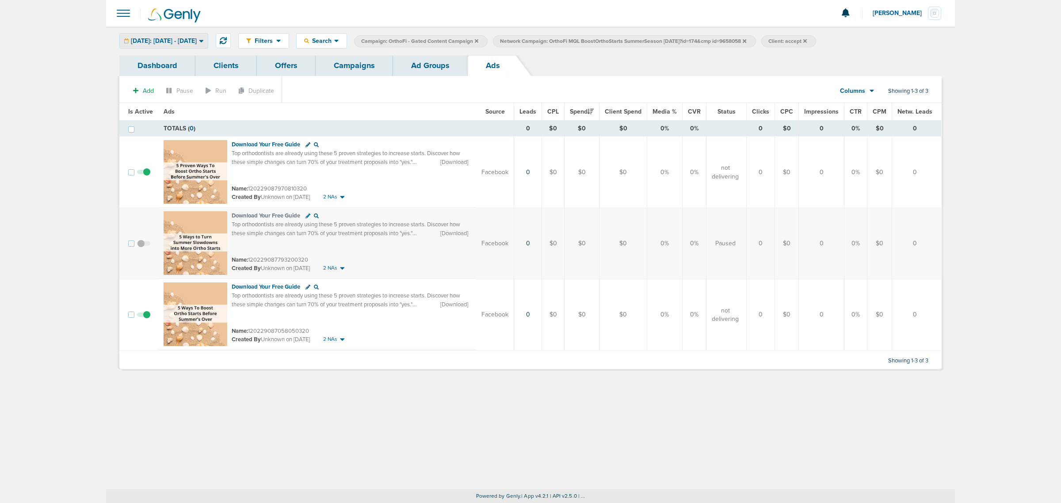
click at [197, 39] on span "Today: 09.03.2025 - 09.03.2025" at bounding box center [164, 41] width 66 height 6
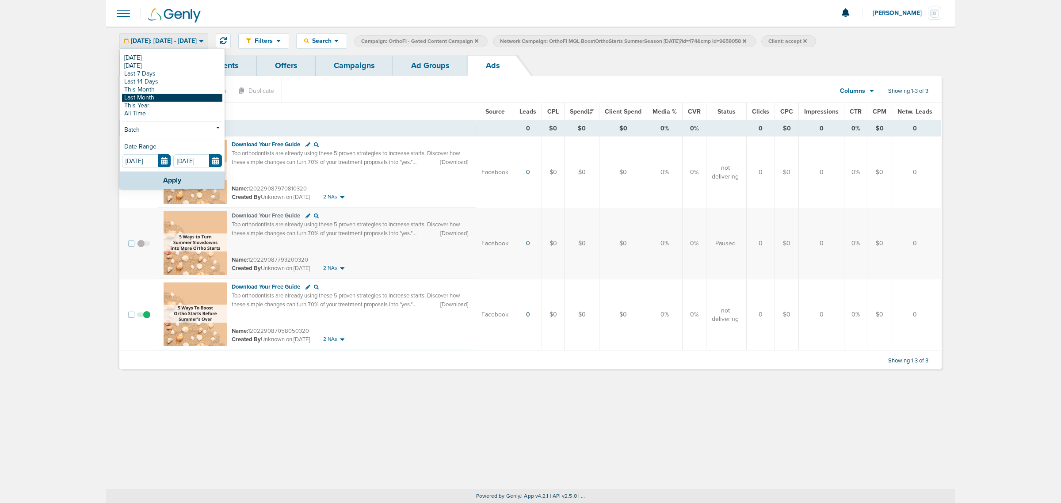
click at [163, 95] on link "Last Month" at bounding box center [172, 98] width 100 height 8
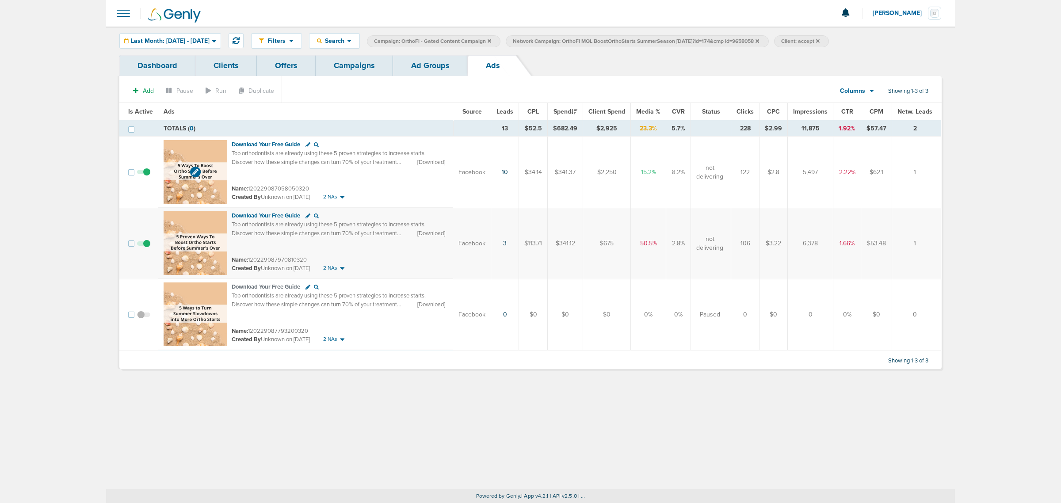
click at [195, 150] on img at bounding box center [196, 172] width 64 height 64
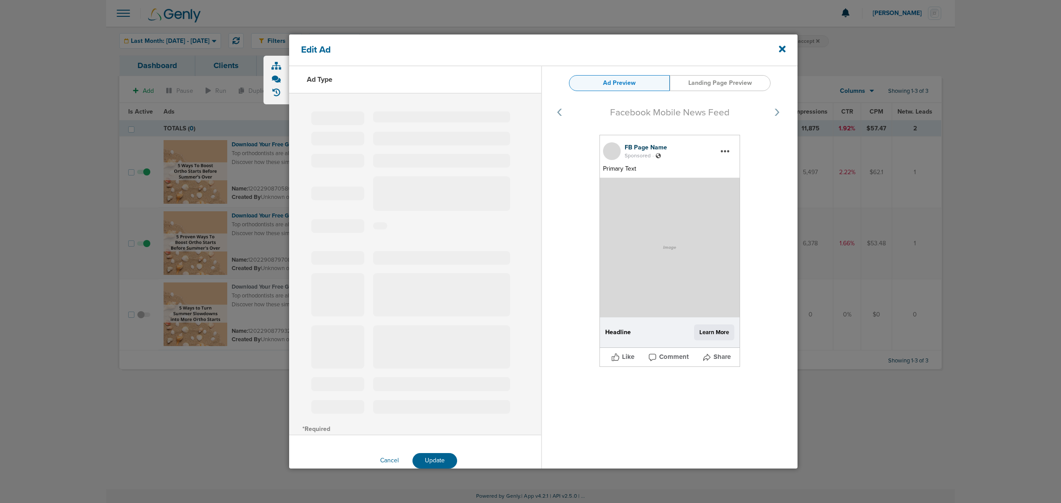
type input "120229087058050320"
type input "Download Your Free Guide"
type textarea "Top orthodontists are already using these 5 proven strategies to increase start…"
select select "download"
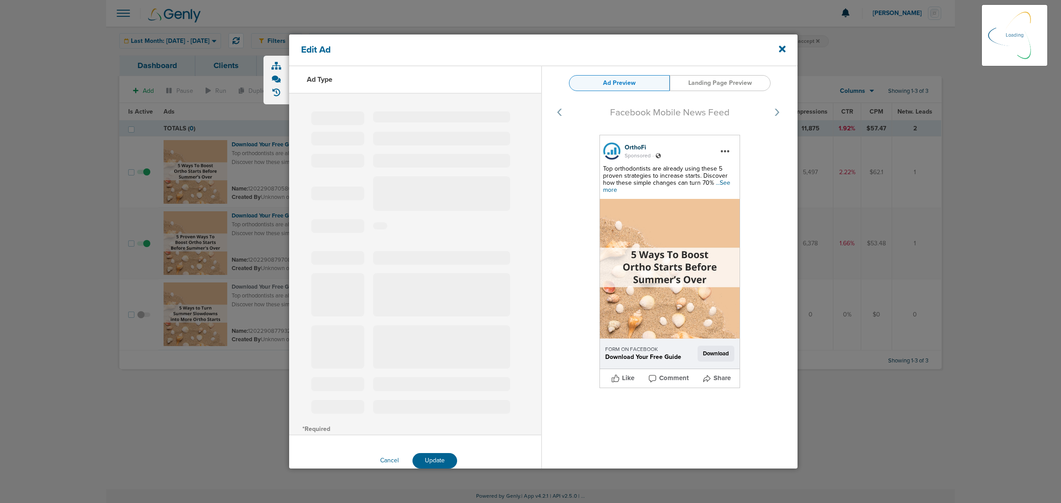
click at [608, 189] on span "...See more" at bounding box center [666, 186] width 127 height 15
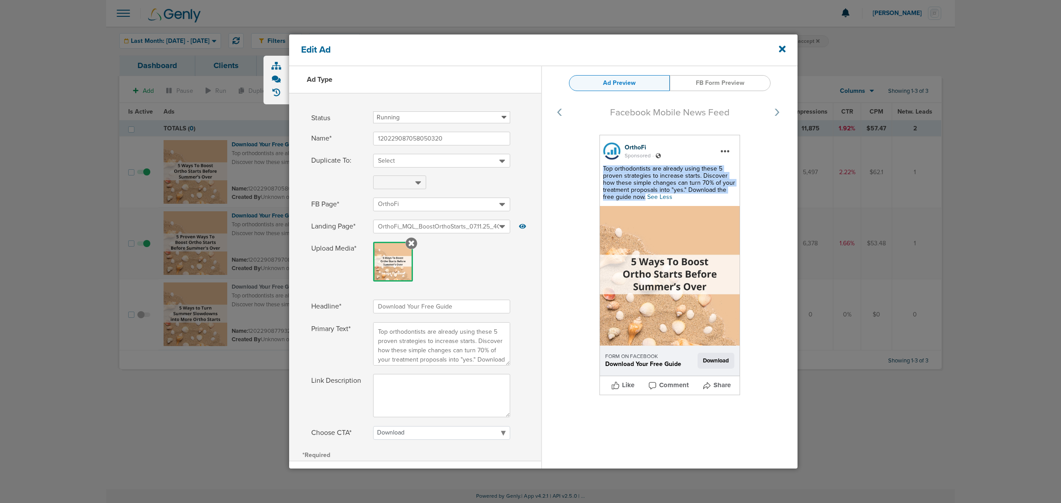
drag, startPoint x: 655, startPoint y: 195, endPoint x: 601, endPoint y: 171, distance: 59.4
click at [603, 171] on div "Top orthodontists are already using these 5 proven strategies to increase start…" at bounding box center [669, 182] width 133 height 35
copy span "Top orthodontists are already using these 5 proven strategies to increase start…"
click at [783, 49] on icon at bounding box center [782, 49] width 7 height 7
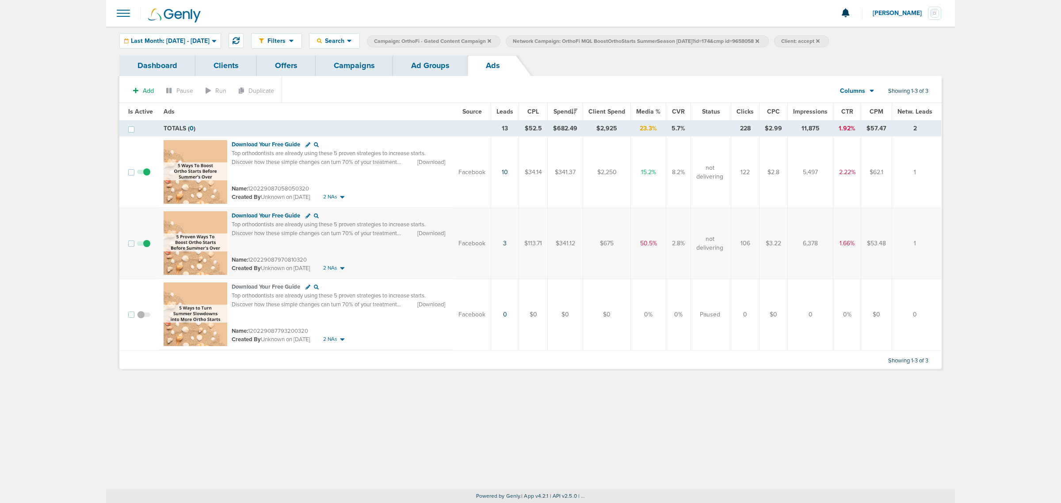
click at [353, 68] on link "Campaigns" at bounding box center [354, 65] width 77 height 21
